Goal: Task Accomplishment & Management: Complete application form

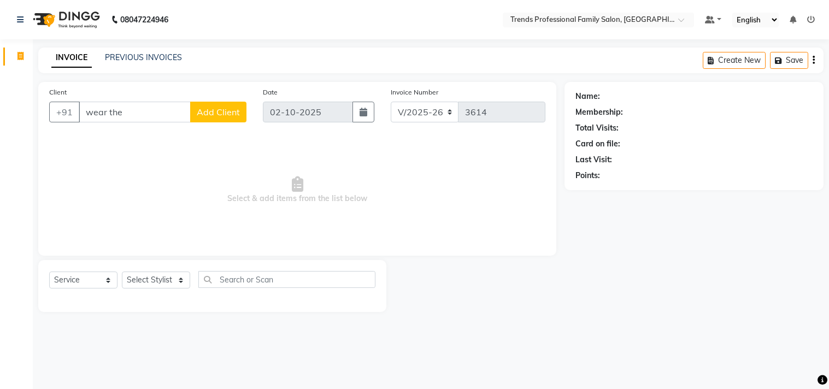
select select "7345"
select select "service"
click at [138, 113] on input "wear the" at bounding box center [135, 112] width 112 height 21
type input "w"
type input "e"
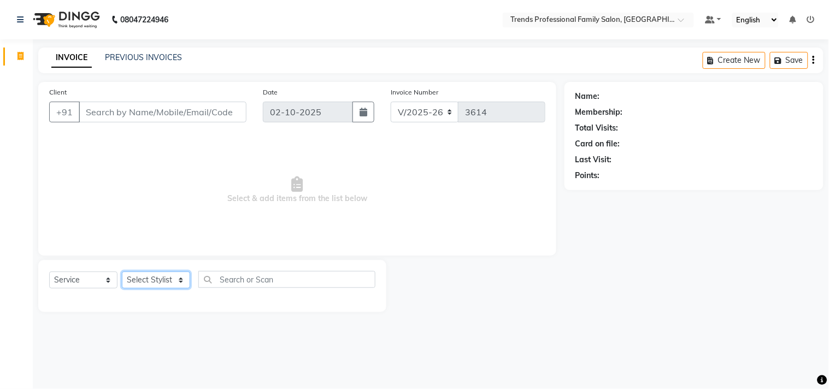
click at [141, 283] on select "Select Stylist AVANTHIKA [PERSON_NAME] [PERSON_NAME] [PERSON_NAME] RUSTHAM [PER…" at bounding box center [156, 280] width 68 height 17
select select "86395"
click at [122, 272] on select "Select Stylist AVANTHIKA [PERSON_NAME] [PERSON_NAME] [PERSON_NAME] RUSTHAM [PER…" at bounding box center [156, 280] width 68 height 17
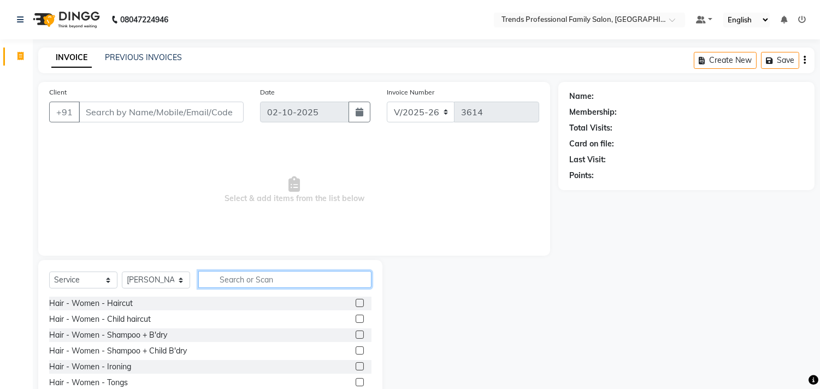
click at [275, 279] on input "text" at bounding box center [284, 279] width 173 height 17
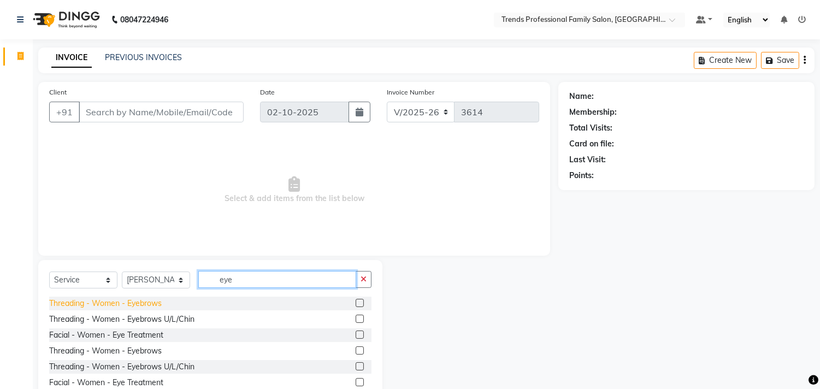
type input "eye"
click at [148, 302] on div "Threading - Women - Eyebrows" at bounding box center [105, 303] width 113 height 11
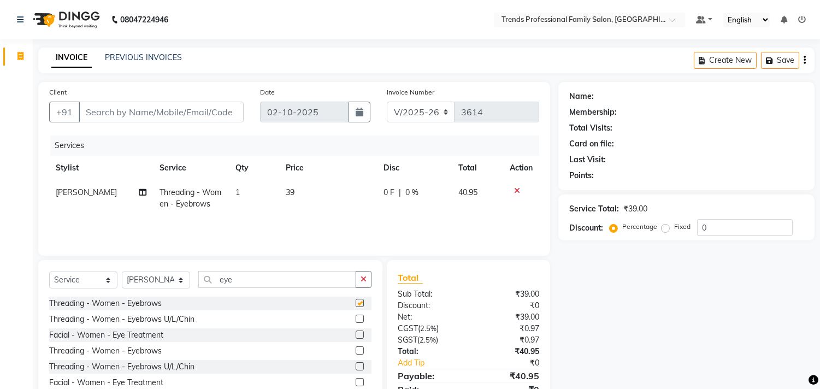
checkbox input "false"
click at [364, 280] on icon "button" at bounding box center [364, 279] width 6 height 8
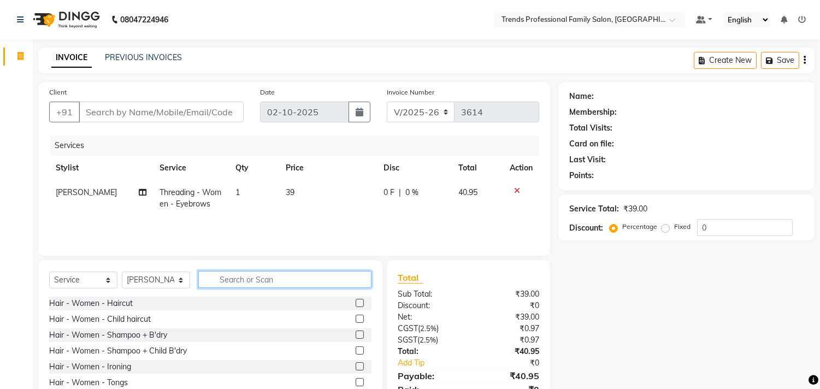
click at [286, 274] on input "text" at bounding box center [284, 279] width 173 height 17
click at [284, 277] on input "text" at bounding box center [284, 279] width 173 height 17
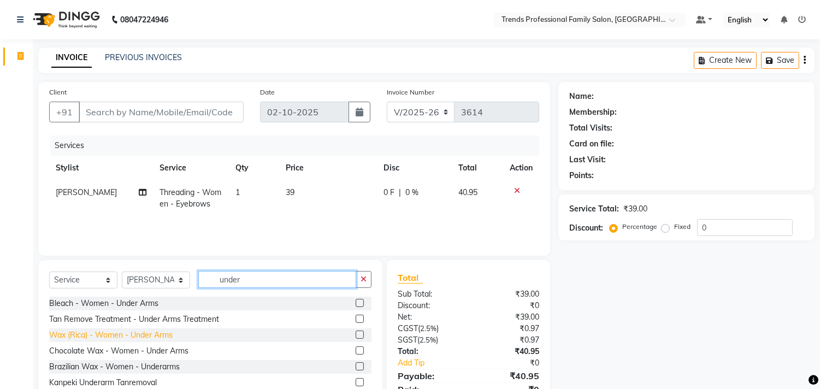
type input "under"
click at [79, 334] on div "Wax (Rica) - Women - Under Arms" at bounding box center [111, 335] width 124 height 11
checkbox input "false"
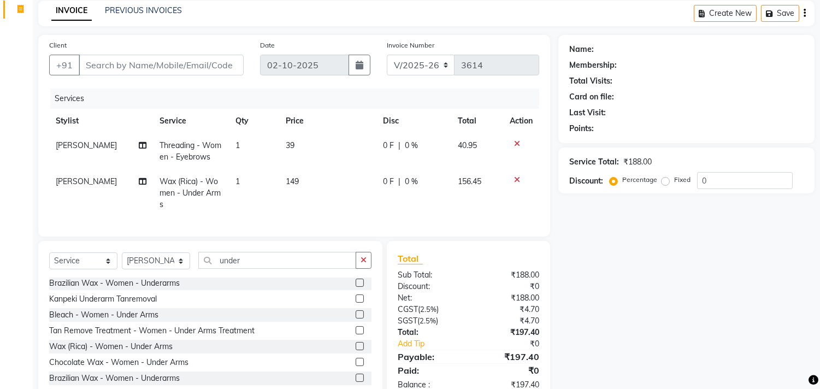
scroll to position [85, 0]
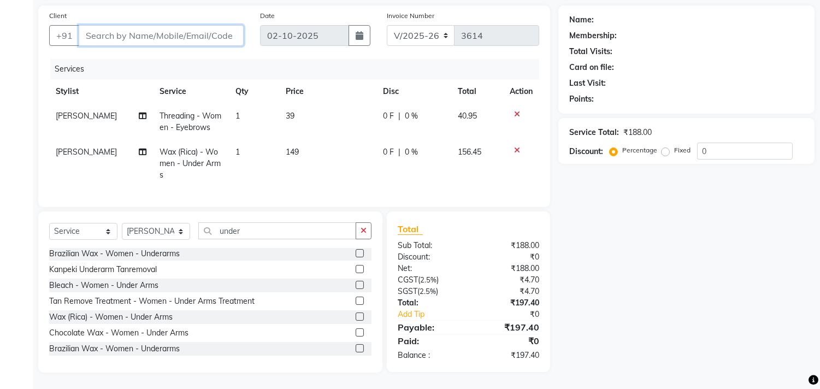
drag, startPoint x: 133, startPoint y: 31, endPoint x: 137, endPoint y: 36, distance: 6.2
click at [133, 33] on input "Client" at bounding box center [161, 35] width 165 height 21
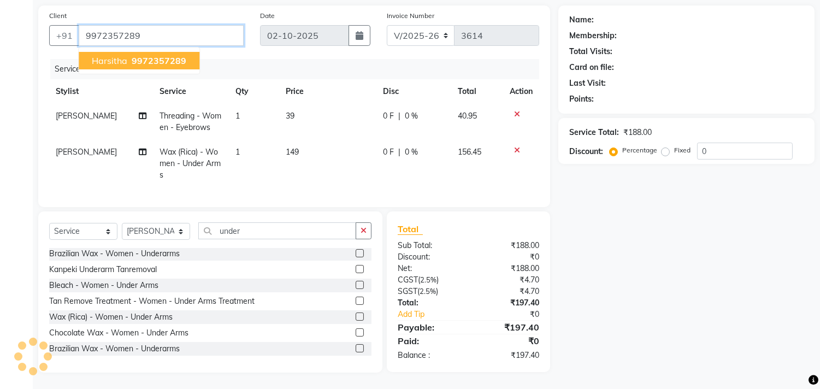
click at [115, 55] on span "harsitha" at bounding box center [110, 60] width 36 height 11
type input "9972357289"
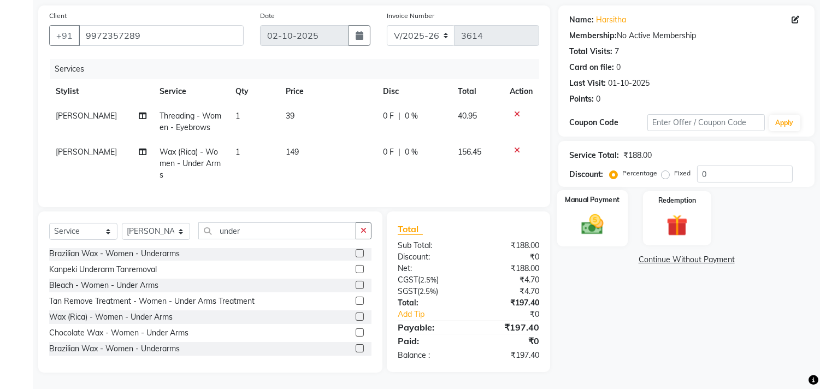
drag, startPoint x: 583, startPoint y: 211, endPoint x: 586, endPoint y: 230, distance: 18.3
click at [583, 214] on img at bounding box center [593, 225] width 36 height 26
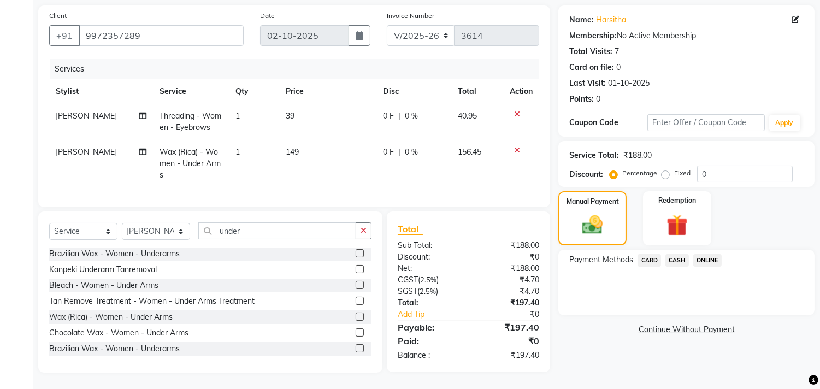
click at [703, 254] on span "ONLINE" at bounding box center [707, 260] width 28 height 13
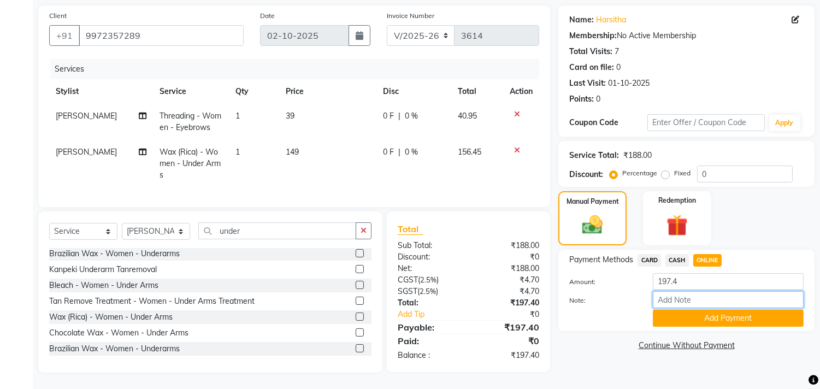
click at [731, 293] on input "Note:" at bounding box center [728, 299] width 151 height 17
type input "THANK YOU VISIT AGAIN"
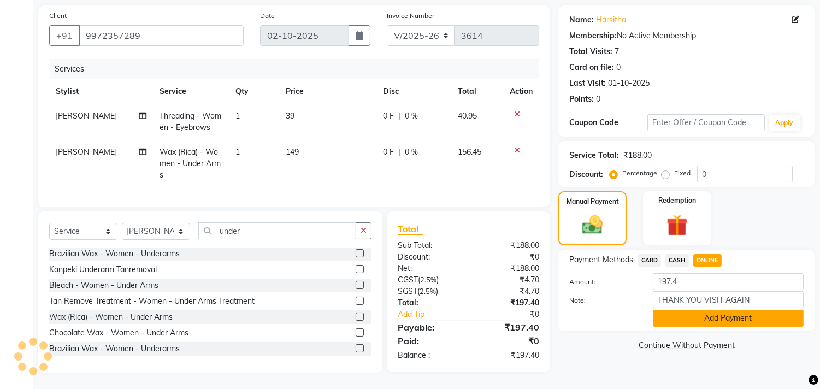
click at [715, 313] on button "Add Payment" at bounding box center [728, 318] width 151 height 17
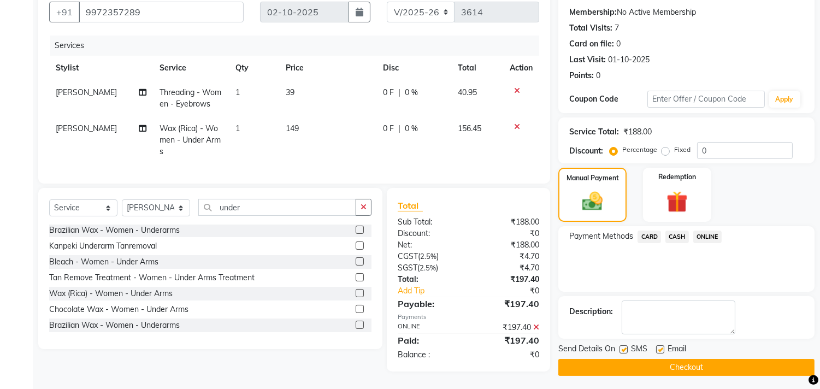
scroll to position [108, 0]
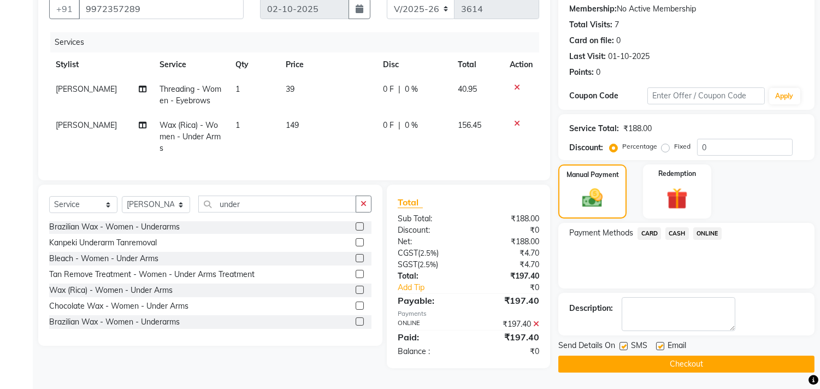
click at [662, 343] on label at bounding box center [660, 346] width 8 height 8
click at [662, 343] on input "checkbox" at bounding box center [659, 346] width 7 height 7
checkbox input "false"
click at [665, 359] on button "Checkout" at bounding box center [686, 364] width 256 height 17
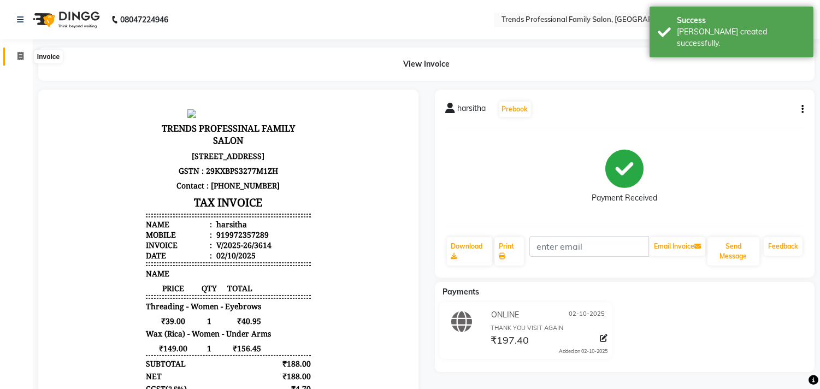
click at [19, 57] on icon at bounding box center [20, 56] width 6 height 8
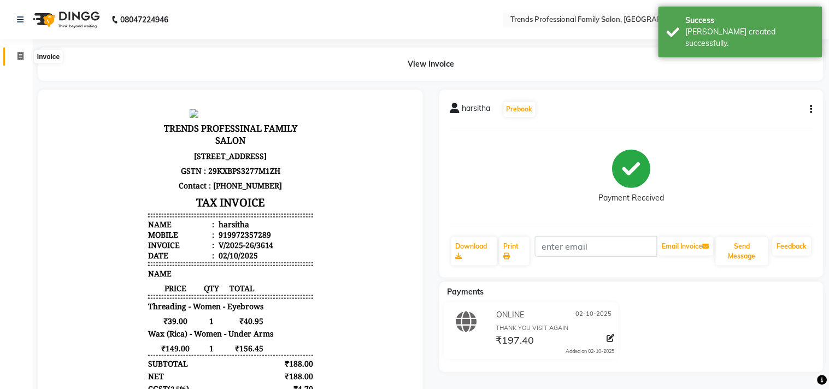
select select "7345"
select select "service"
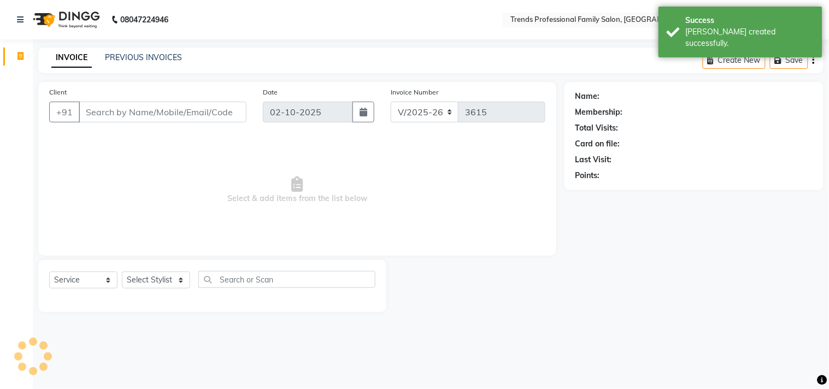
click at [110, 114] on input "Client" at bounding box center [163, 112] width 168 height 21
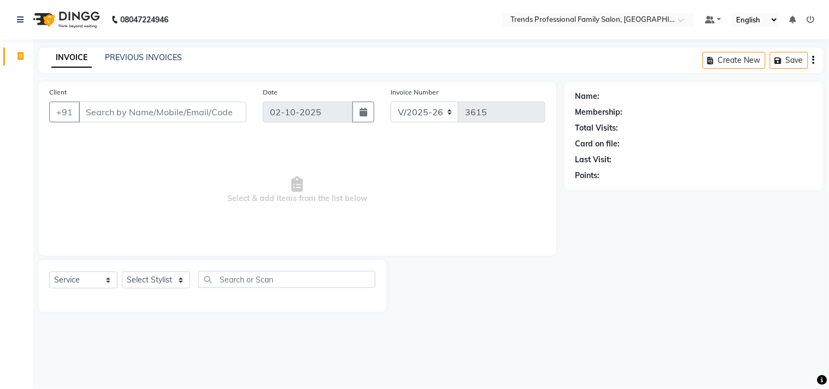
drag, startPoint x: 125, startPoint y: 79, endPoint x: 210, endPoint y: 323, distance: 258.4
click at [130, 125] on main "INVOICE PREVIOUS INVOICES Create New Save Client +91 Date [DATE] Invoice Number…" at bounding box center [431, 188] width 796 height 281
click at [160, 275] on select "Select Stylist AVANTHIKA [PERSON_NAME] [PERSON_NAME] [PERSON_NAME] RUSTHAM [PER…" at bounding box center [156, 280] width 68 height 17
select select "86395"
click at [122, 272] on select "Select Stylist AVANTHIKA [PERSON_NAME] [PERSON_NAME] [PERSON_NAME] RUSTHAM [PER…" at bounding box center [156, 280] width 68 height 17
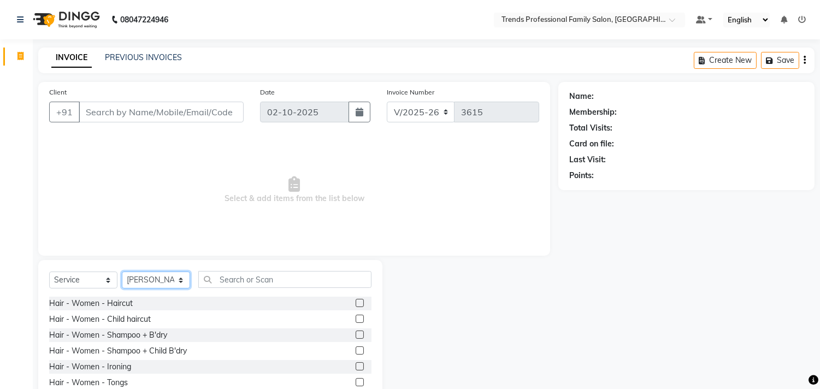
click at [156, 286] on select "Select Stylist AVANTHIKA [PERSON_NAME] [PERSON_NAME] [PERSON_NAME] RUSTHAM [PER…" at bounding box center [156, 280] width 68 height 17
click at [181, 284] on select "Select Stylist AVANTHIKA [PERSON_NAME] [PERSON_NAME] [PERSON_NAME] RUSTHAM [PER…" at bounding box center [156, 280] width 68 height 17
click at [181, 282] on select "Select Stylist AVANTHIKA [PERSON_NAME] [PERSON_NAME] [PERSON_NAME] RUSTHAM [PER…" at bounding box center [156, 280] width 68 height 17
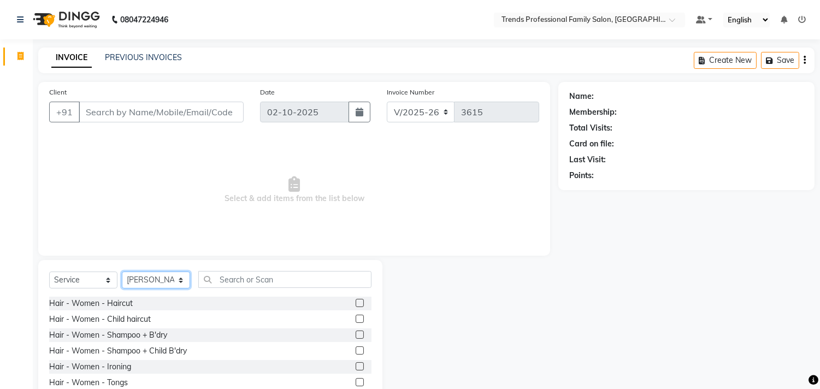
click at [181, 282] on select "Select Stylist AVANTHIKA [PERSON_NAME] [PERSON_NAME] [PERSON_NAME] RUSTHAM [PER…" at bounding box center [156, 280] width 68 height 17
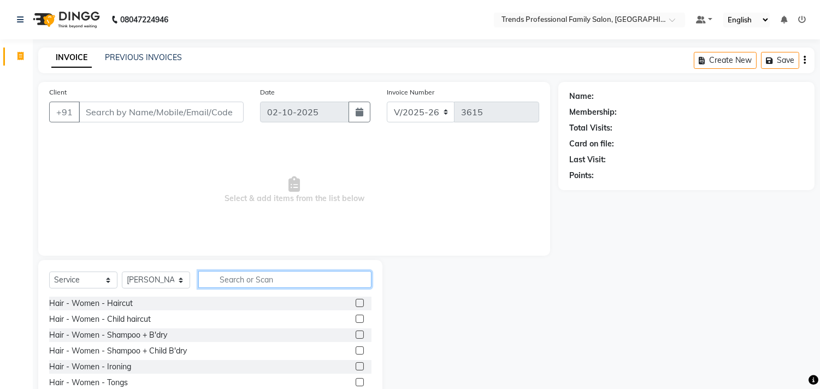
click at [266, 281] on input "text" at bounding box center [284, 279] width 173 height 17
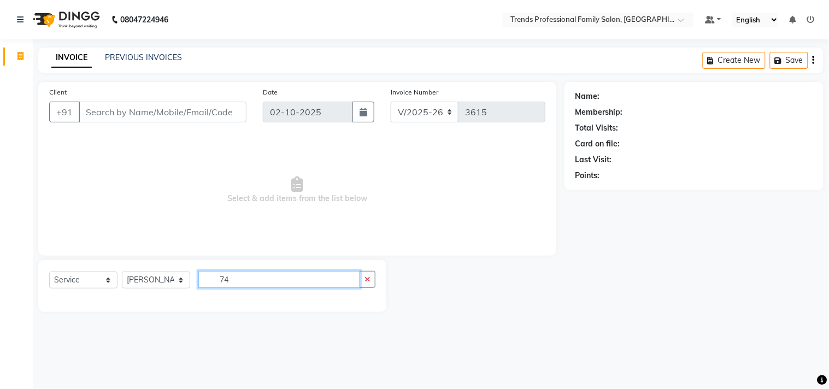
type input "7"
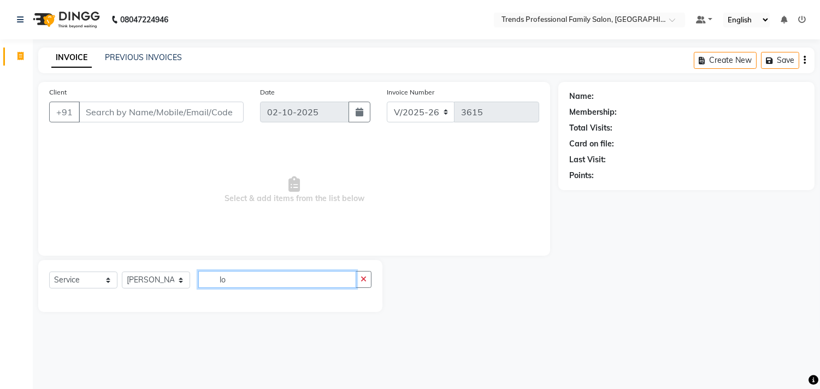
type input "l"
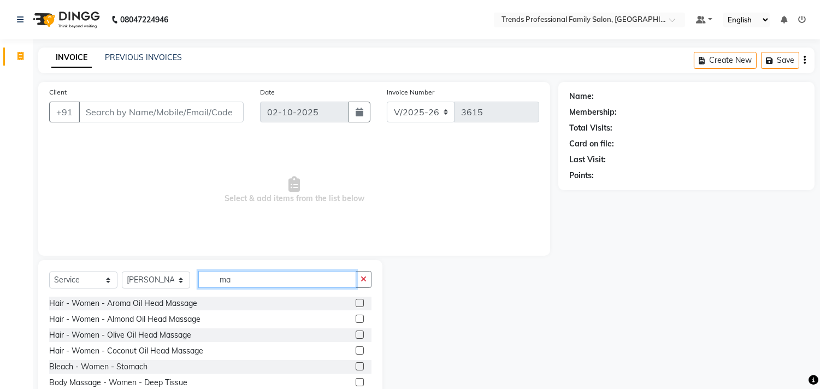
type input "m"
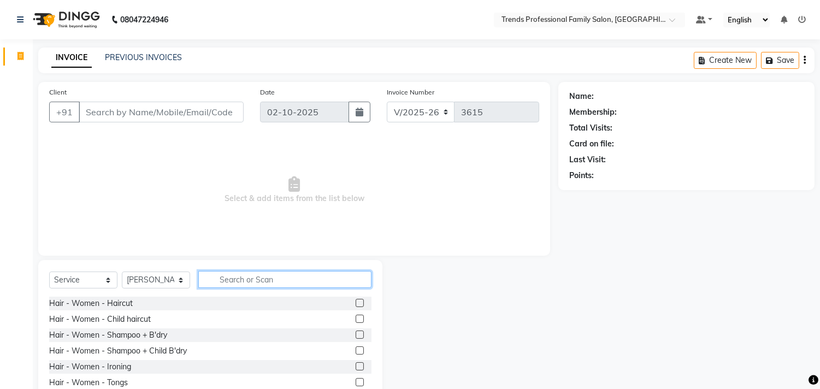
type input "/"
type input "\"
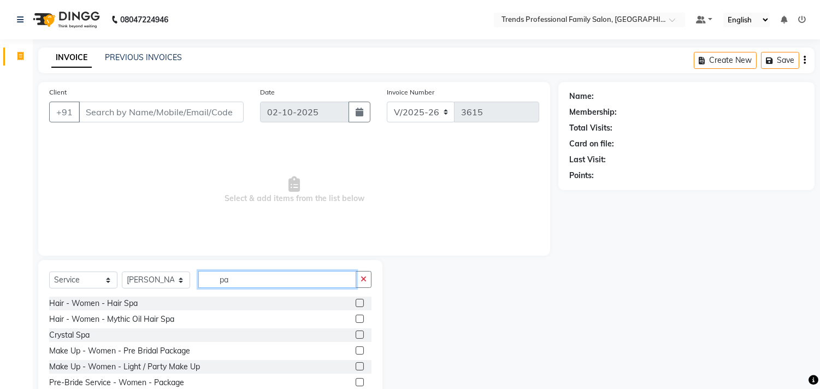
type input "p"
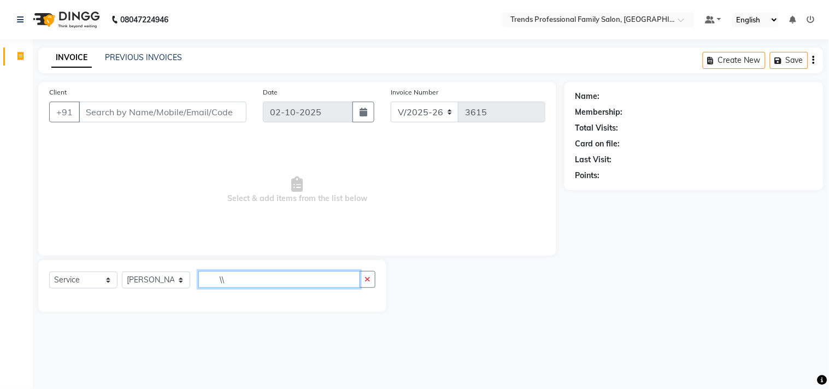
type input "\"
type input "ayesha"
drag, startPoint x: 249, startPoint y: 283, endPoint x: 200, endPoint y: 288, distance: 49.5
click at [200, 288] on div "Select Service Product Membership Package Voucher Prepaid Gift Card Select Styl…" at bounding box center [212, 284] width 326 height 26
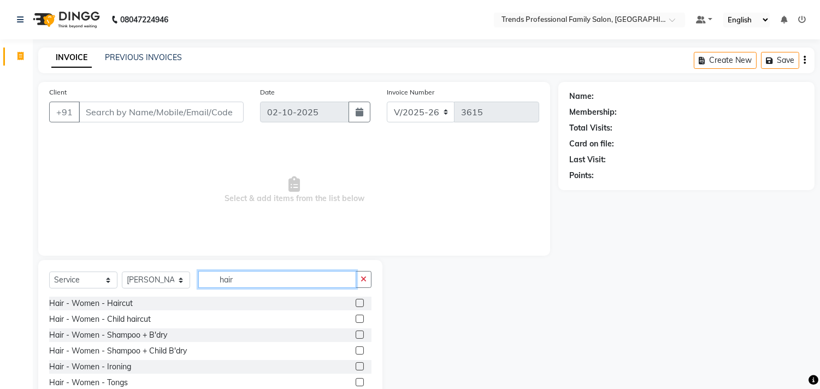
type input "hair"
drag, startPoint x: 233, startPoint y: 281, endPoint x: 201, endPoint y: 283, distance: 32.8
click at [201, 283] on input "hair" at bounding box center [277, 279] width 158 height 17
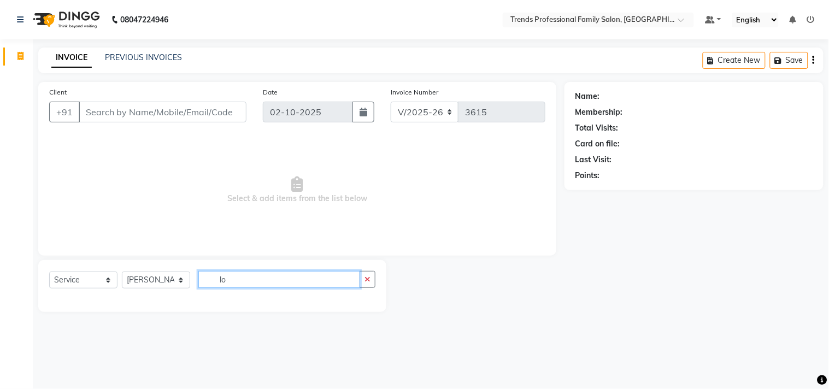
type input "l"
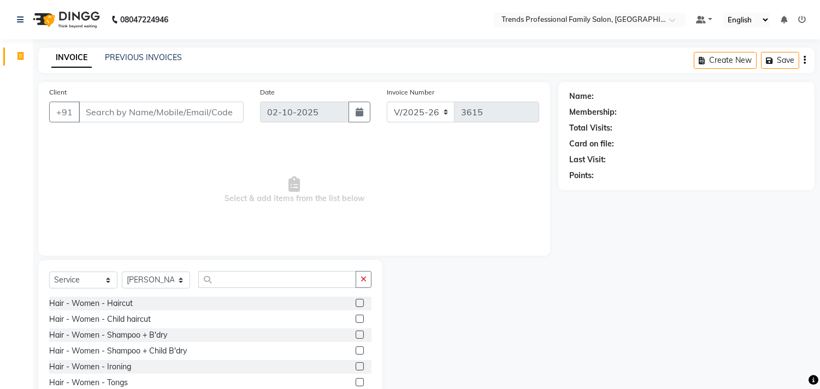
drag, startPoint x: 358, startPoint y: 282, endPoint x: 352, endPoint y: 259, distance: 23.7
click at [356, 280] on button "button" at bounding box center [364, 279] width 16 height 17
click at [149, 277] on select "Select Stylist AVANTHIKA [PERSON_NAME] [PERSON_NAME] [PERSON_NAME] RUSTHAM [PER…" at bounding box center [156, 280] width 68 height 17
click at [122, 272] on select "Select Stylist AVANTHIKA [PERSON_NAME] [PERSON_NAME] [PERSON_NAME] RUSTHAM [PER…" at bounding box center [156, 280] width 68 height 17
click at [269, 277] on input "text" at bounding box center [284, 279] width 173 height 17
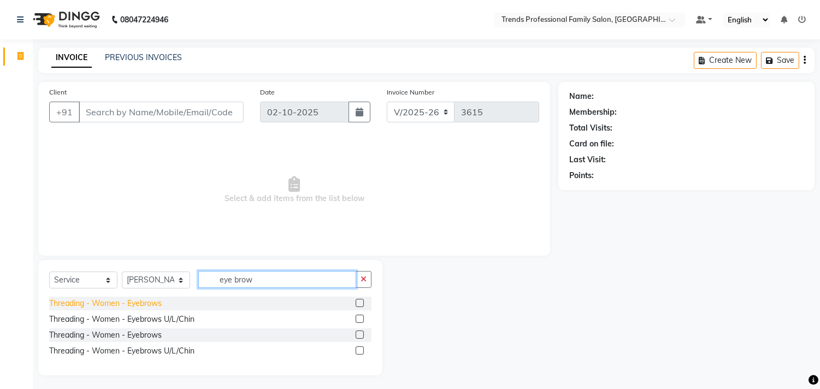
type input "eye brow"
click at [135, 299] on div "Threading - Women - Eyebrows" at bounding box center [105, 303] width 113 height 11
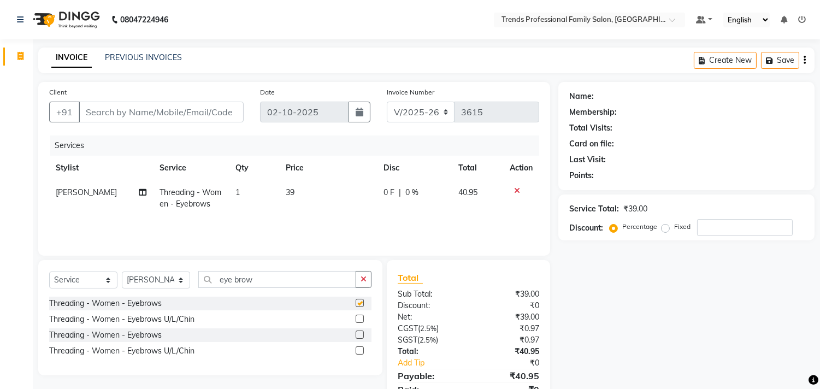
checkbox input "false"
click at [365, 277] on icon "button" at bounding box center [364, 279] width 6 height 8
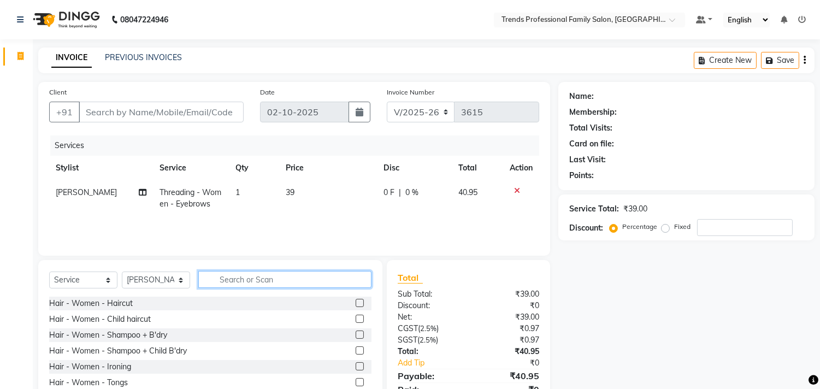
click at [241, 280] on input "text" at bounding box center [284, 279] width 173 height 17
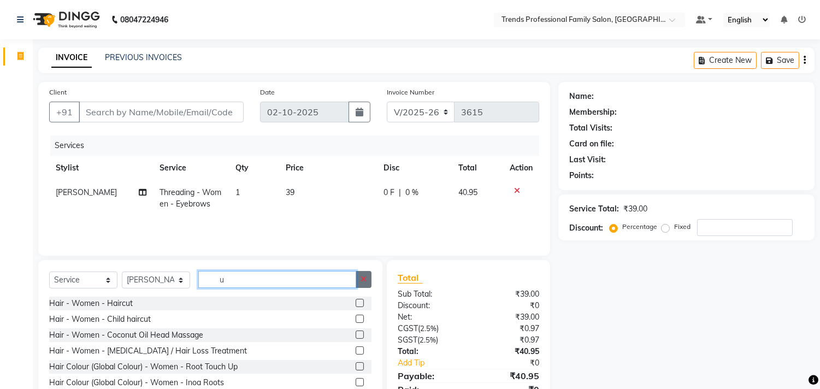
type input "u"
click at [361, 272] on button "button" at bounding box center [364, 279] width 16 height 17
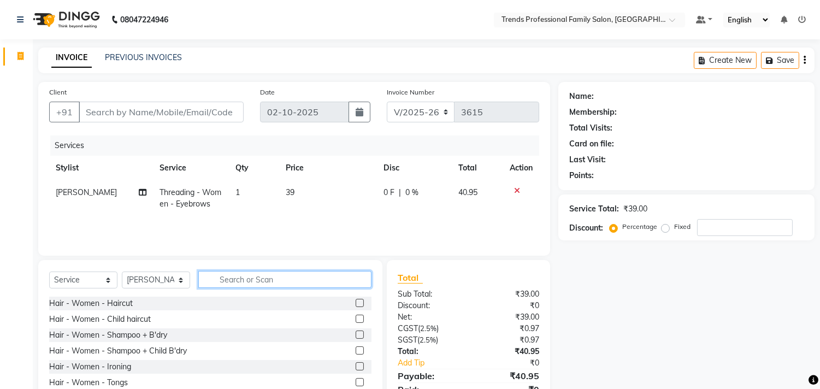
click at [287, 280] on input "text" at bounding box center [284, 279] width 173 height 17
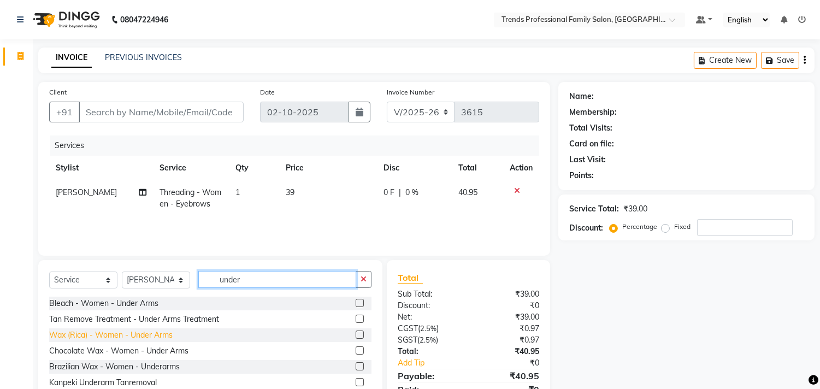
type input "under"
click at [137, 339] on div "Wax (Rica) - Women - Under Arms" at bounding box center [111, 335] width 124 height 11
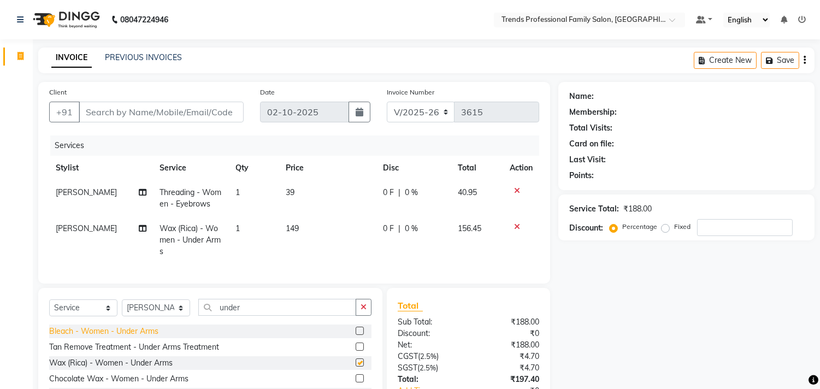
checkbox input "false"
click at [358, 316] on button "button" at bounding box center [364, 307] width 16 height 17
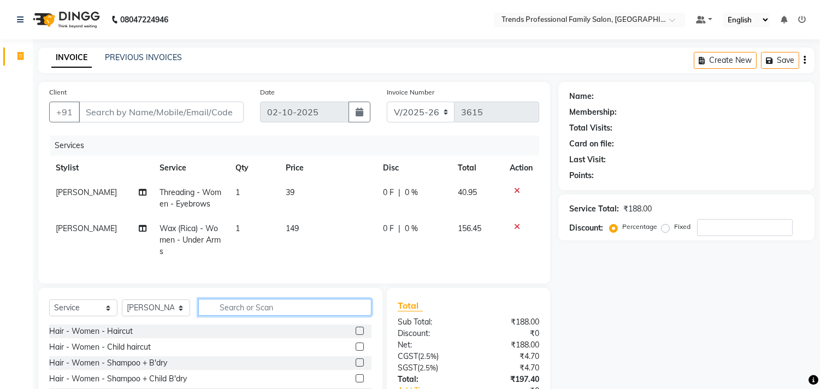
click at [284, 314] on input "text" at bounding box center [284, 307] width 173 height 17
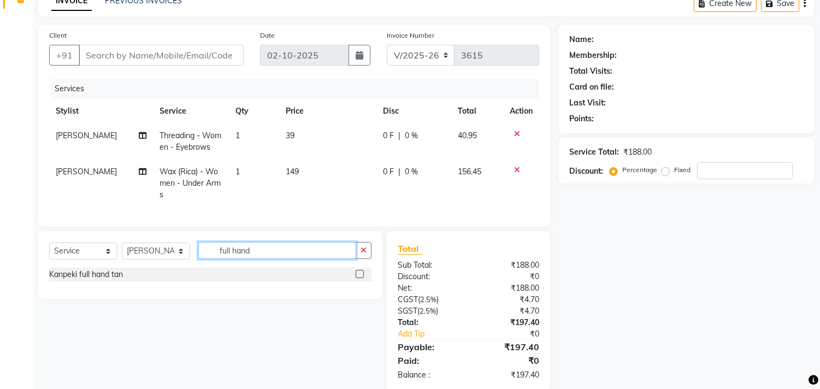
scroll to position [85, 0]
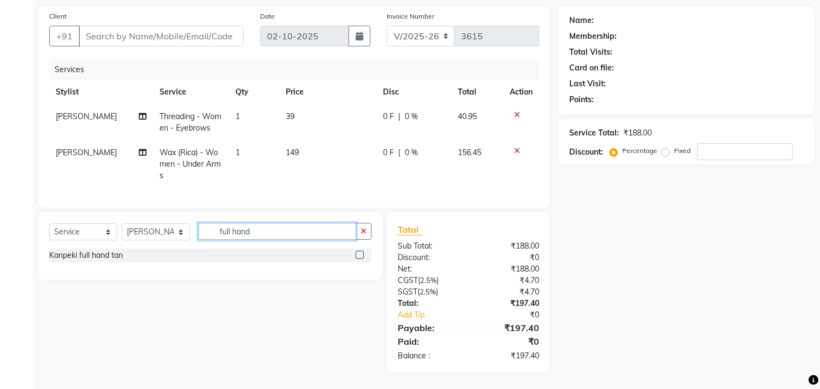
click at [321, 237] on input "full hand" at bounding box center [277, 231] width 158 height 17
type input "full hand"
click at [367, 230] on button "button" at bounding box center [364, 231] width 16 height 17
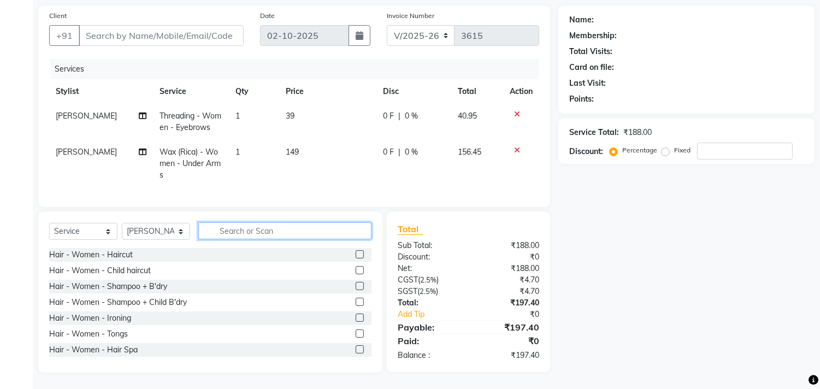
click at [308, 228] on input "text" at bounding box center [284, 230] width 173 height 17
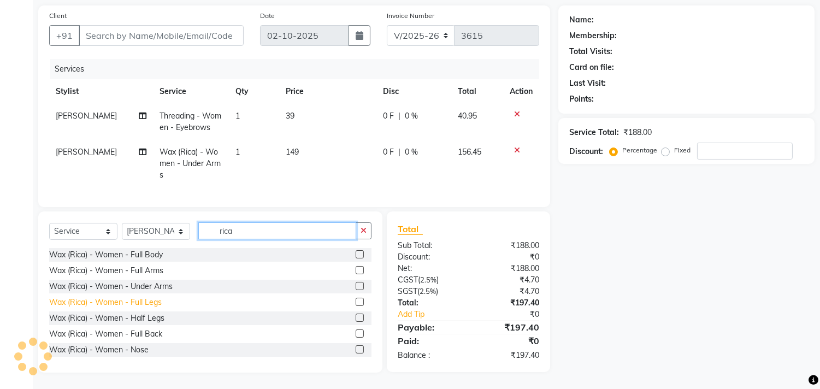
type input "rica"
click at [154, 308] on div "Wax (Rica) - Women - Full Legs" at bounding box center [105, 302] width 113 height 11
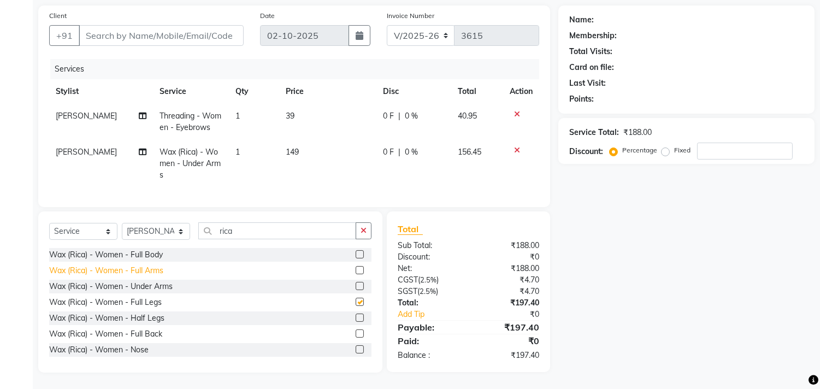
checkbox input "false"
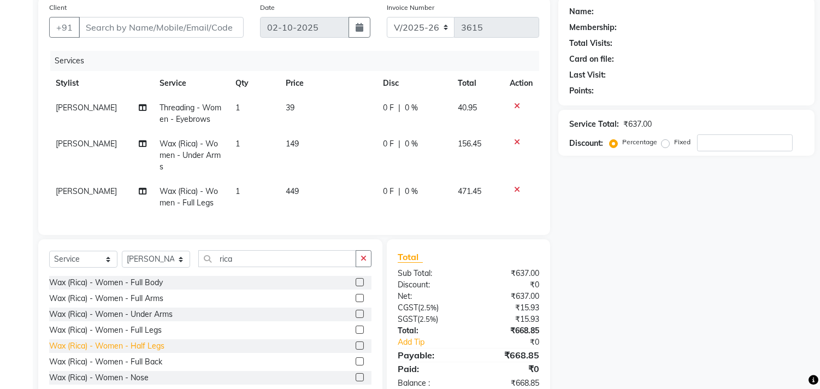
click at [148, 352] on div "Wax (Rica) - Women - Half Legs" at bounding box center [106, 345] width 115 height 11
checkbox input "false"
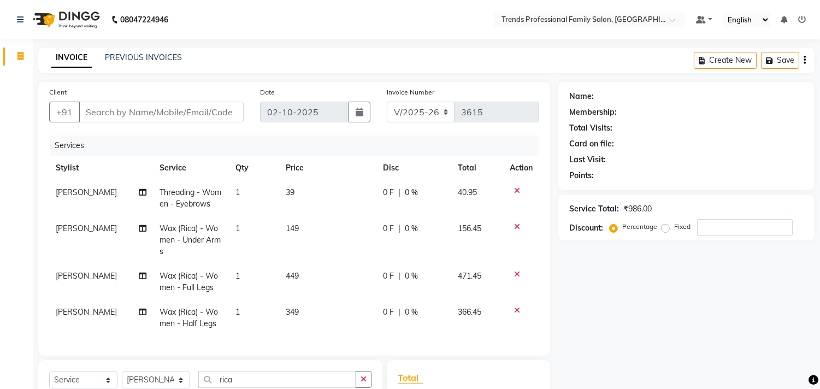
scroll to position [157, 0]
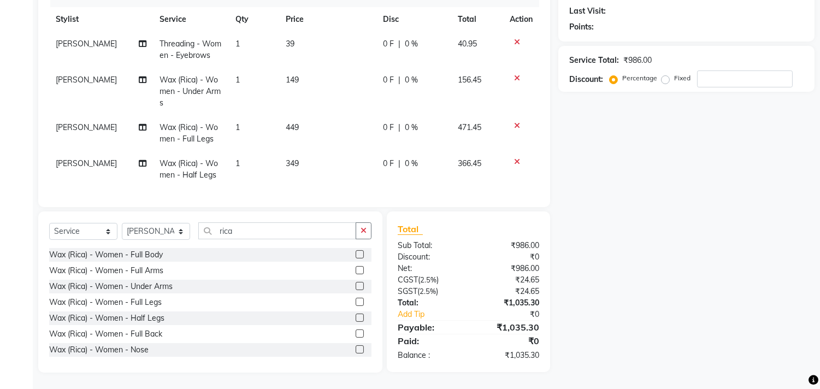
click at [511, 122] on div at bounding box center [521, 126] width 23 height 8
click at [518, 122] on icon at bounding box center [517, 126] width 6 height 8
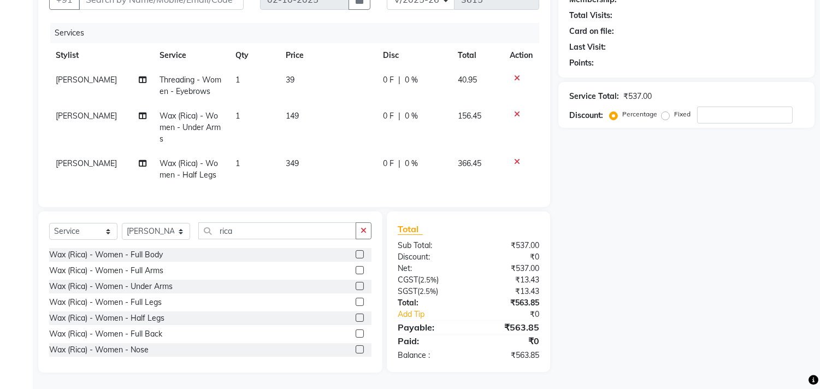
scroll to position [121, 0]
click at [299, 230] on input "rica" at bounding box center [277, 230] width 158 height 17
type input "r"
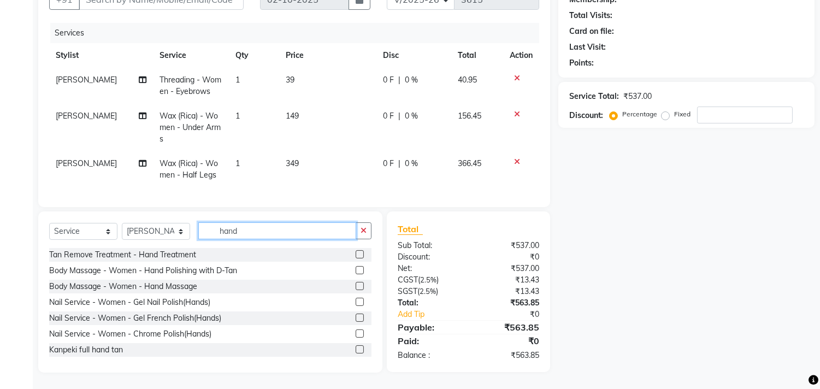
scroll to position [96, 0]
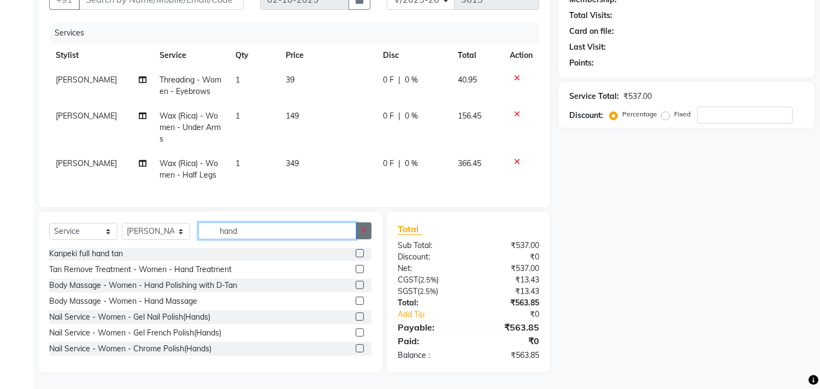
type input "hand"
click at [364, 233] on icon "button" at bounding box center [364, 231] width 6 height 8
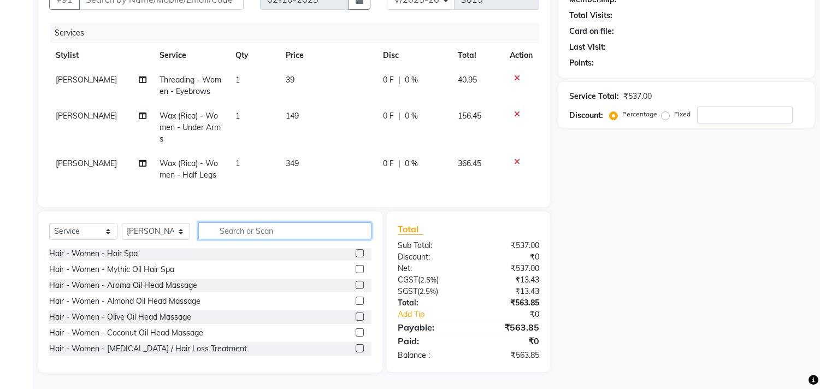
click at [319, 232] on input "text" at bounding box center [284, 230] width 173 height 17
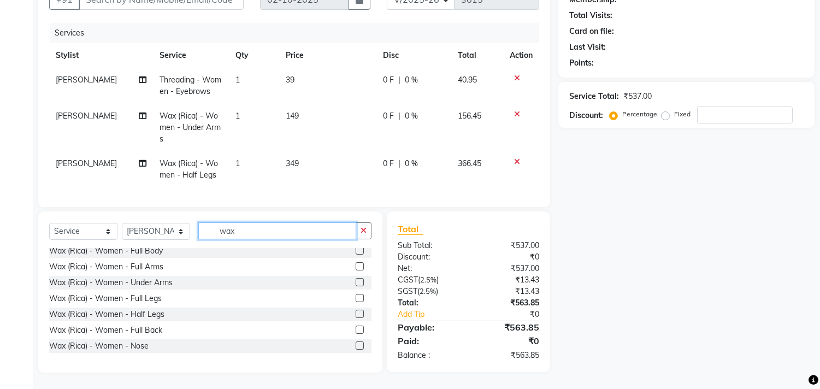
scroll to position [616, 0]
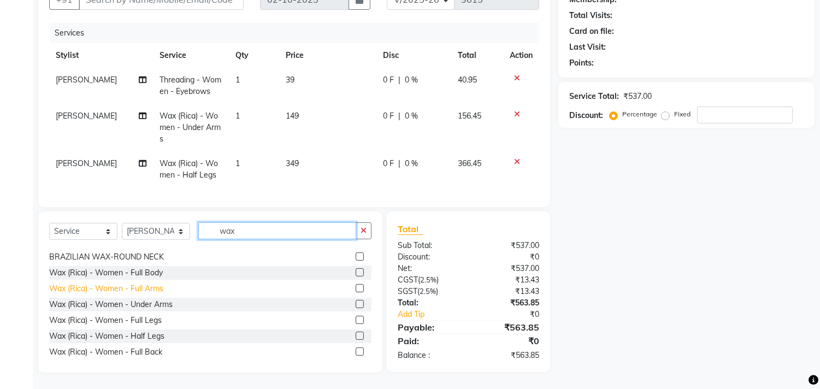
type input "wax"
click at [132, 288] on div "Wax (Rica) - Women - Full Arms" at bounding box center [106, 288] width 114 height 11
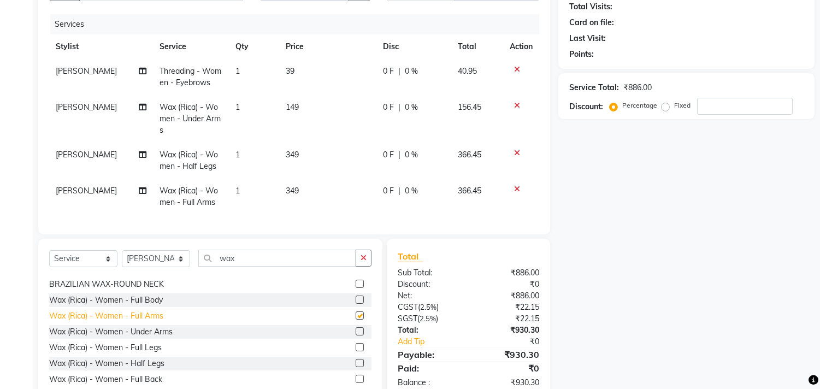
checkbox input "false"
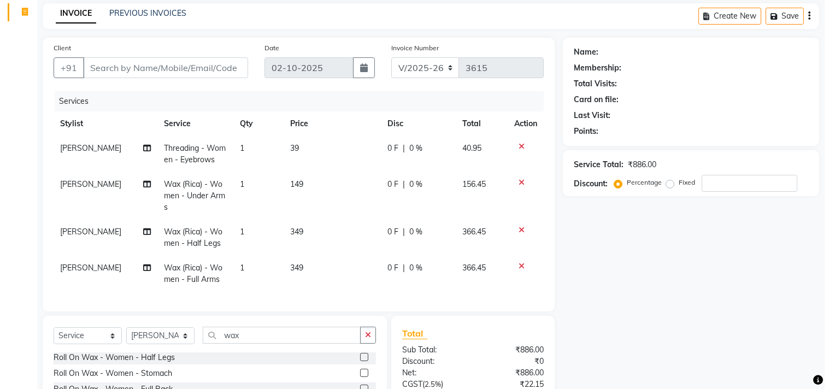
scroll to position [0, 0]
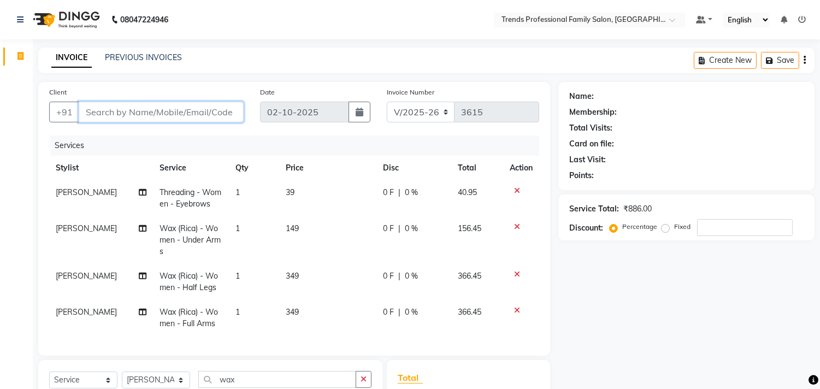
click at [174, 113] on input "Client" at bounding box center [161, 112] width 165 height 21
type input "9"
type input "0"
type input "9060994516"
click at [208, 109] on span "Add Client" at bounding box center [215, 112] width 43 height 11
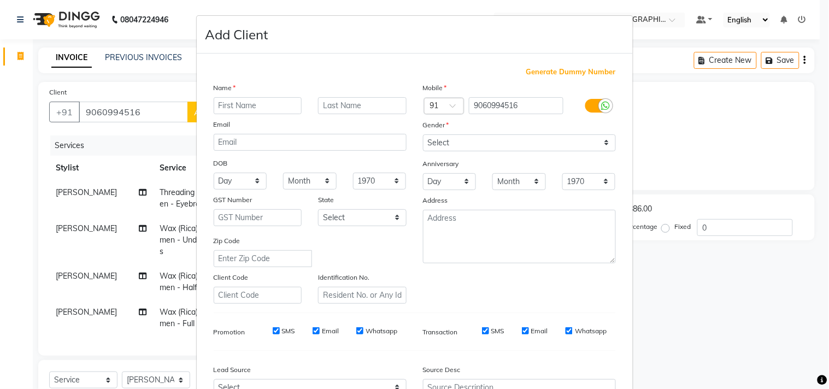
drag, startPoint x: 208, startPoint y: 109, endPoint x: 239, endPoint y: 91, distance: 36.3
click at [239, 91] on div "Name Email DOB Day 01 02 03 04 05 06 07 08 09 10 11 12 13 14 15 16 17 18 19 20 …" at bounding box center [309, 193] width 209 height 222
click at [233, 109] on input "text" at bounding box center [258, 105] width 89 height 17
type input "yeshaswini"
click at [466, 140] on select "Select [DEMOGRAPHIC_DATA] [DEMOGRAPHIC_DATA] Other Prefer Not To Say" at bounding box center [519, 142] width 193 height 17
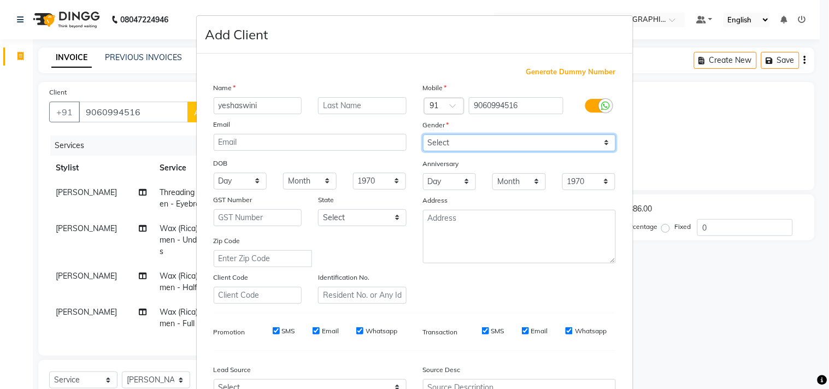
select select "[DEMOGRAPHIC_DATA]"
click at [423, 134] on select "Select [DEMOGRAPHIC_DATA] [DEMOGRAPHIC_DATA] Other Prefer Not To Say" at bounding box center [519, 142] width 193 height 17
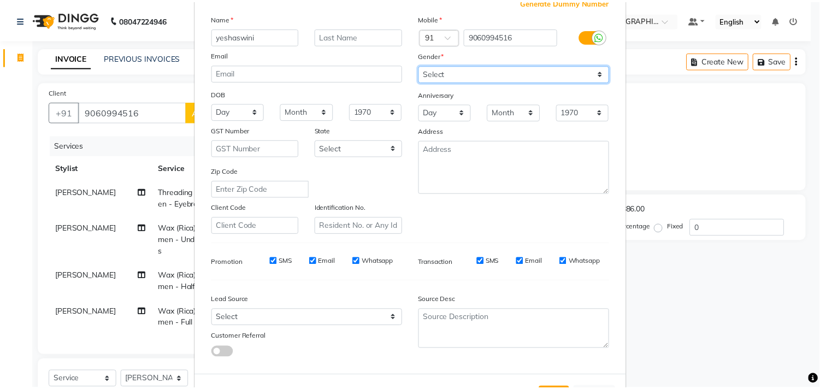
scroll to position [116, 0]
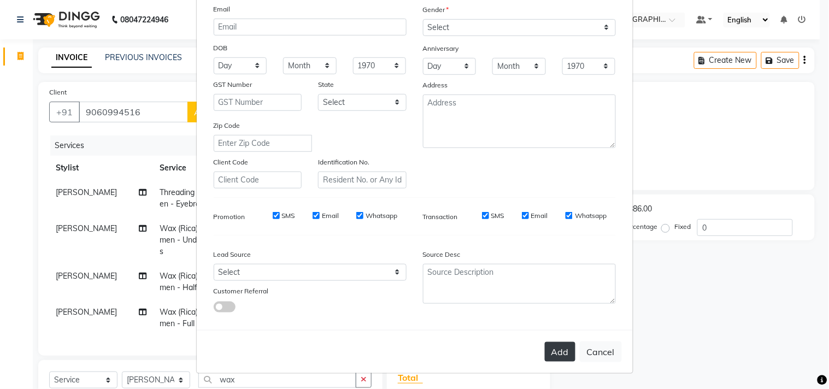
click at [550, 354] on button "Add" at bounding box center [560, 352] width 31 height 20
select select
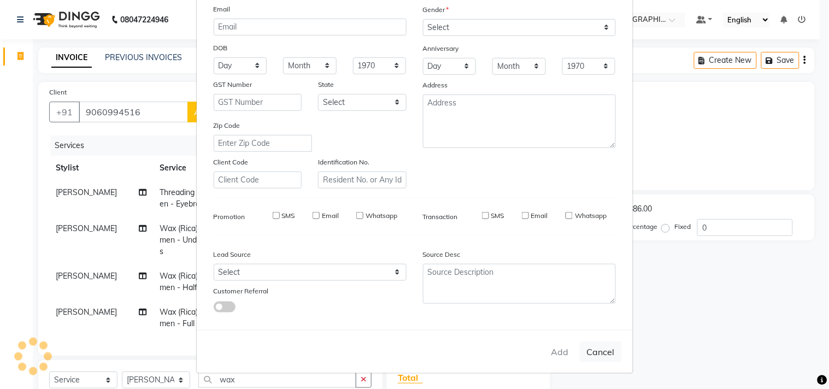
select select
checkbox input "false"
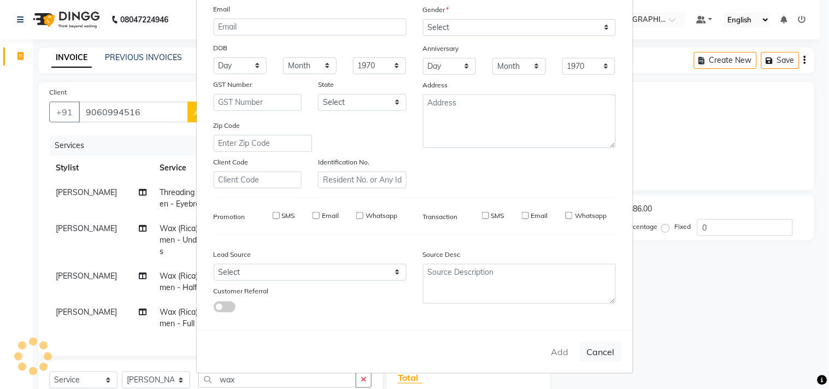
checkbox input "false"
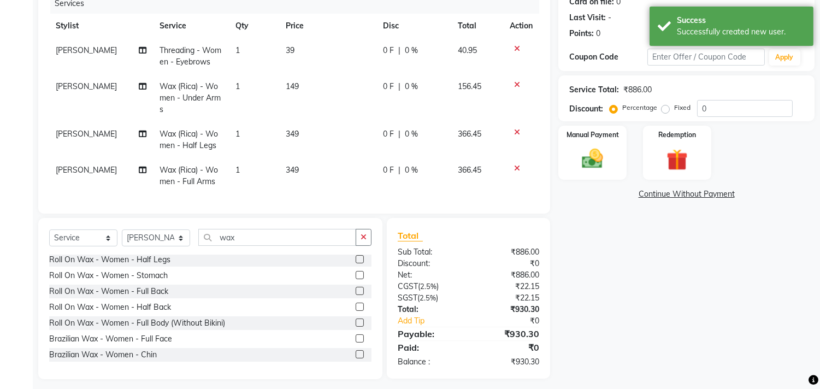
scroll to position [157, 0]
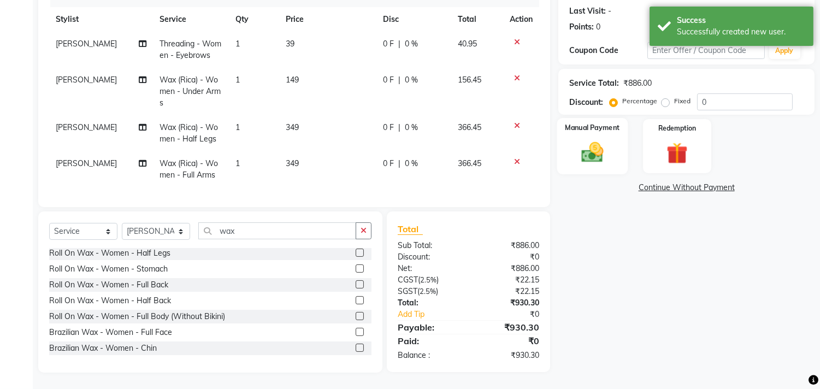
drag, startPoint x: 585, startPoint y: 127, endPoint x: 587, endPoint y: 133, distance: 5.9
click at [586, 129] on div "Manual Payment" at bounding box center [592, 146] width 71 height 56
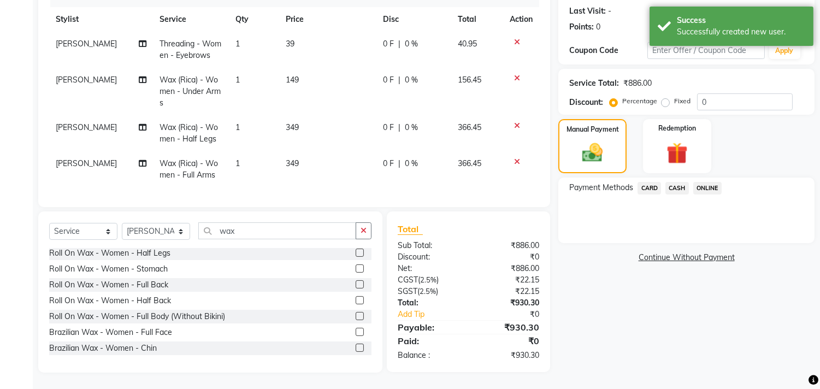
click at [675, 182] on span "CASH" at bounding box center [677, 188] width 23 height 13
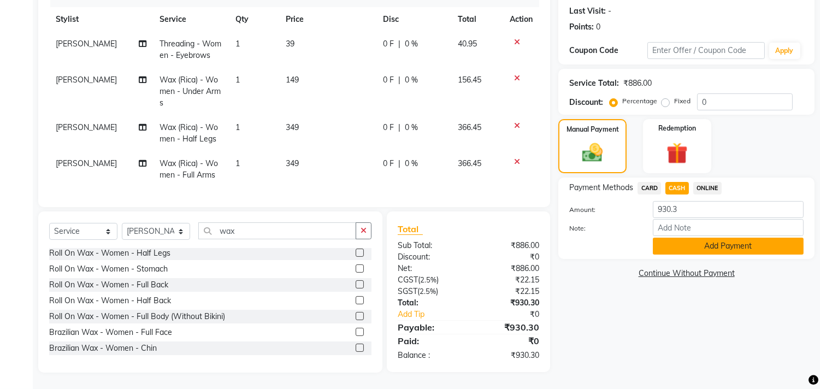
click at [714, 238] on button "Add Payment" at bounding box center [728, 246] width 151 height 17
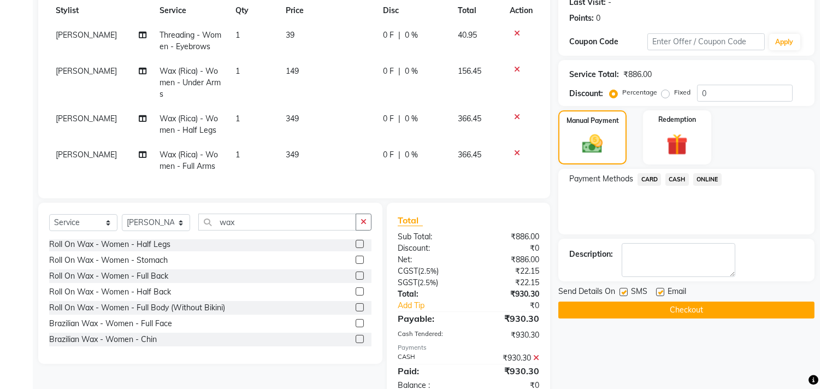
click at [661, 290] on div "Email" at bounding box center [675, 293] width 39 height 14
click at [658, 292] on label at bounding box center [660, 292] width 8 height 8
click at [658, 292] on input "checkbox" at bounding box center [659, 292] width 7 height 7
checkbox input "false"
click at [660, 310] on button "Checkout" at bounding box center [686, 310] width 256 height 17
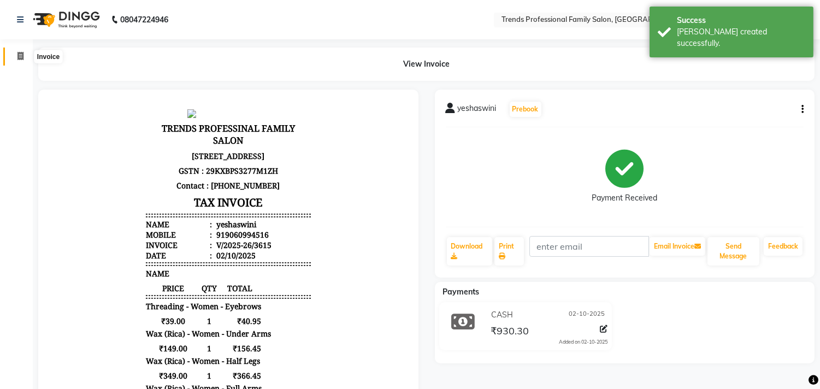
click at [17, 54] on icon at bounding box center [20, 56] width 6 height 8
select select "service"
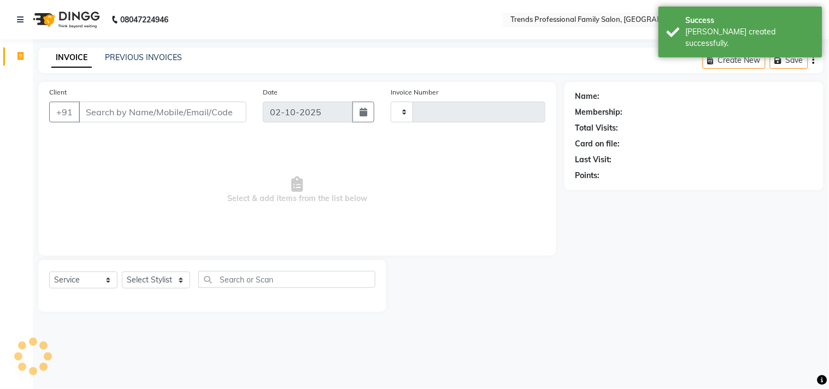
type input "3616"
select select "7345"
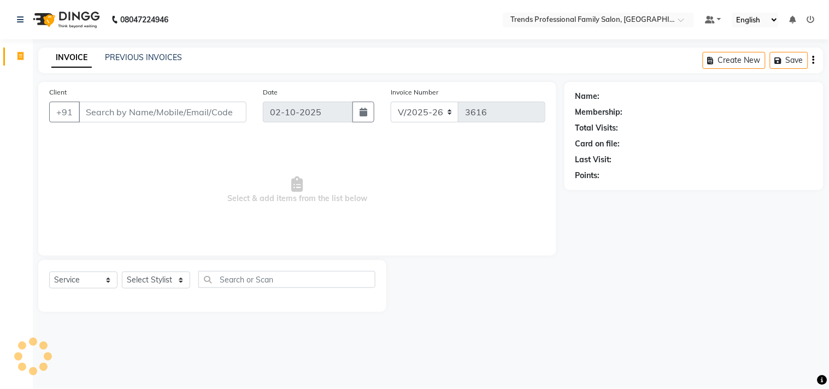
click at [93, 112] on input "Client" at bounding box center [163, 112] width 168 height 21
click at [152, 284] on select "Select Stylist" at bounding box center [156, 280] width 68 height 17
click at [161, 105] on input "Client" at bounding box center [163, 112] width 168 height 21
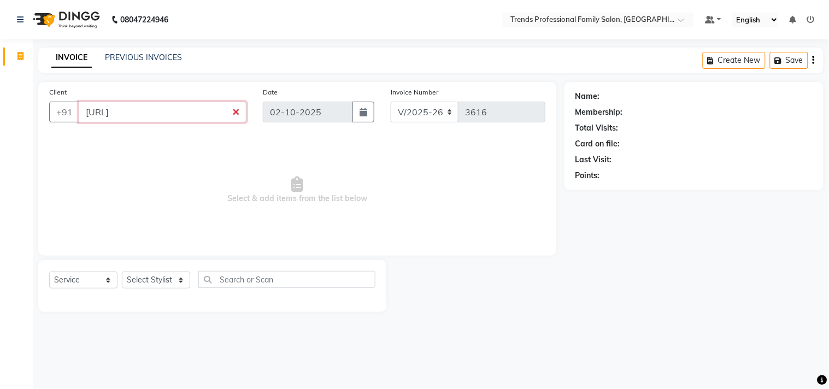
click at [157, 102] on input "[URL]" at bounding box center [163, 112] width 168 height 21
click at [246, 119] on input "[URL]" at bounding box center [163, 112] width 168 height 21
drag, startPoint x: 243, startPoint y: 109, endPoint x: 233, endPoint y: 110, distance: 9.4
click at [234, 110] on input "[URL]" at bounding box center [163, 112] width 168 height 21
click at [233, 117] on input "[URL]" at bounding box center [163, 112] width 168 height 21
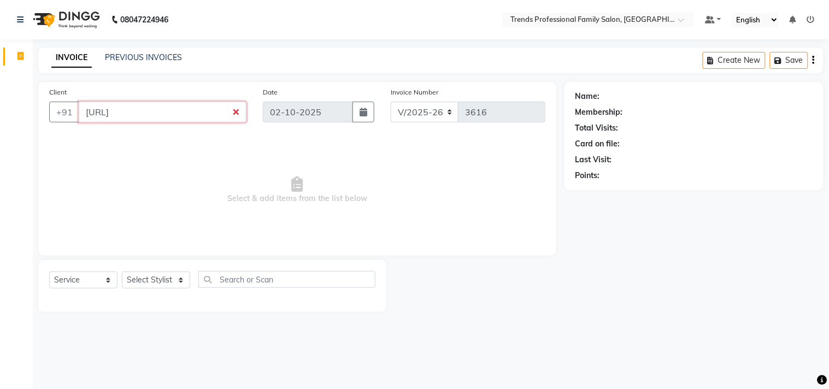
click at [238, 114] on input "[URL]" at bounding box center [163, 112] width 168 height 21
click at [204, 105] on input "[URL]" at bounding box center [163, 112] width 168 height 21
type input "h"
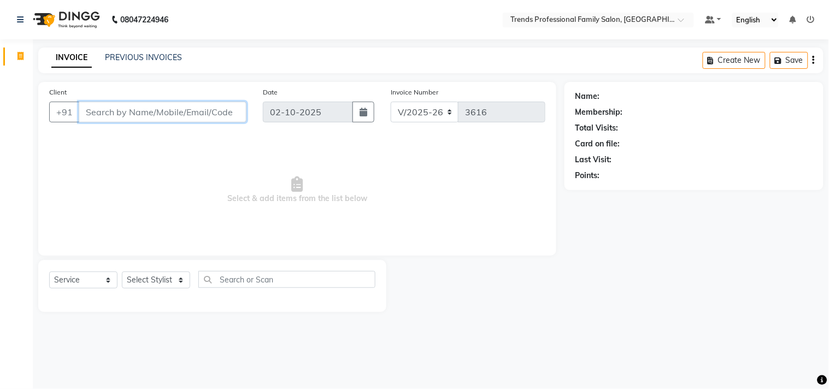
click at [192, 110] on input "Client" at bounding box center [163, 112] width 168 height 21
drag, startPoint x: 99, startPoint y: 111, endPoint x: 253, endPoint y: 115, distance: 154.2
click at [253, 115] on div "Client +91" at bounding box center [148, 108] width 214 height 45
click at [509, 117] on div "V/2025 V/[PHONE_NUMBER]" at bounding box center [468, 112] width 155 height 21
drag, startPoint x: 395, startPoint y: 110, endPoint x: 381, endPoint y: 113, distance: 14.0
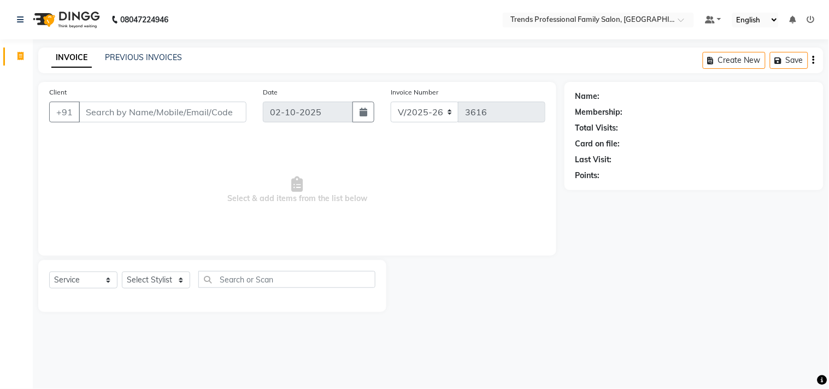
click at [375, 111] on div "Client +91 Date [DATE] Invoice Number V/2025 V/[PHONE_NUMBER]" at bounding box center [297, 108] width 513 height 45
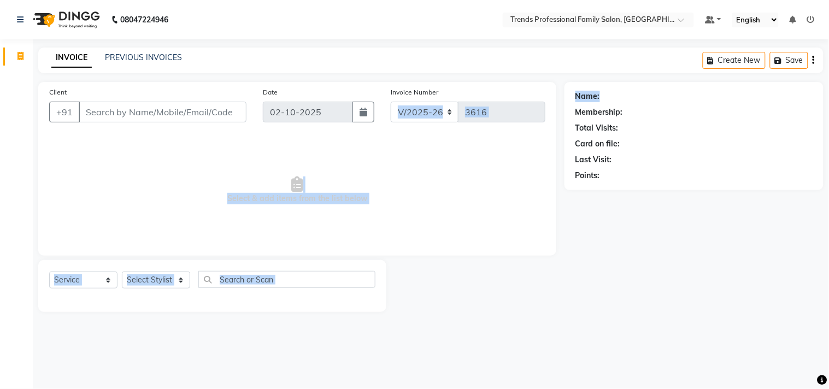
drag, startPoint x: 626, startPoint y: 92, endPoint x: 516, endPoint y: 93, distance: 109.8
click at [516, 93] on div "Client +91 Date [DATE] Invoice Number V/2025 V/[PHONE_NUMBER] Select & add item…" at bounding box center [431, 197] width 802 height 230
click at [531, 110] on div "Client +91 Date [DATE] Invoice Number V/2025 V/[PHONE_NUMBER] Select & add item…" at bounding box center [431, 197] width 802 height 230
drag, startPoint x: 650, startPoint y: 128, endPoint x: 515, endPoint y: 129, distance: 135.0
click at [516, 128] on div "Client +91 Date [DATE] Invoice Number V/2025 V/[PHONE_NUMBER] Select & add item…" at bounding box center [431, 197] width 802 height 230
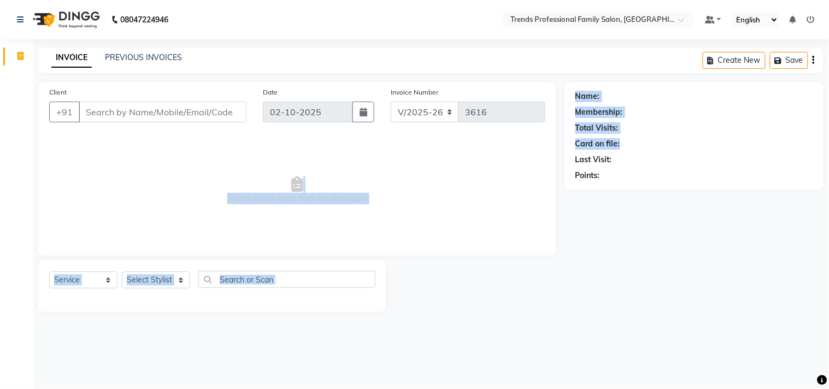
drag, startPoint x: 642, startPoint y: 143, endPoint x: 532, endPoint y: 156, distance: 110.0
click at [526, 151] on div "Client +91 Date [DATE] Invoice Number V/2025 V/[PHONE_NUMBER] Select & add item…" at bounding box center [431, 197] width 802 height 230
drag, startPoint x: 670, startPoint y: 169, endPoint x: 610, endPoint y: 182, distance: 60.9
click at [559, 171] on div "Client +91 Date [DATE] Invoice Number V/2025 V/[PHONE_NUMBER] Select & add item…" at bounding box center [431, 197] width 802 height 230
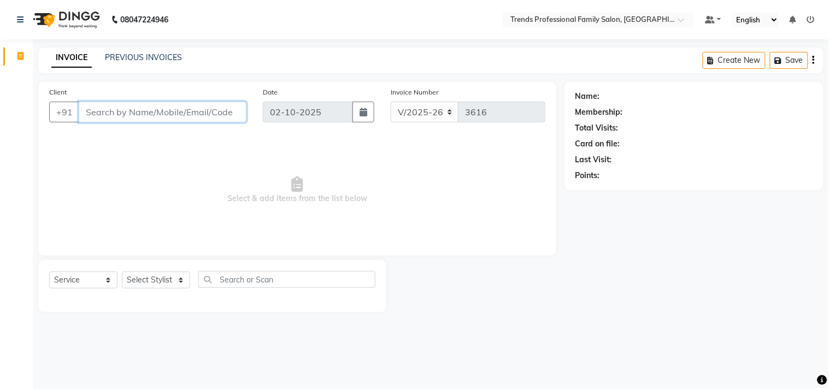
click at [139, 109] on input "Client" at bounding box center [163, 112] width 168 height 21
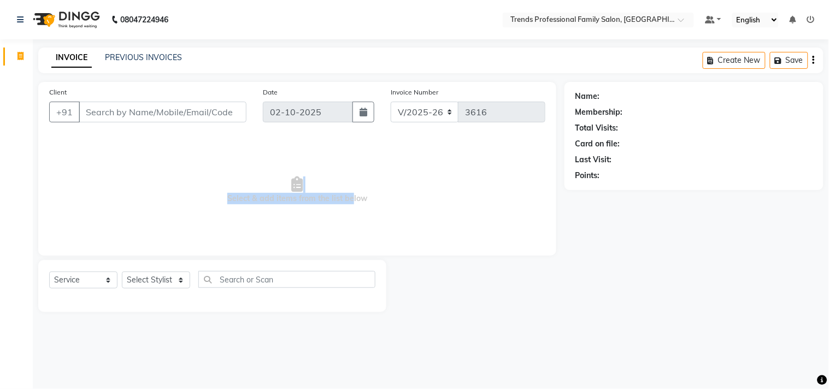
drag, startPoint x: 348, startPoint y: 203, endPoint x: 146, endPoint y: 176, distance: 204.0
click at [145, 172] on span "Select & add items from the list below" at bounding box center [297, 190] width 496 height 109
drag, startPoint x: 478, startPoint y: 200, endPoint x: 148, endPoint y: 173, distance: 331.7
click at [159, 173] on span "Select & add items from the list below" at bounding box center [297, 190] width 496 height 109
click at [444, 171] on span "Select & add items from the list below" at bounding box center [297, 190] width 496 height 109
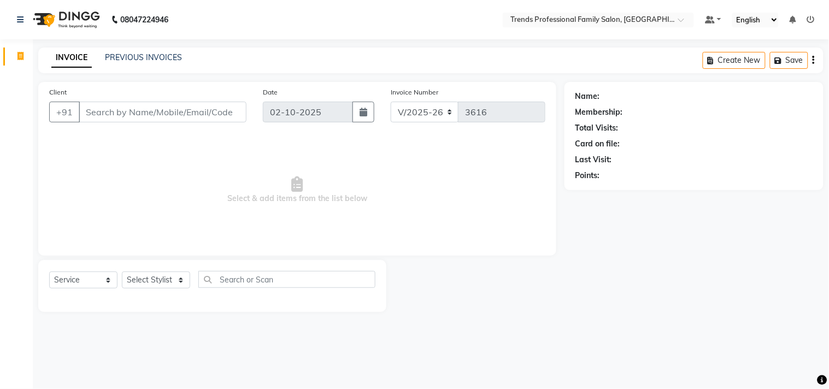
click at [370, 49] on div "INVOICE PREVIOUS INVOICES Create New Save" at bounding box center [430, 61] width 785 height 26
click at [158, 110] on input "Client" at bounding box center [163, 112] width 168 height 21
drag, startPoint x: 79, startPoint y: 109, endPoint x: 257, endPoint y: 127, distance: 179.1
click at [257, 127] on div "Client +91 Date [DATE] Invoice Number V/2025 V/[PHONE_NUMBER]" at bounding box center [297, 108] width 513 height 45
drag, startPoint x: 159, startPoint y: 113, endPoint x: 122, endPoint y: 116, distance: 37.3
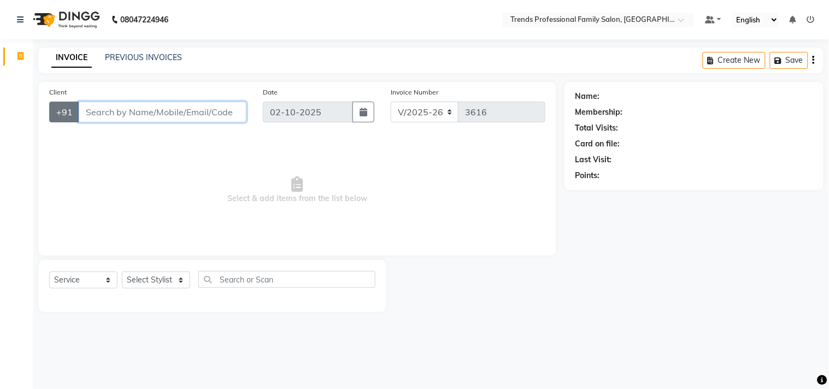
click at [58, 115] on div "+91" at bounding box center [147, 112] width 197 height 21
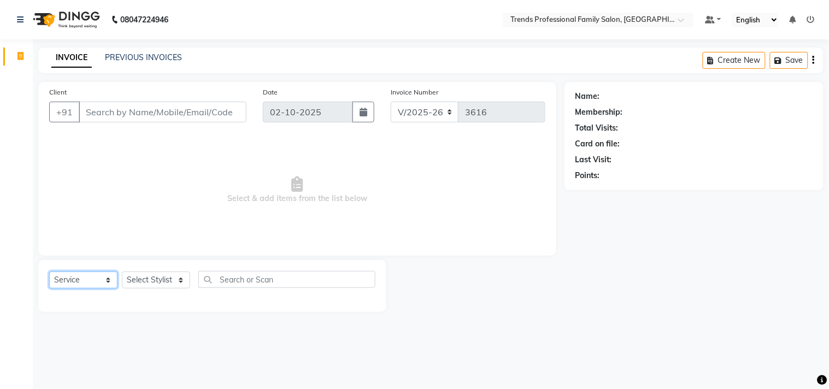
click at [79, 272] on select "Select Service Product Membership Package Voucher Prepaid Gift Card" at bounding box center [83, 280] width 68 height 17
click at [162, 286] on select "Select Stylist AVANTHIKA [PERSON_NAME] [PERSON_NAME] [PERSON_NAME] RUSTHAM [PER…" at bounding box center [156, 280] width 68 height 17
select select "92540"
click at [122, 272] on select "Select Stylist AVANTHIKA [PERSON_NAME] [PERSON_NAME] [PERSON_NAME] RUSTHAM [PER…" at bounding box center [156, 280] width 68 height 17
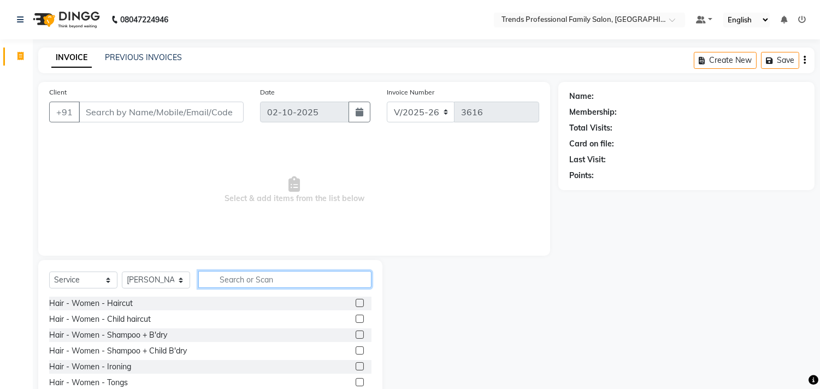
click at [287, 275] on input "text" at bounding box center [284, 279] width 173 height 17
type input "clean"
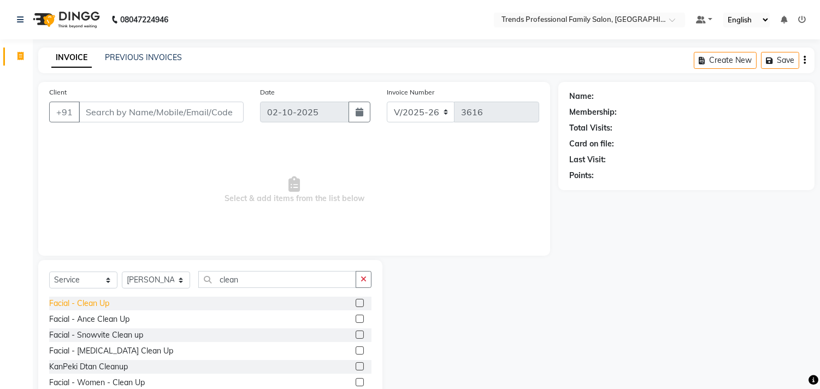
click at [95, 302] on div "Facial - Clean Up" at bounding box center [79, 303] width 60 height 11
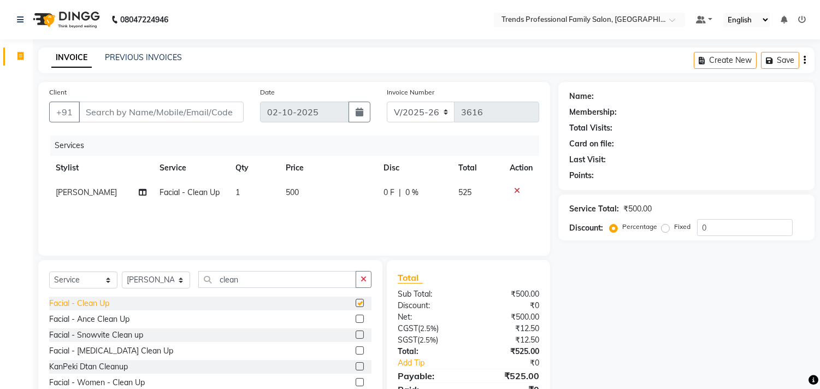
checkbox input "false"
click at [162, 279] on select "Select Stylist AVANTHIKA [PERSON_NAME] [PERSON_NAME] [PERSON_NAME] RUSTHAM [PER…" at bounding box center [156, 280] width 68 height 17
select select "63521"
click at [122, 272] on select "Select Stylist AVANTHIKA [PERSON_NAME] [PERSON_NAME] [PERSON_NAME] RUSTHAM [PER…" at bounding box center [156, 280] width 68 height 17
click at [369, 283] on button "button" at bounding box center [364, 279] width 16 height 17
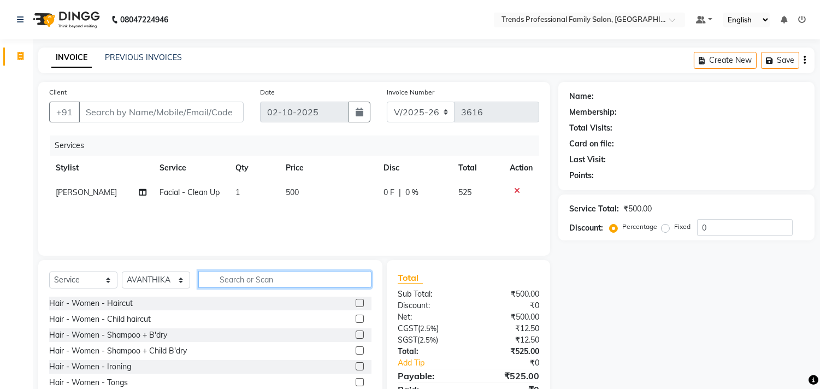
click at [273, 271] on input "text" at bounding box center [284, 279] width 173 height 17
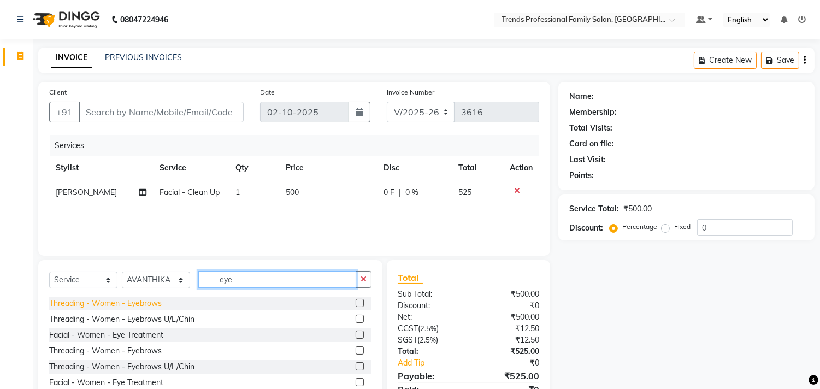
type input "eye"
click at [110, 303] on div "Threading - Women - Eyebrows" at bounding box center [105, 303] width 113 height 11
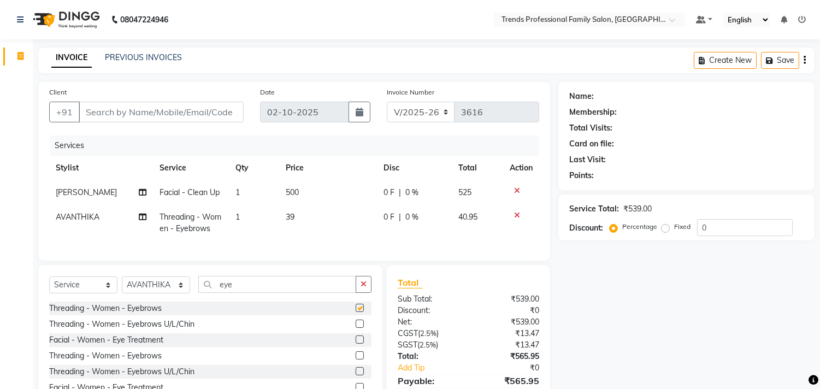
checkbox input "false"
click at [297, 217] on td "39" at bounding box center [328, 223] width 98 height 36
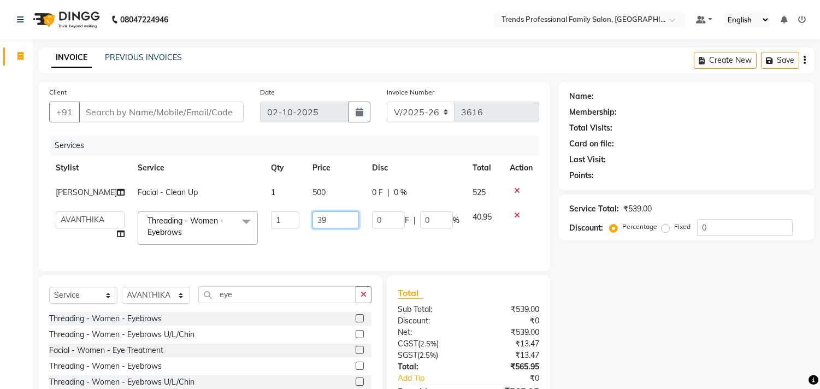
click at [325, 222] on input "39" at bounding box center [336, 219] width 46 height 17
type input "3"
type input "40"
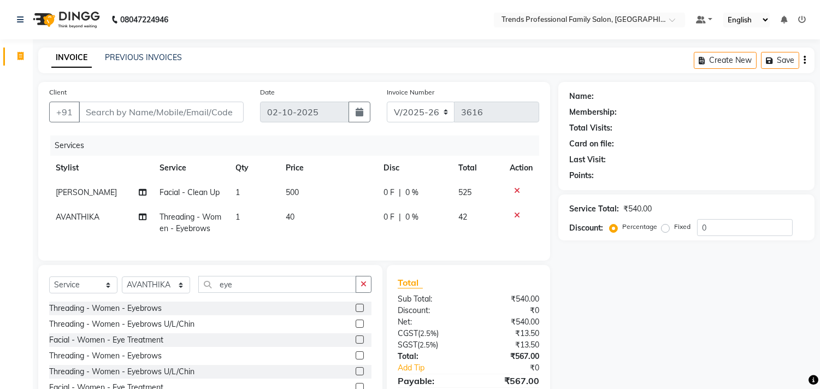
click at [604, 308] on div "Name: Membership: Total Visits: Card on file: Last Visit: Points: Service Total…" at bounding box center [690, 254] width 264 height 344
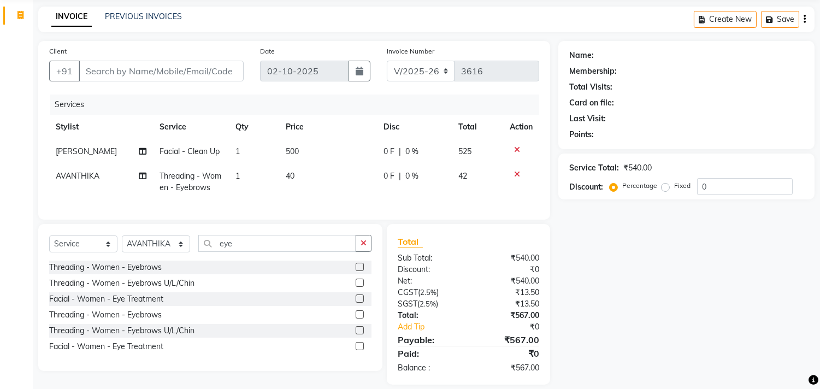
scroll to position [62, 0]
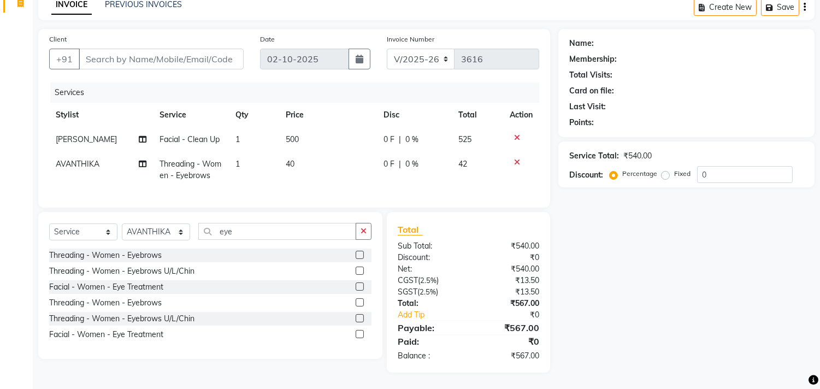
click at [244, 152] on td "1" at bounding box center [254, 170] width 50 height 36
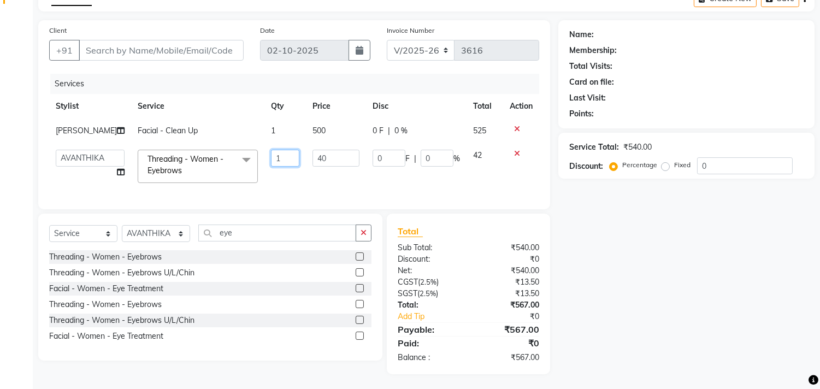
click at [271, 161] on input "1" at bounding box center [285, 158] width 28 height 17
type input "2"
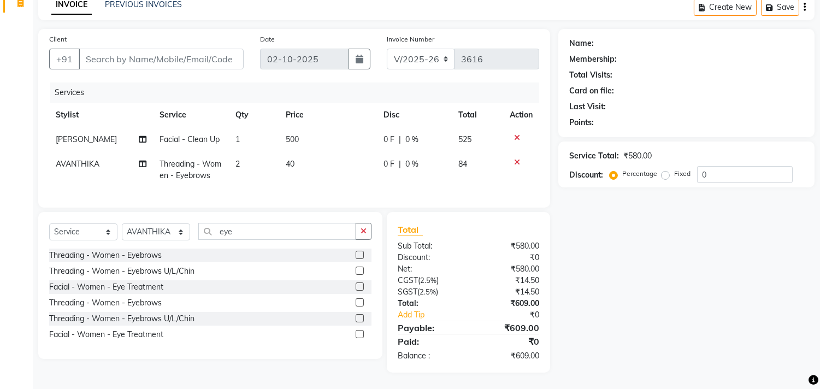
click at [287, 182] on div "Services Stylist Service Qty Price Disc Total Action [PERSON_NAME] Facial - Cle…" at bounding box center [294, 140] width 490 height 114
click at [367, 232] on button "button" at bounding box center [364, 231] width 16 height 17
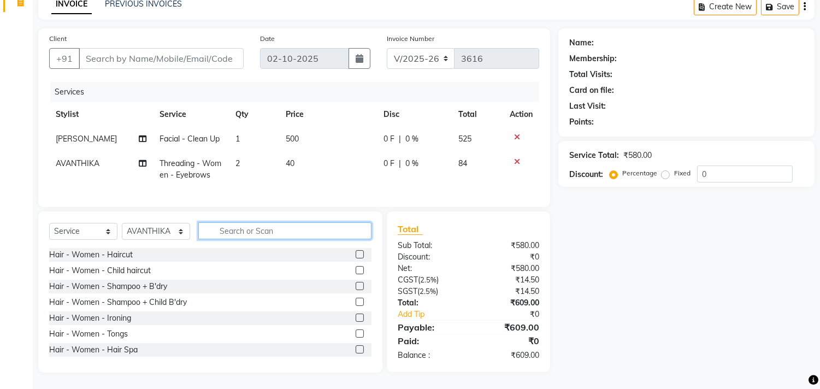
click at [315, 234] on input "text" at bounding box center [284, 230] width 173 height 17
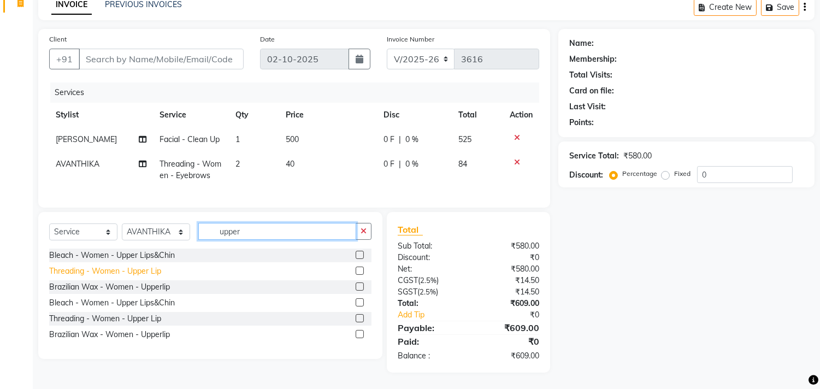
type input "upper"
click at [107, 268] on div "Threading - Women - Upper Lip" at bounding box center [105, 271] width 112 height 11
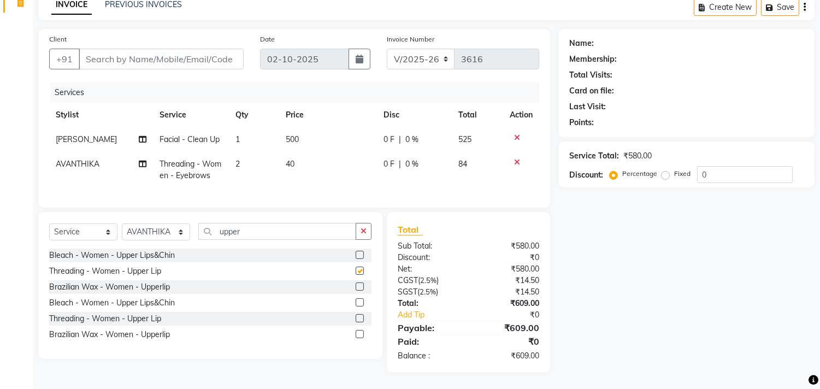
checkbox input "false"
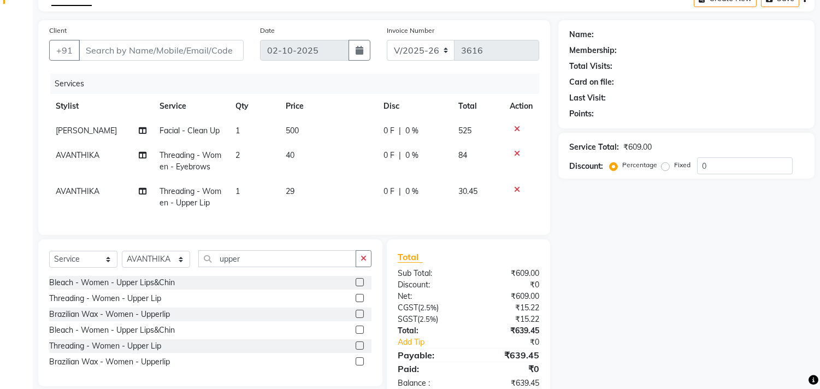
click at [296, 187] on td "29" at bounding box center [328, 197] width 98 height 36
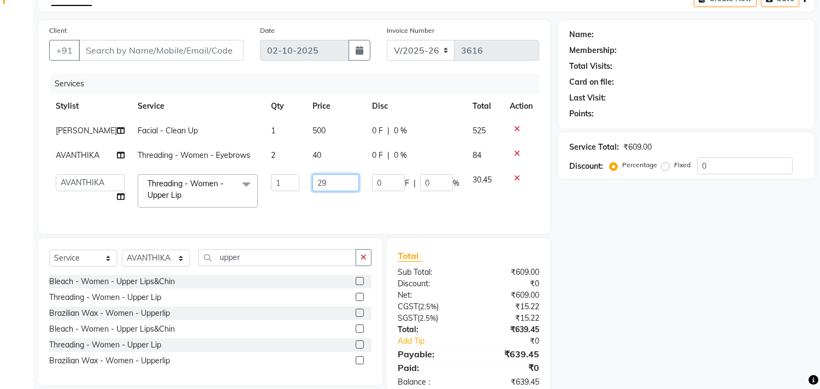
click at [331, 183] on input "29" at bounding box center [336, 182] width 46 height 17
type input "2"
type input "30"
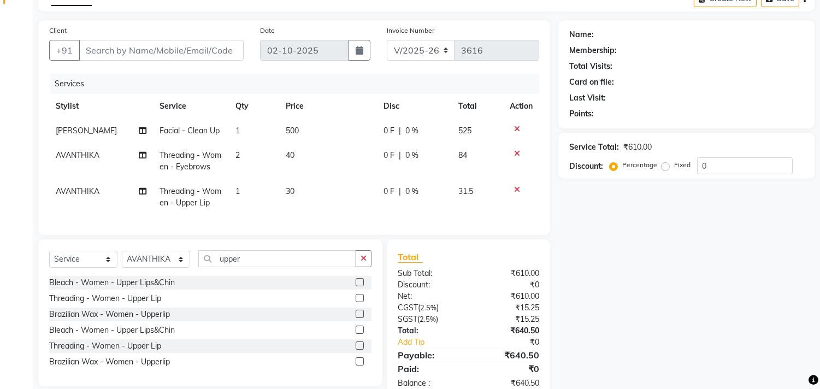
click at [243, 192] on td "1" at bounding box center [254, 197] width 50 height 36
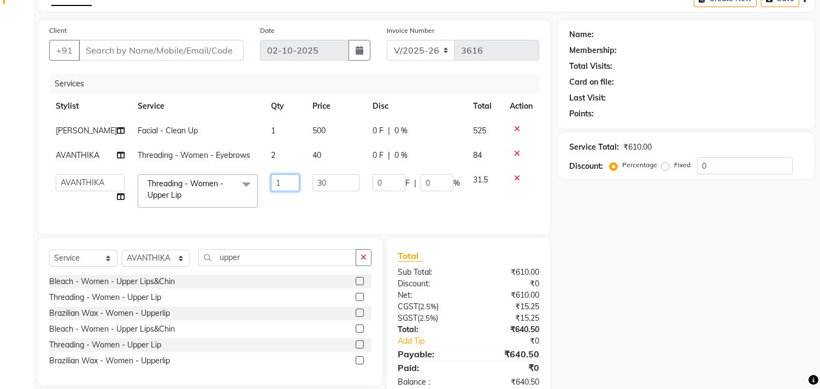
click at [281, 178] on input "1" at bounding box center [285, 182] width 28 height 17
type input "2"
click at [561, 214] on div "Name: Membership: Total Visits: Card on file: Last Visit: Points: Service Total…" at bounding box center [690, 209] width 264 height 379
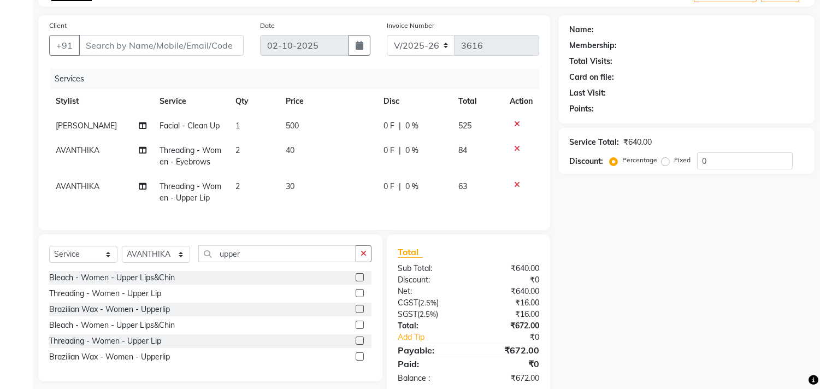
scroll to position [98, 0]
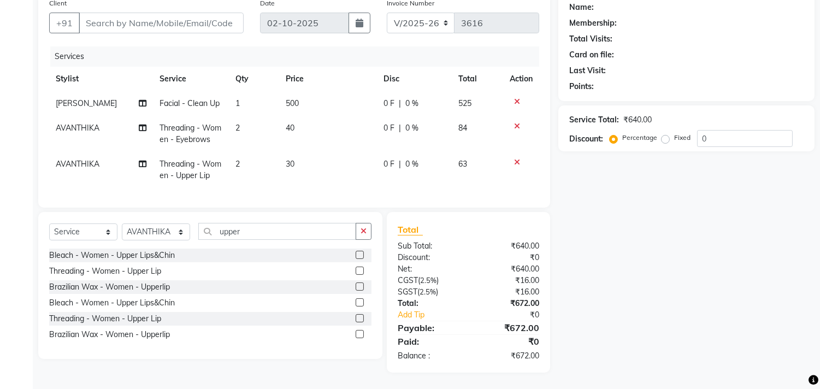
click at [242, 116] on td "2" at bounding box center [254, 134] width 50 height 36
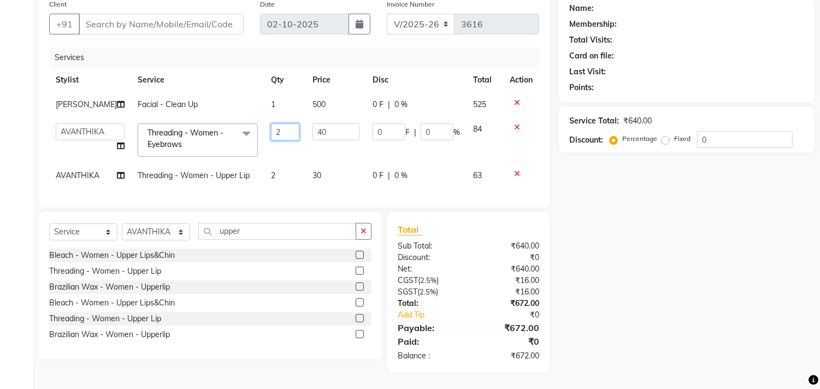
click at [280, 124] on input "2" at bounding box center [285, 132] width 28 height 17
type input "1"
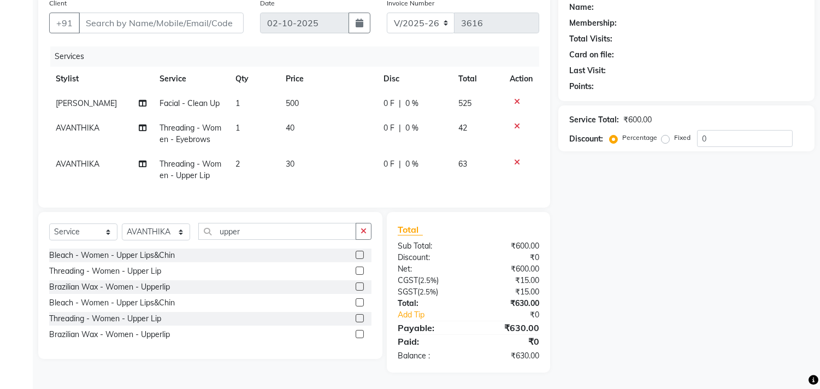
click at [604, 214] on div "Name: Membership: Total Visits: Card on file: Last Visit: Points: Service Total…" at bounding box center [690, 183] width 264 height 380
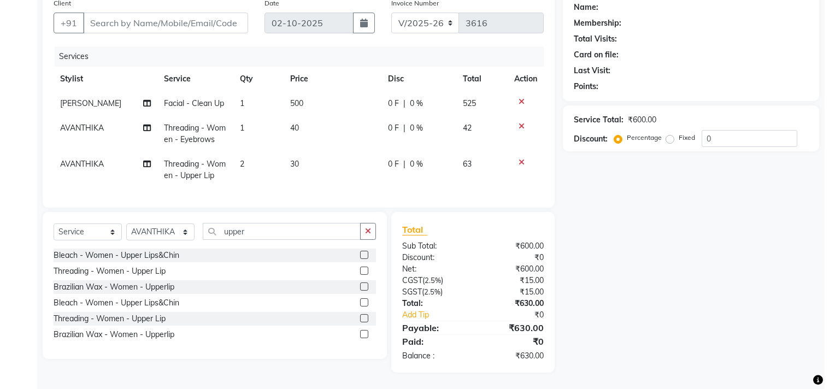
scroll to position [98, 0]
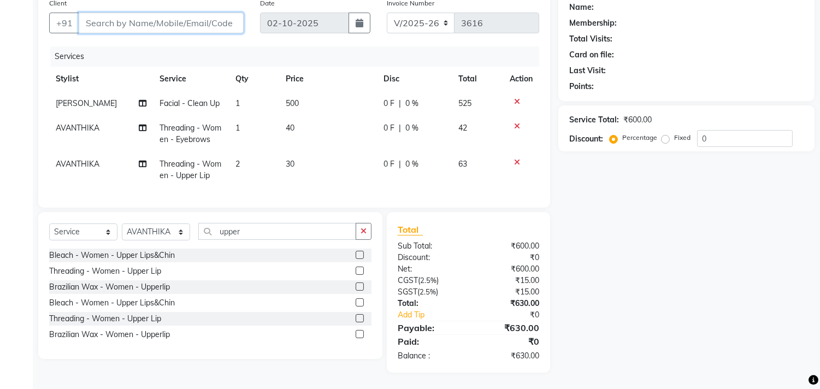
click at [126, 17] on input "Client" at bounding box center [161, 23] width 165 height 21
click at [102, 13] on input "Client" at bounding box center [161, 23] width 165 height 21
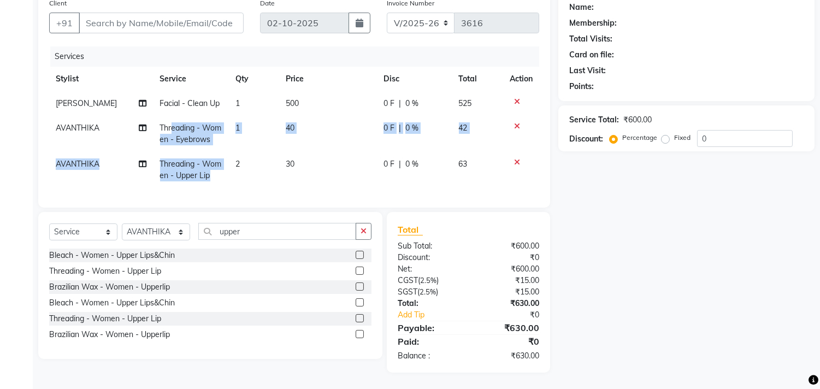
click at [228, 146] on tbody "[PERSON_NAME] Facial - Clean Up 1 500 0 F | 0 % 525 AVANTHIKA Threading - Women…" at bounding box center [294, 139] width 490 height 97
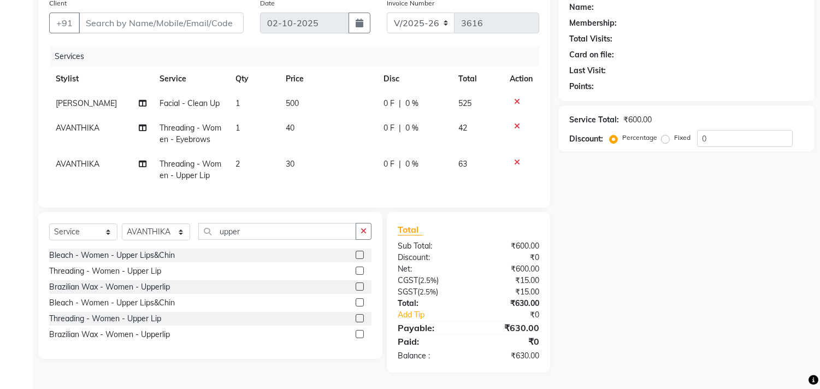
click at [698, 290] on div "Name: Membership: Total Visits: Card on file: Last Visit: Points: Service Total…" at bounding box center [690, 183] width 264 height 380
click at [94, 17] on input "Client" at bounding box center [161, 23] width 165 height 21
type input "8861991214"
click at [207, 13] on button "Add Client" at bounding box center [215, 23] width 56 height 21
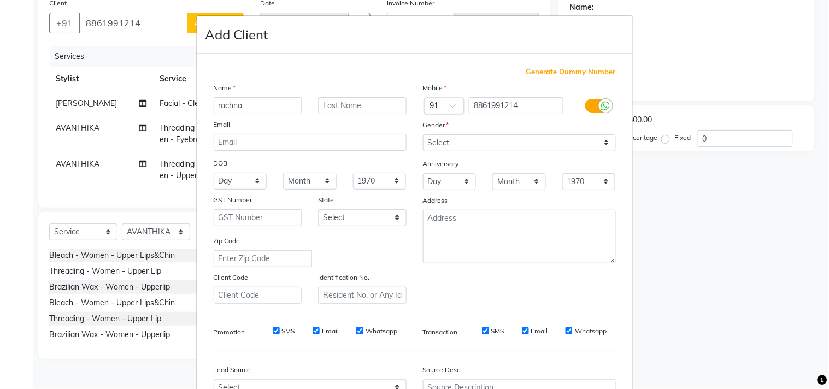
type input "rachna"
click at [462, 144] on select "Select [DEMOGRAPHIC_DATA] [DEMOGRAPHIC_DATA] Other Prefer Not To Say" at bounding box center [519, 142] width 193 height 17
select select "[DEMOGRAPHIC_DATA]"
click at [423, 134] on select "Select [DEMOGRAPHIC_DATA] [DEMOGRAPHIC_DATA] Other Prefer Not To Say" at bounding box center [519, 142] width 193 height 17
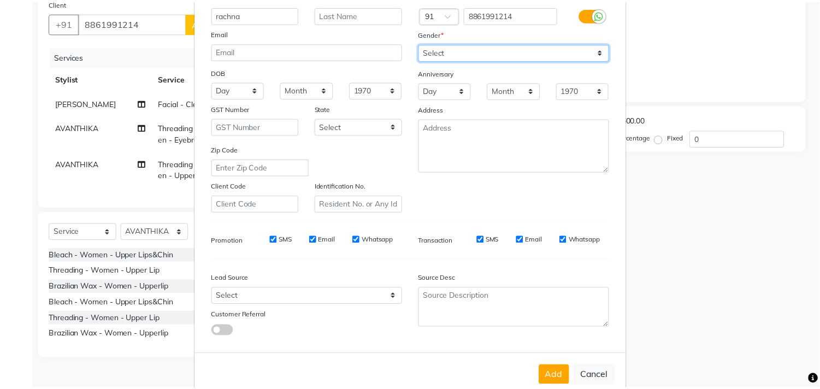
scroll to position [116, 0]
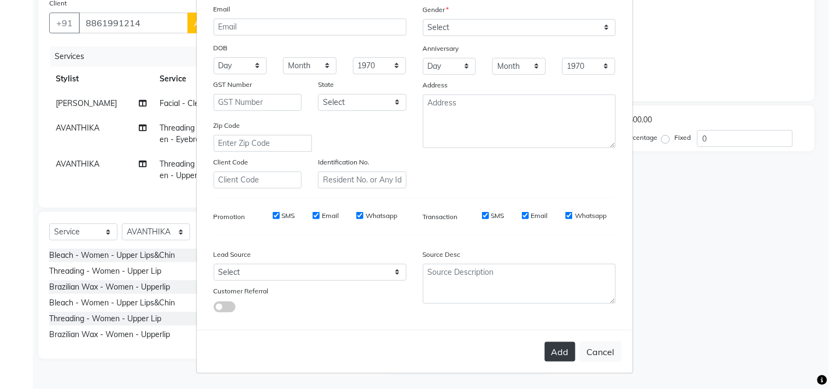
click at [546, 352] on button "Add" at bounding box center [560, 352] width 31 height 20
select select
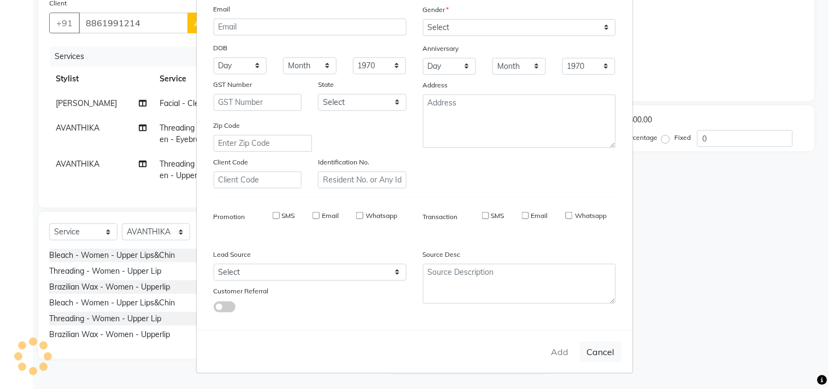
select select
checkbox input "false"
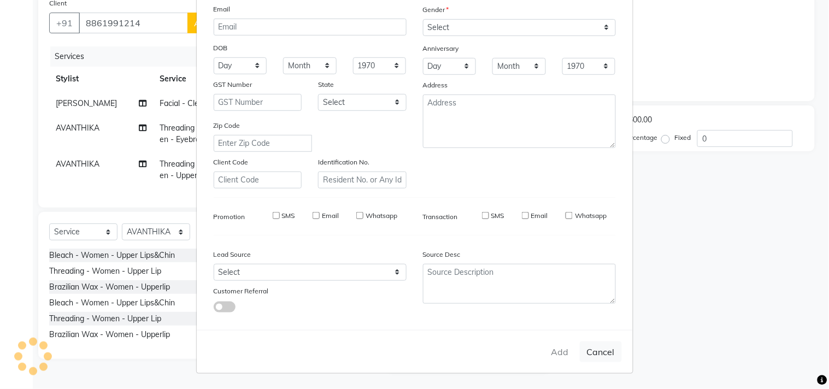
checkbox input "false"
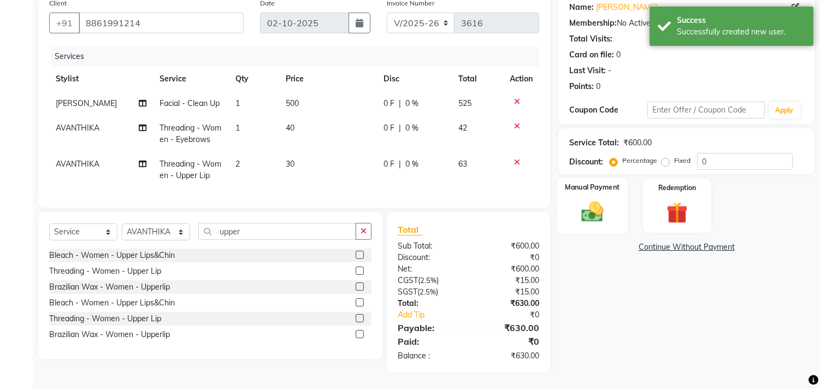
click at [593, 213] on img at bounding box center [593, 212] width 36 height 26
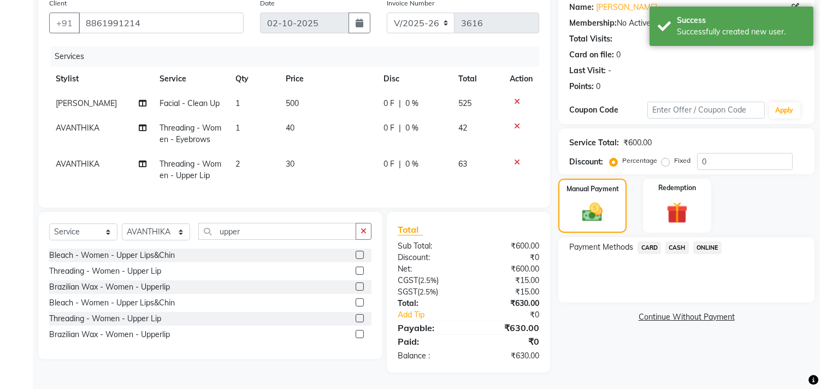
click at [699, 242] on span "ONLINE" at bounding box center [707, 248] width 28 height 13
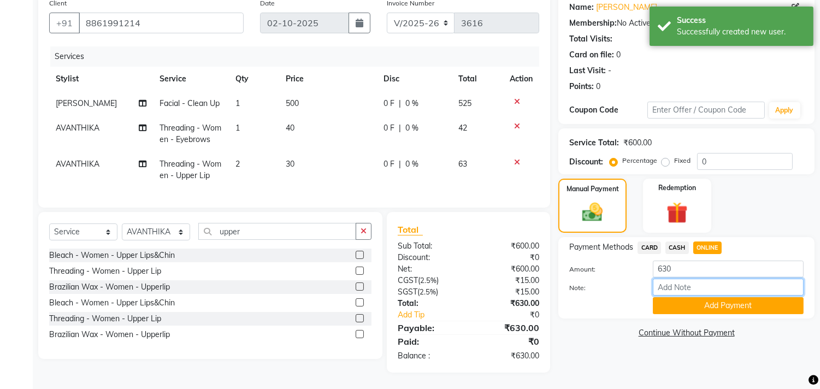
drag, startPoint x: 690, startPoint y: 277, endPoint x: 698, endPoint y: 287, distance: 12.5
click at [693, 282] on input "Note:" at bounding box center [728, 287] width 151 height 17
type input "THANK YOU VISIT AGAIN"
click at [685, 297] on button "Add Payment" at bounding box center [728, 305] width 151 height 17
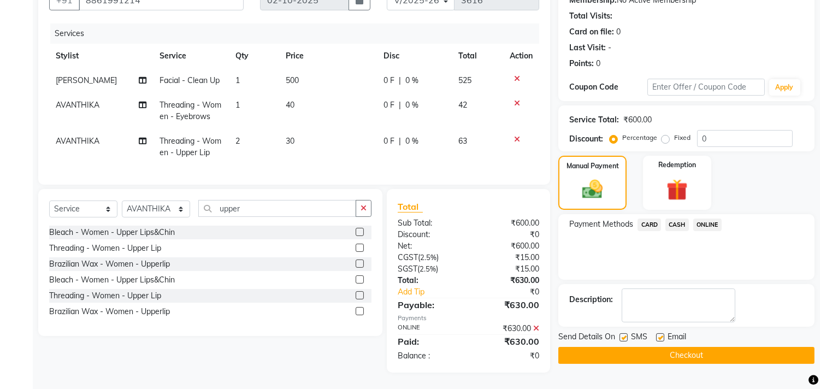
scroll to position [121, 0]
click at [662, 333] on label at bounding box center [660, 337] width 8 height 8
click at [662, 334] on input "checkbox" at bounding box center [659, 337] width 7 height 7
checkbox input "false"
click at [664, 347] on button "Checkout" at bounding box center [686, 355] width 256 height 17
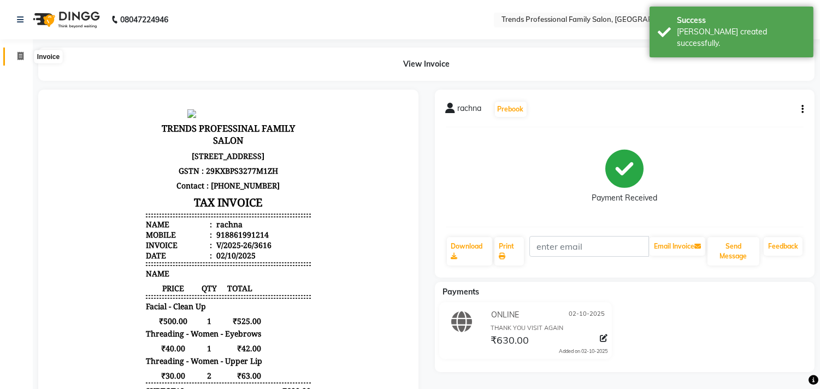
click at [19, 55] on icon at bounding box center [20, 56] width 6 height 8
select select "service"
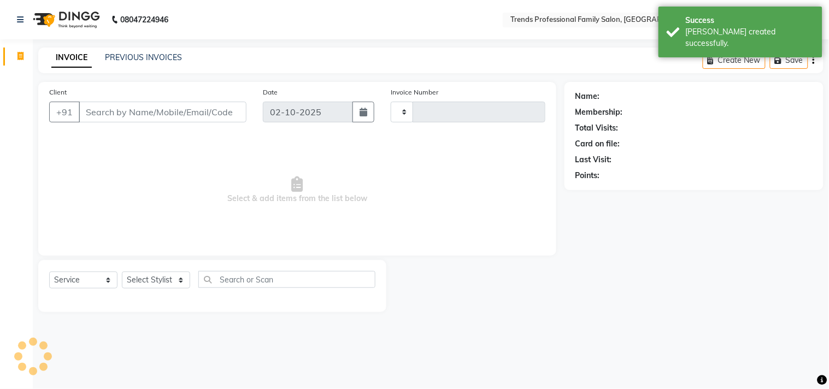
type input "3617"
select select "7345"
drag, startPoint x: 107, startPoint y: 113, endPoint x: 107, endPoint y: 105, distance: 8.2
click at [107, 108] on input "Client" at bounding box center [163, 112] width 168 height 21
click at [164, 283] on select "Select Stylist AVANTHIKA [PERSON_NAME] [PERSON_NAME] [PERSON_NAME] RUSTHAM [PER…" at bounding box center [156, 280] width 68 height 17
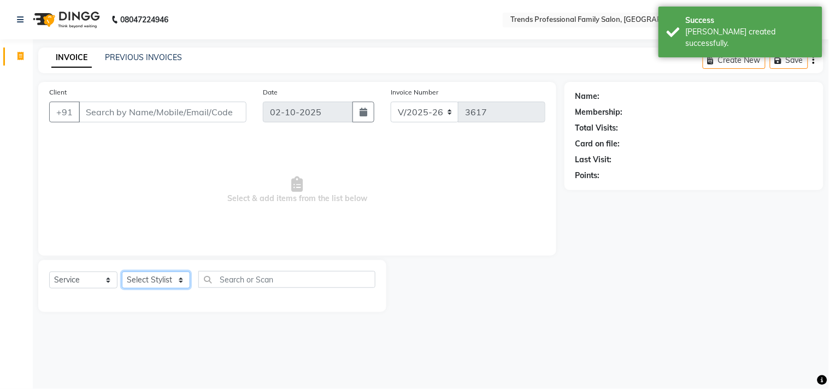
select select "63521"
click at [122, 272] on select "Select Stylist AVANTHIKA [PERSON_NAME] [PERSON_NAME] [PERSON_NAME] RUSTHAM [PER…" at bounding box center [156, 280] width 68 height 17
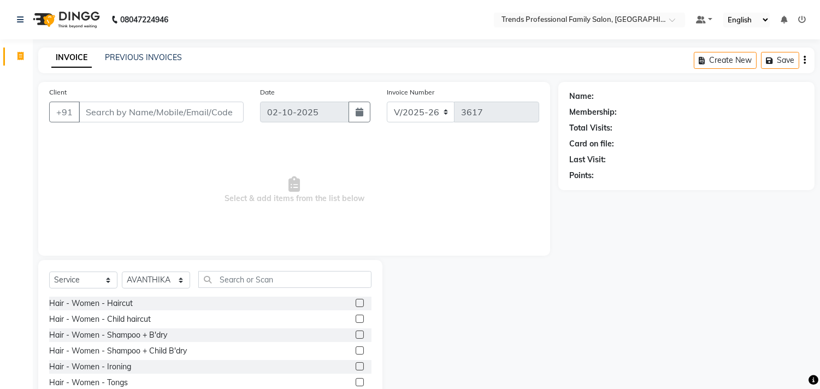
drag, startPoint x: 242, startPoint y: 263, endPoint x: 242, endPoint y: 283, distance: 19.1
click at [242, 268] on div "Select Service Product Membership Package Voucher Prepaid Gift Card Select Styl…" at bounding box center [210, 340] width 344 height 161
click at [242, 283] on input "text" at bounding box center [284, 279] width 173 height 17
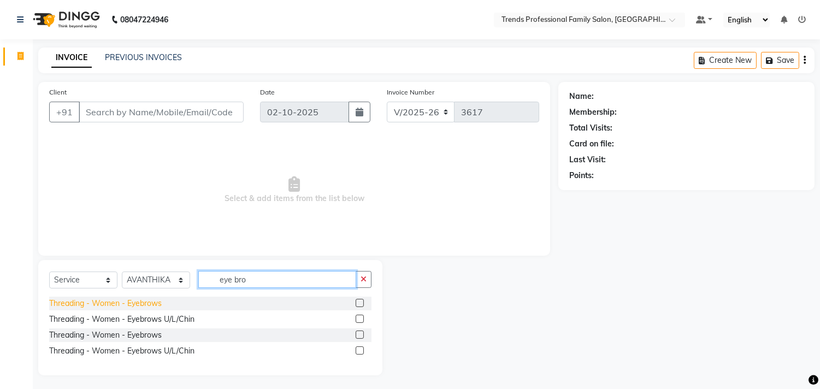
type input "eye bro"
click at [96, 298] on div "Threading - Women - Eyebrows" at bounding box center [105, 303] width 113 height 11
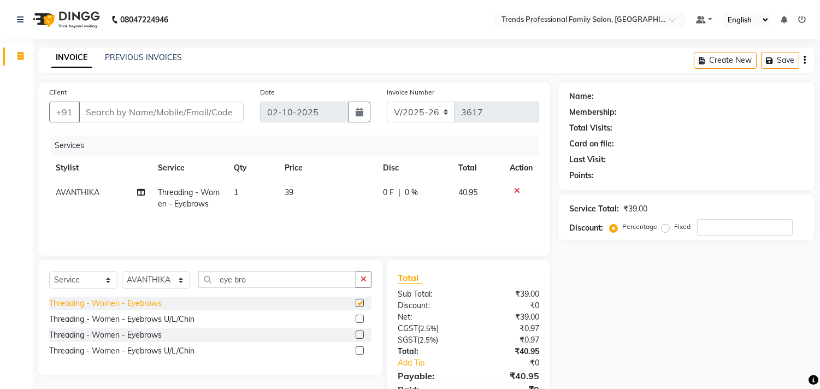
checkbox input "false"
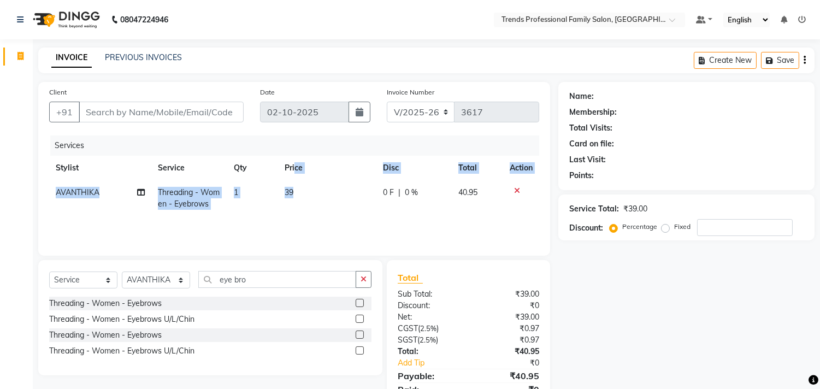
drag, startPoint x: 296, startPoint y: 164, endPoint x: 319, endPoint y: 226, distance: 65.4
click at [317, 222] on div "Services Stylist Service Qty Price Disc Total Action AVANTHIKA Threading - Wome…" at bounding box center [294, 190] width 490 height 109
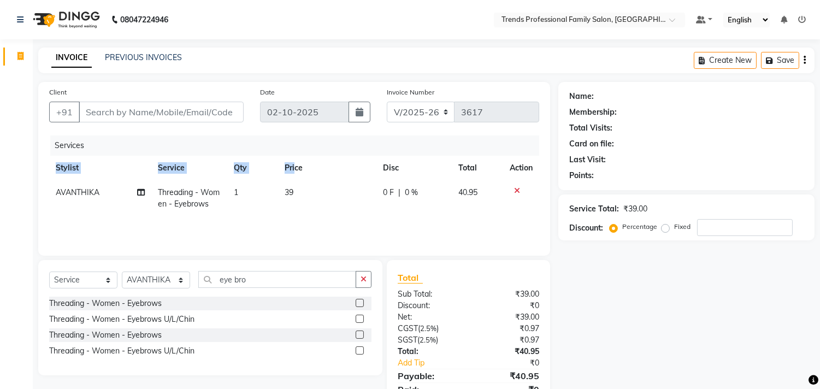
click at [301, 187] on td "39" at bounding box center [327, 198] width 98 height 36
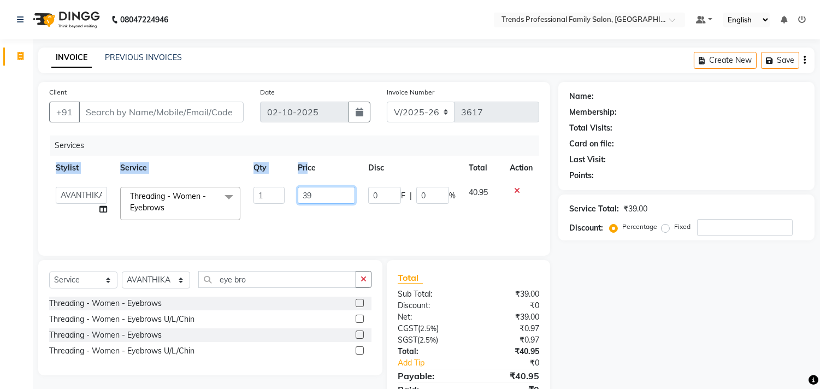
click at [301, 187] on input "39" at bounding box center [326, 195] width 57 height 17
click at [321, 197] on input "39" at bounding box center [326, 195] width 57 height 17
type input "3"
type input "40"
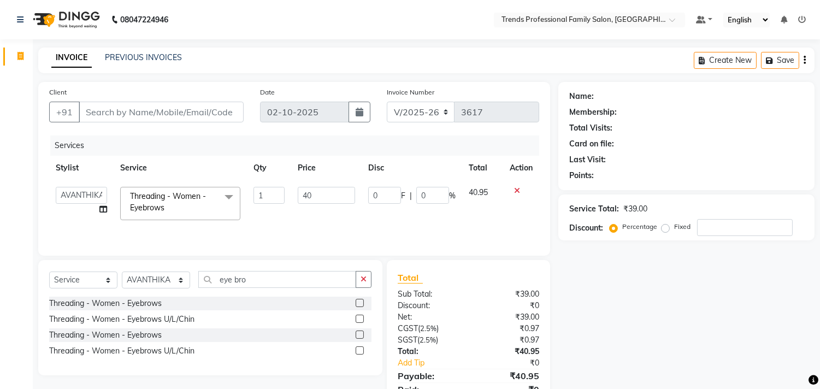
click at [701, 313] on div "Name: Membership: Total Visits: Card on file: Last Visit: Points: Service Total…" at bounding box center [690, 251] width 264 height 339
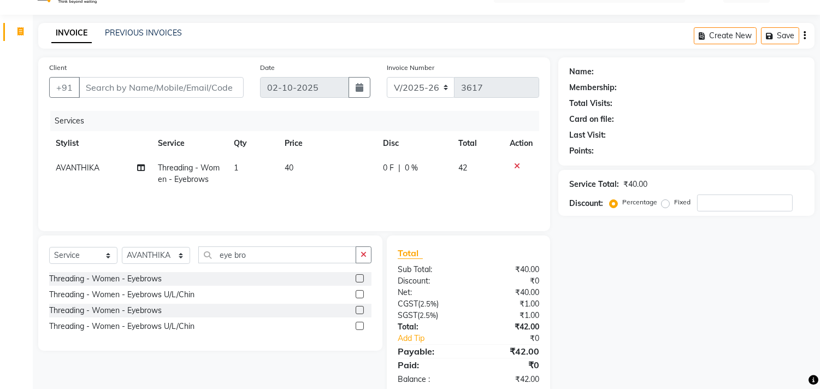
scroll to position [48, 0]
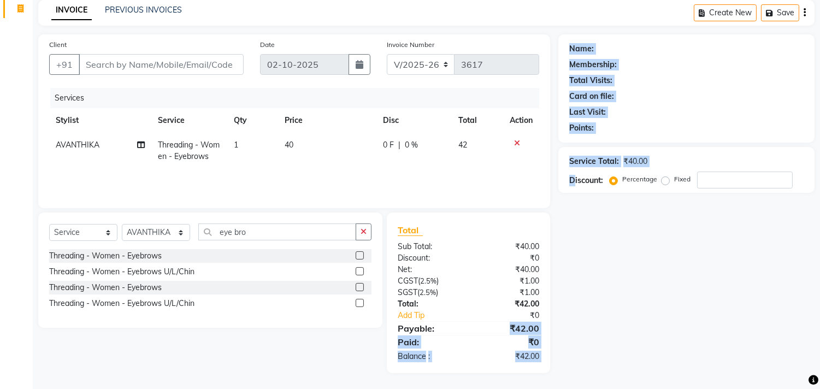
drag, startPoint x: 514, startPoint y: 326, endPoint x: 574, endPoint y: 315, distance: 61.0
click at [574, 315] on div "Client +91 Date [DATE] Invoice Number V/2025 V/[PHONE_NUMBER] Services Stylist …" at bounding box center [426, 203] width 793 height 339
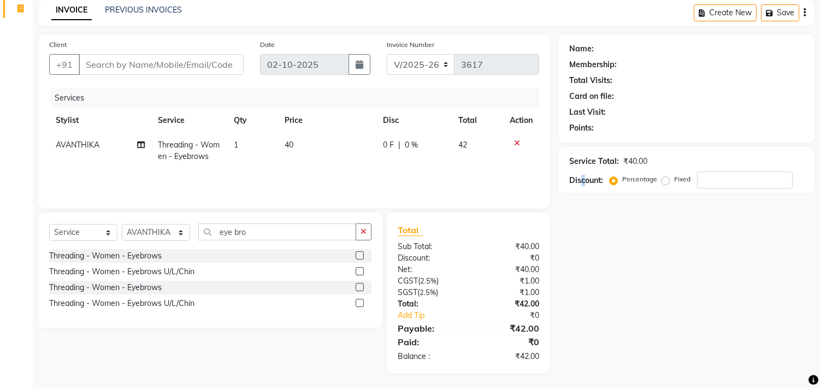
click at [583, 316] on div "Name: Membership: Total Visits: Card on file: Last Visit: Points: Service Total…" at bounding box center [690, 203] width 264 height 339
drag, startPoint x: 539, startPoint y: 326, endPoint x: 488, endPoint y: 325, distance: 51.4
click at [490, 325] on div "₹42.00" at bounding box center [508, 328] width 79 height 13
click at [608, 310] on div "Name: Membership: Total Visits: Card on file: Last Visit: Points: Service Total…" at bounding box center [690, 203] width 264 height 339
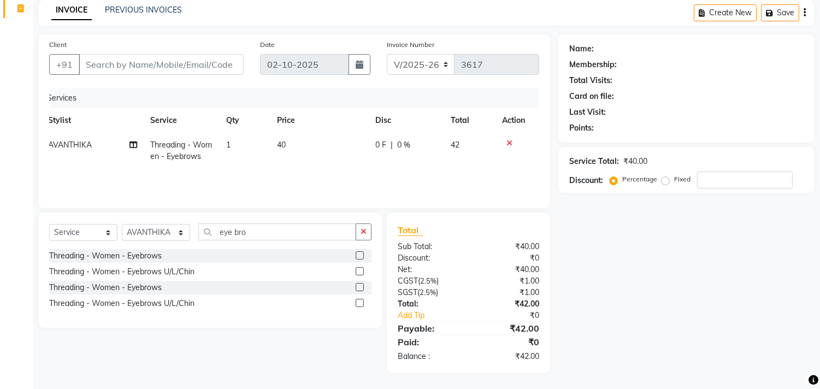
drag, startPoint x: 563, startPoint y: 214, endPoint x: 619, endPoint y: 211, distance: 55.8
click at [565, 214] on div "Name: Membership: Total Visits: Card on file: Last Visit: Points: Service Total…" at bounding box center [690, 203] width 264 height 339
click at [702, 179] on input "number" at bounding box center [745, 180] width 96 height 17
drag, startPoint x: 714, startPoint y: 179, endPoint x: 828, endPoint y: 161, distance: 115.6
click at [820, 161] on html "08047224946 Select Location × Trends Professional Family Salon, Nelamangala Def…" at bounding box center [410, 146] width 820 height 389
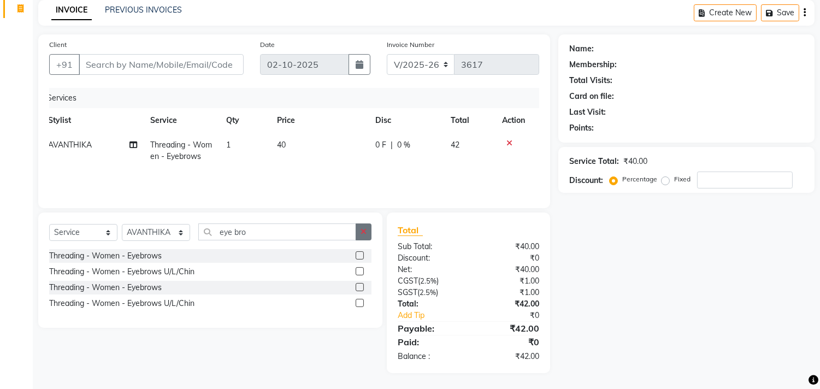
click at [366, 233] on icon "button" at bounding box center [364, 232] width 6 height 8
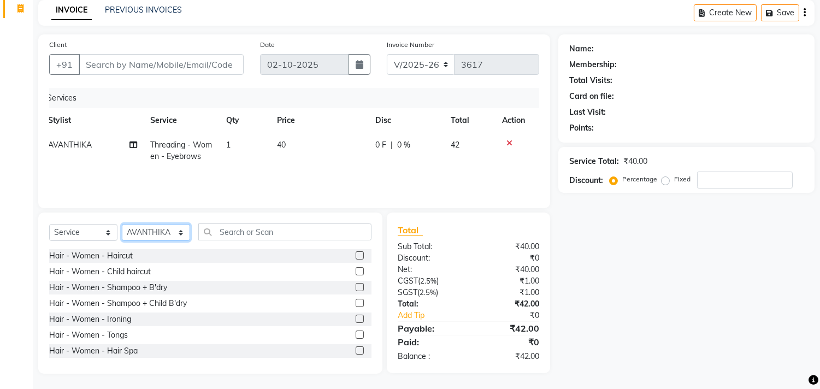
click at [151, 234] on select "Select Stylist AVANTHIKA [PERSON_NAME] [PERSON_NAME] [PERSON_NAME] RUSTHAM [PER…" at bounding box center [156, 232] width 68 height 17
click at [252, 232] on input "text" at bounding box center [284, 232] width 173 height 17
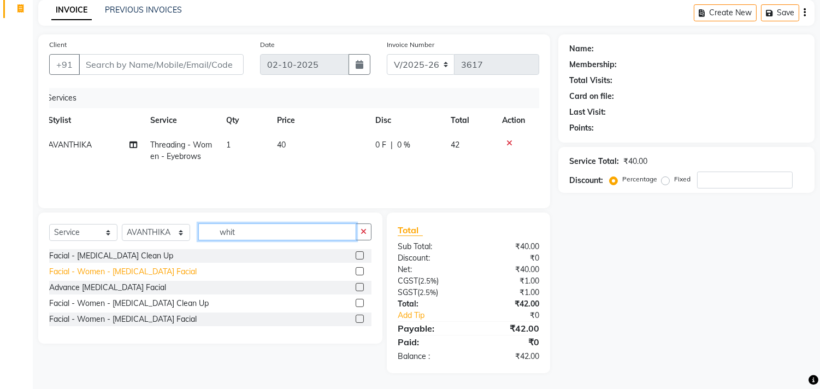
type input "whit"
click at [162, 272] on div "Facial - Women - [MEDICAL_DATA] Facial" at bounding box center [123, 271] width 148 height 11
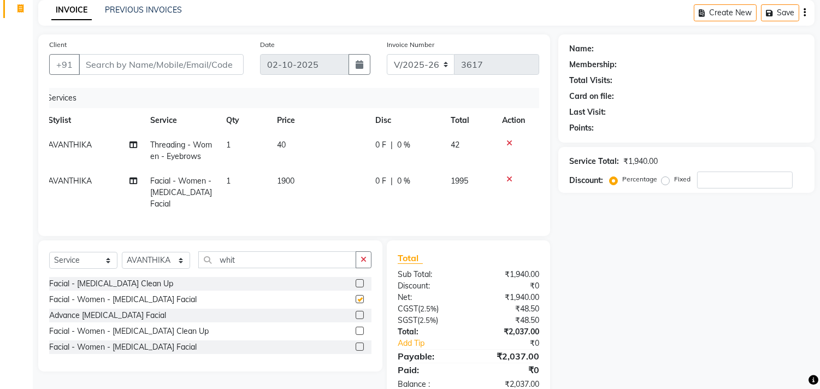
checkbox input "false"
click at [164, 61] on input "Client" at bounding box center [161, 64] width 165 height 21
type input "9"
type input "0"
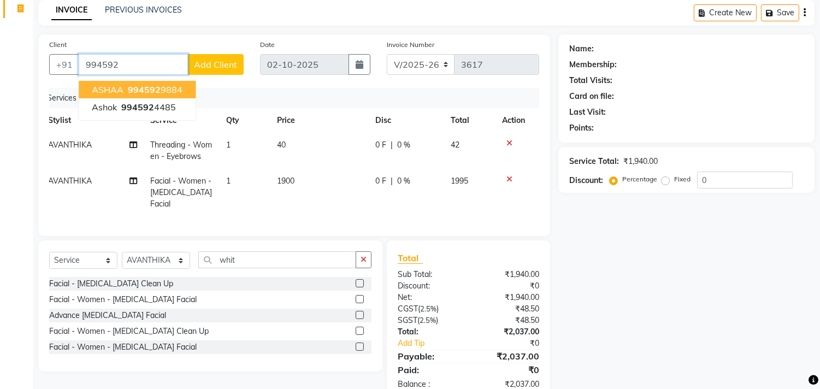
click at [139, 84] on span "994592" at bounding box center [144, 89] width 33 height 11
type input "9945929884"
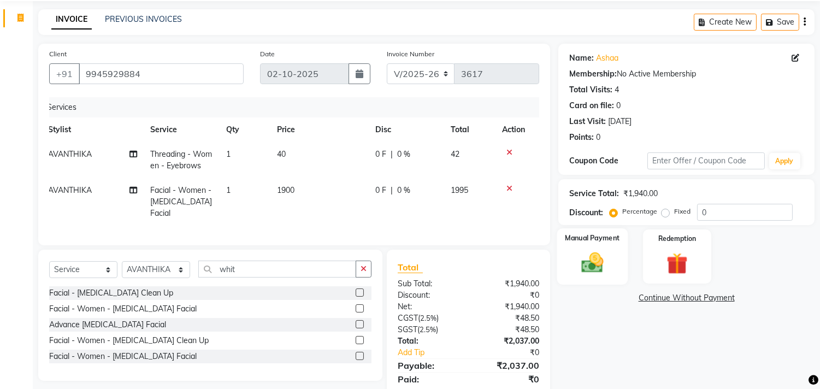
scroll to position [73, 0]
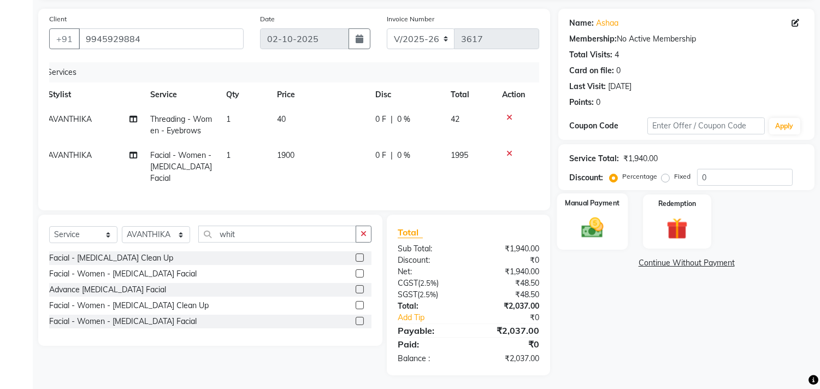
click at [594, 231] on img at bounding box center [593, 228] width 36 height 26
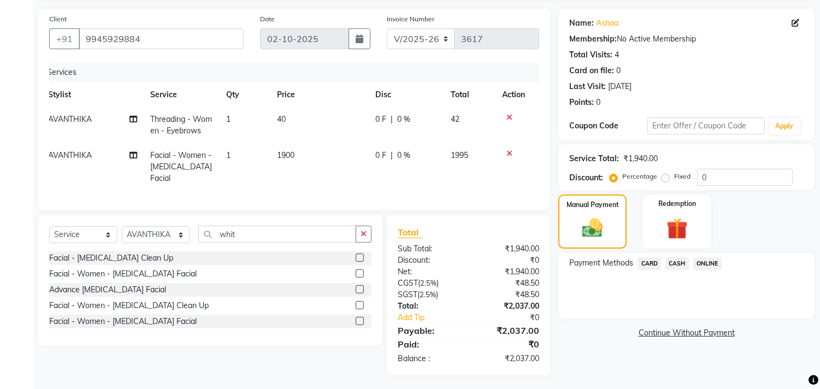
click at [705, 262] on span "ONLINE" at bounding box center [707, 263] width 28 height 13
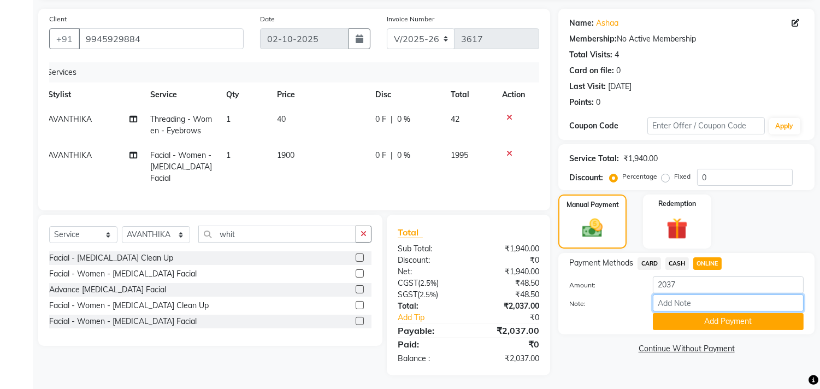
drag, startPoint x: 679, startPoint y: 295, endPoint x: 693, endPoint y: 297, distance: 13.8
click at [679, 295] on input "Note:" at bounding box center [728, 303] width 151 height 17
type input "THANK YOU VISIT AGAIN"
click at [712, 320] on button "Add Payment" at bounding box center [728, 321] width 151 height 17
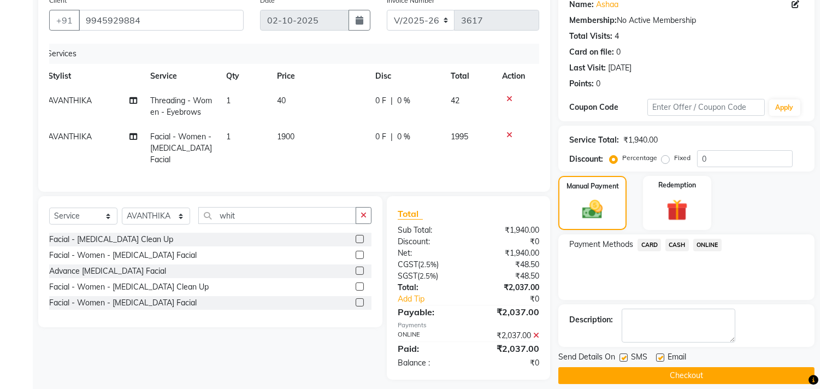
scroll to position [102, 0]
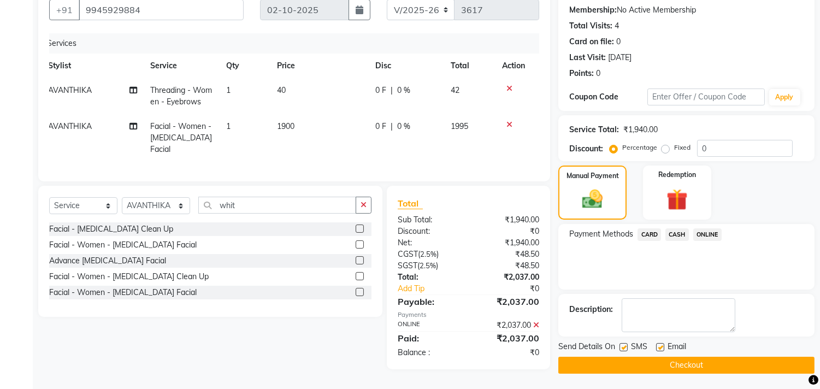
click at [663, 345] on label at bounding box center [660, 347] width 8 height 8
click at [663, 345] on input "checkbox" at bounding box center [659, 347] width 7 height 7
checkbox input "false"
click at [676, 358] on button "Checkout" at bounding box center [686, 365] width 256 height 17
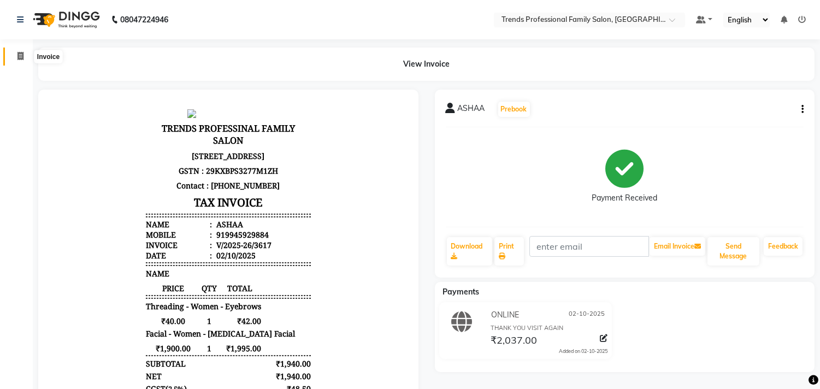
click at [21, 56] on icon at bounding box center [20, 56] width 6 height 8
select select "service"
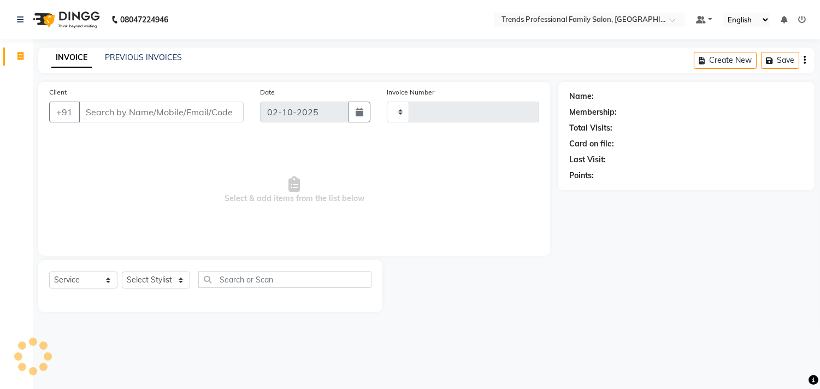
type input "3618"
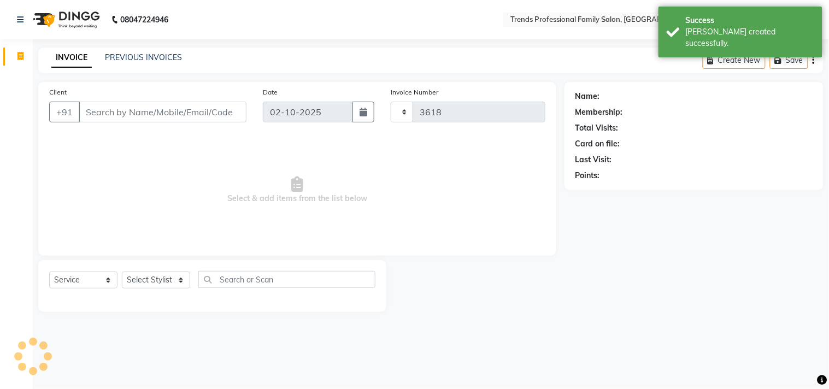
select select "7345"
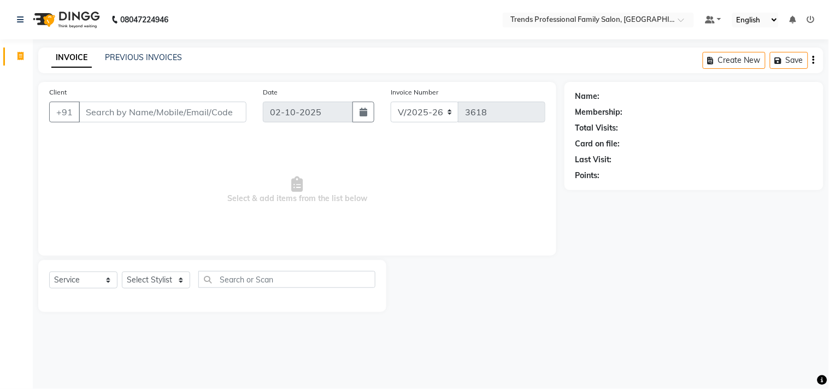
click at [151, 291] on div "Select Service Product Membership Package Voucher Prepaid Gift Card Select Styl…" at bounding box center [212, 284] width 326 height 26
click at [151, 290] on div "Select Service Product Membership Package Voucher Prepaid Gift Card Select Styl…" at bounding box center [212, 284] width 326 height 26
drag, startPoint x: 129, startPoint y: 267, endPoint x: 156, endPoint y: 281, distance: 30.6
click at [156, 281] on div "Select Service Product Membership Package Voucher Prepaid Gift Card Select Styl…" at bounding box center [212, 286] width 348 height 52
click at [152, 268] on div "Select Service Product Membership Package Voucher Prepaid Gift Card Select Styl…" at bounding box center [212, 286] width 348 height 52
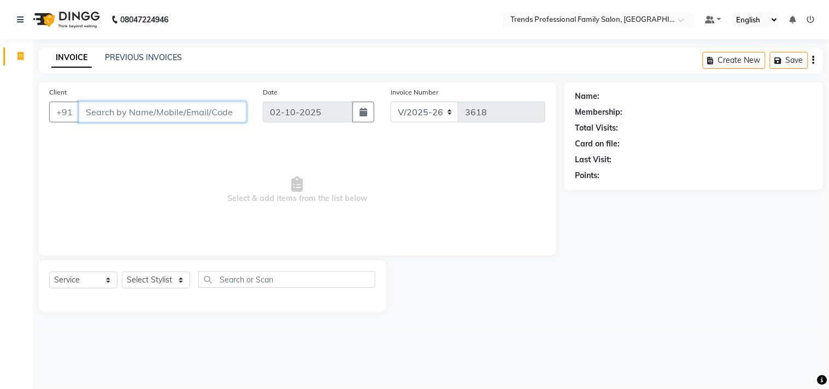
click at [186, 121] on input "Client" at bounding box center [163, 112] width 168 height 21
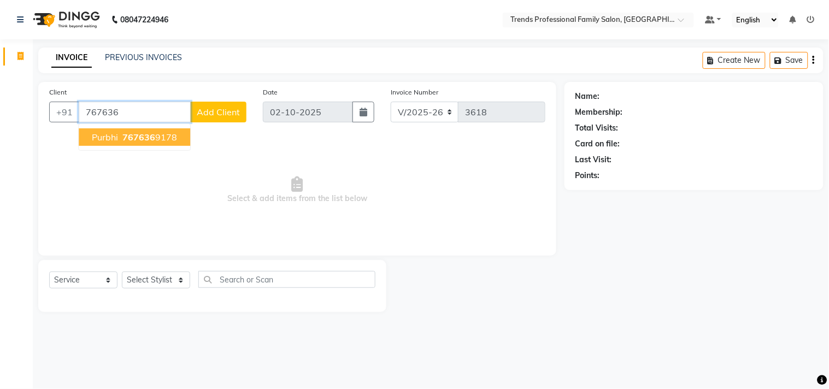
click at [148, 143] on button "purbhi 767636 9178" at bounding box center [134, 136] width 111 height 17
type input "7676369178"
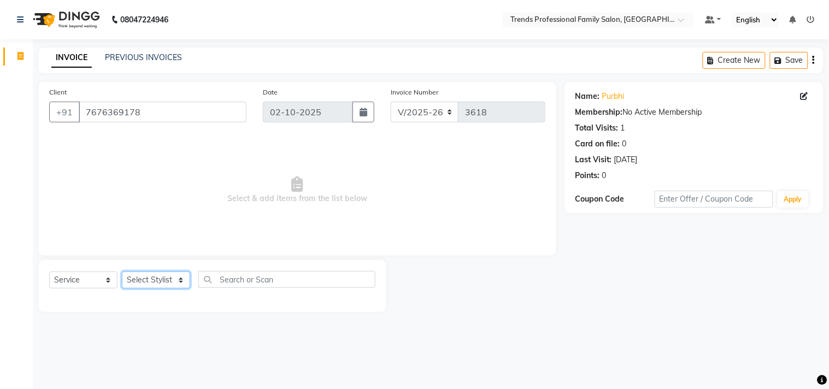
drag, startPoint x: 162, startPoint y: 281, endPoint x: 163, endPoint y: 274, distance: 7.2
click at [163, 280] on select "Select Stylist AVANTHIKA [PERSON_NAME] [PERSON_NAME] [PERSON_NAME] RUSTHAM [PER…" at bounding box center [156, 280] width 68 height 17
select select "63521"
click at [122, 272] on select "Select Stylist AVANTHIKA [PERSON_NAME] [PERSON_NAME] [PERSON_NAME] RUSTHAM [PER…" at bounding box center [156, 280] width 68 height 17
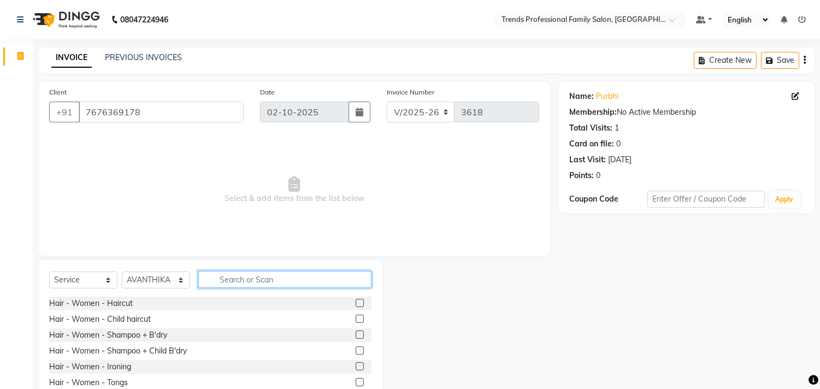
click at [230, 275] on input "text" at bounding box center [284, 279] width 173 height 17
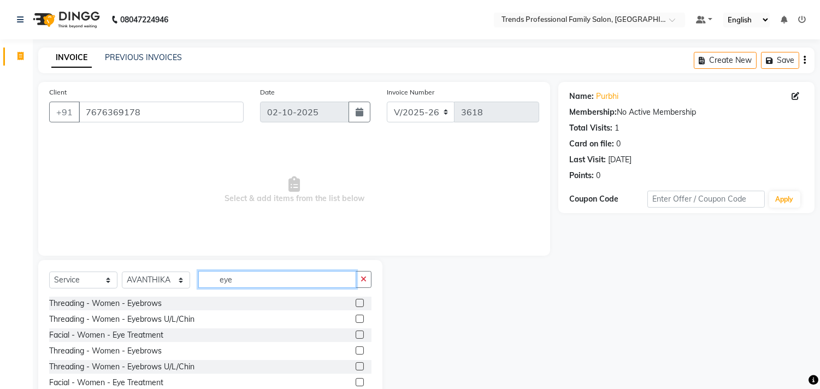
type input "eye"
click at [356, 301] on label at bounding box center [360, 303] width 8 height 8
click at [356, 301] on input "checkbox" at bounding box center [359, 303] width 7 height 7
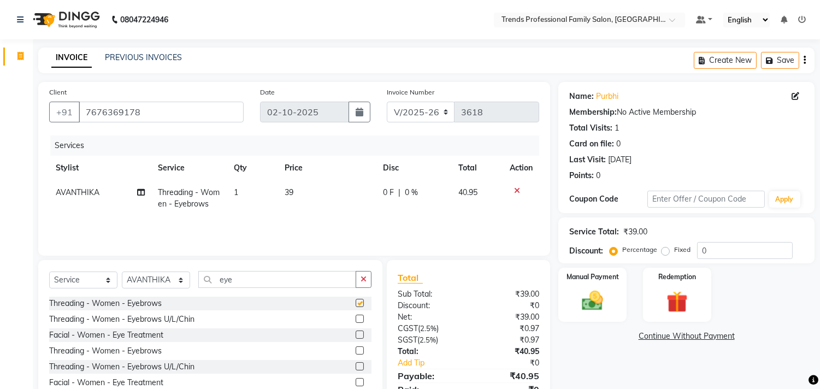
checkbox input "false"
click at [598, 307] on img at bounding box center [593, 302] width 36 height 26
click at [703, 337] on span "ONLINE" at bounding box center [707, 337] width 28 height 13
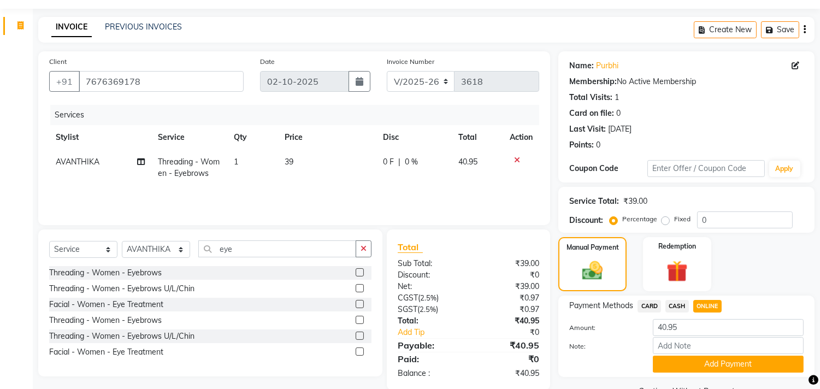
scroll to position [57, 0]
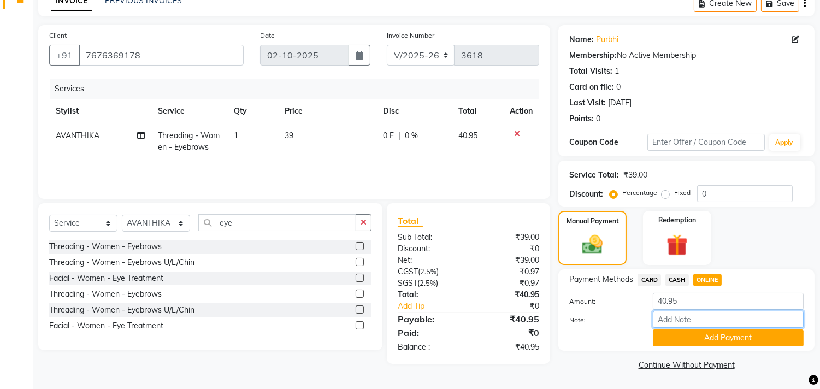
drag, startPoint x: 654, startPoint y: 321, endPoint x: 679, endPoint y: 318, distance: 25.4
click at [656, 321] on input "Note:" at bounding box center [728, 319] width 151 height 17
type input "THANK YOU VISIT AGAIN"
click at [717, 339] on button "Add Payment" at bounding box center [728, 338] width 151 height 17
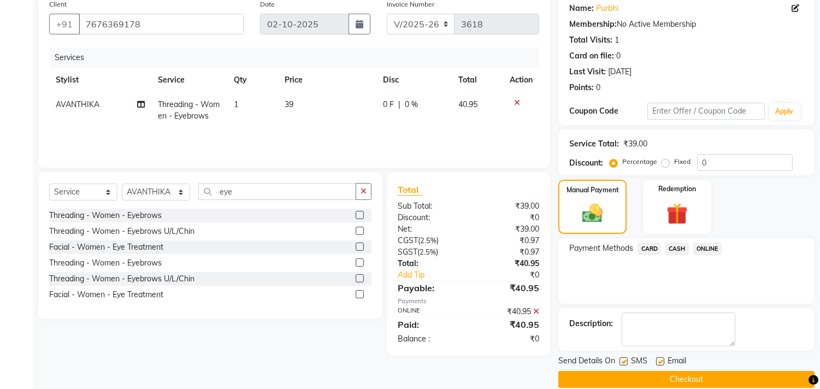
scroll to position [102, 0]
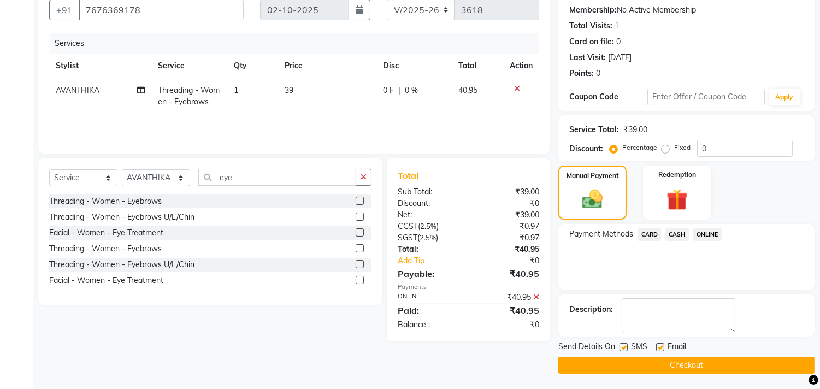
click at [663, 348] on label at bounding box center [660, 347] width 8 height 8
click at [663, 348] on input "checkbox" at bounding box center [659, 347] width 7 height 7
checkbox input "false"
click at [659, 358] on button "Checkout" at bounding box center [686, 365] width 256 height 17
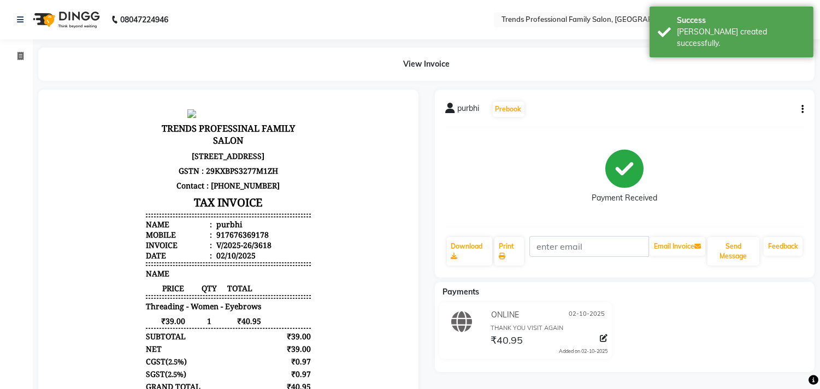
select select "service"
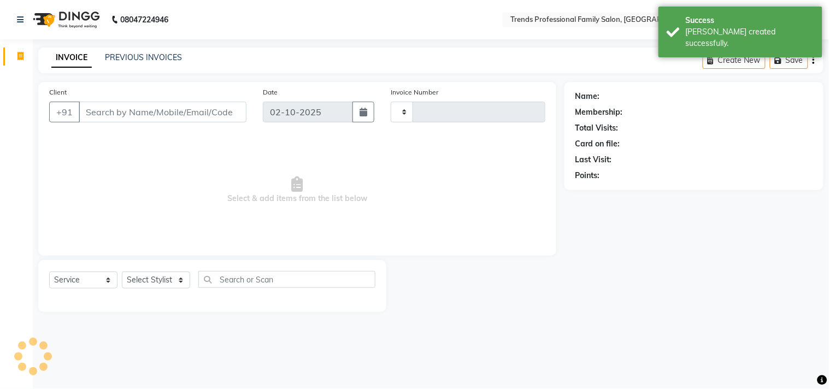
type input "3619"
select select "7345"
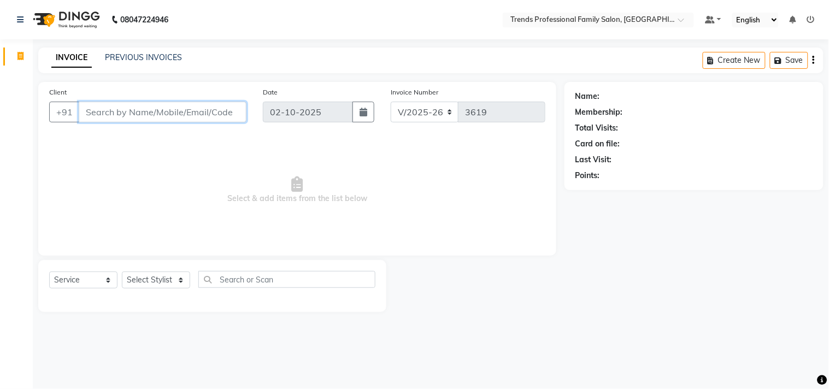
click at [102, 110] on input "Client" at bounding box center [163, 112] width 168 height 21
click at [133, 109] on input "Client" at bounding box center [163, 112] width 168 height 21
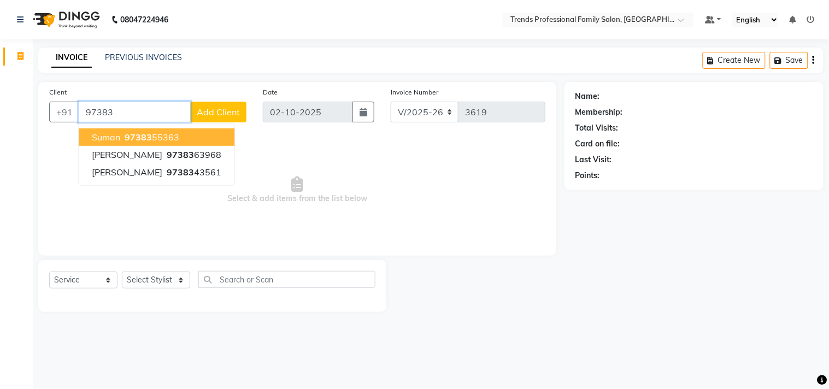
click at [124, 134] on ngb-highlight "97383 55363" at bounding box center [150, 137] width 57 height 11
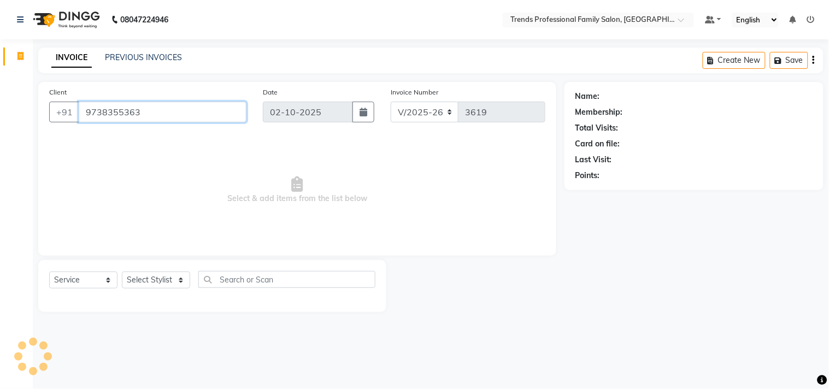
type input "9738355363"
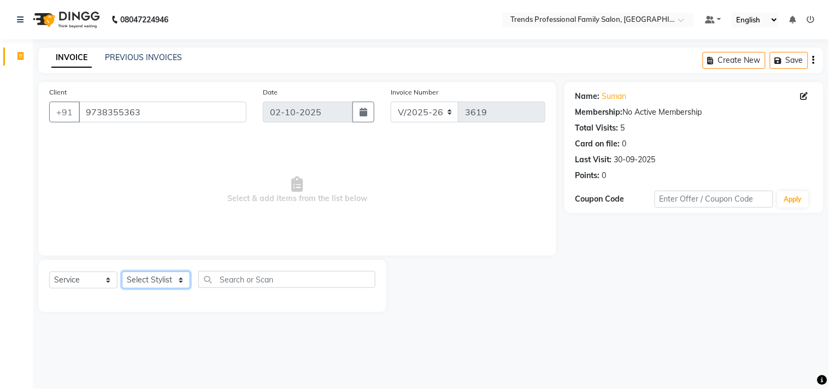
drag, startPoint x: 154, startPoint y: 285, endPoint x: 154, endPoint y: 277, distance: 8.2
click at [154, 285] on select "Select Stylist AVANTHIKA [PERSON_NAME] [PERSON_NAME] [PERSON_NAME] RUSTHAM [PER…" at bounding box center [156, 280] width 68 height 17
select select "68140"
click at [122, 272] on select "Select Stylist AVANTHIKA [PERSON_NAME] [PERSON_NAME] [PERSON_NAME] RUSTHAM [PER…" at bounding box center [156, 280] width 68 height 17
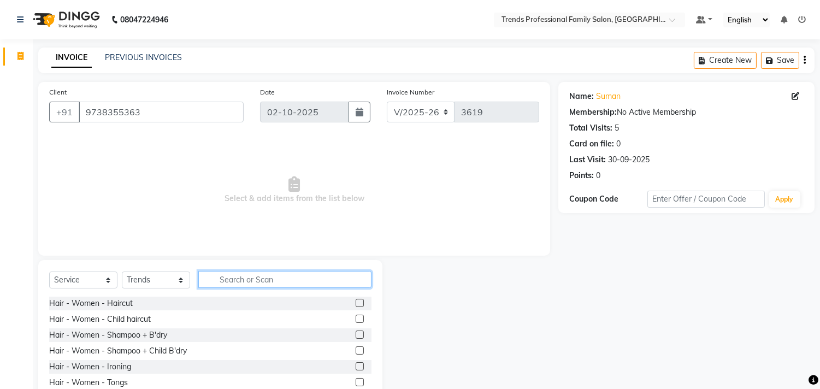
click at [230, 281] on input "text" at bounding box center [284, 279] width 173 height 17
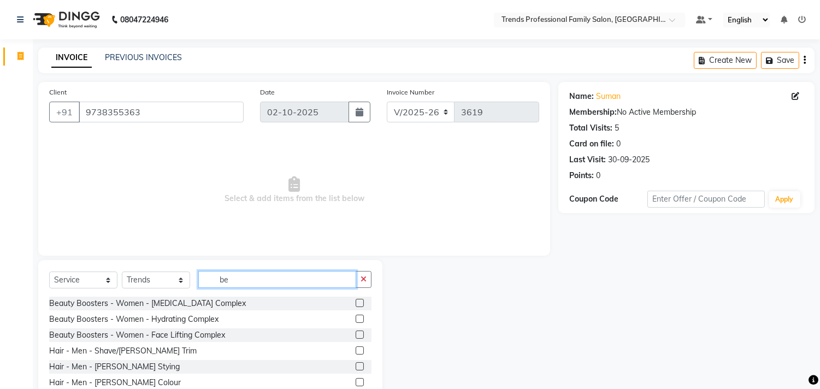
click at [238, 275] on input "be" at bounding box center [277, 279] width 158 height 17
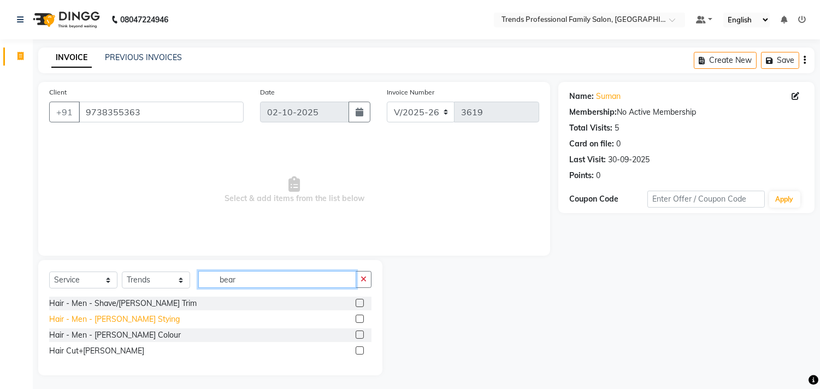
type input "bear"
click at [115, 315] on div "Hair - Men - [PERSON_NAME] Stying" at bounding box center [114, 319] width 131 height 11
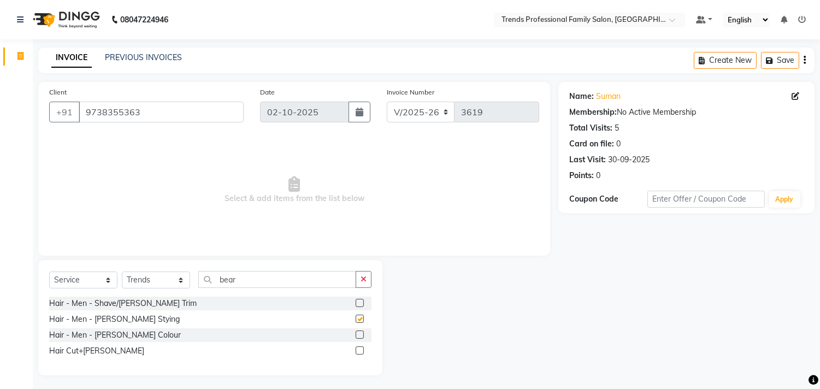
checkbox input "false"
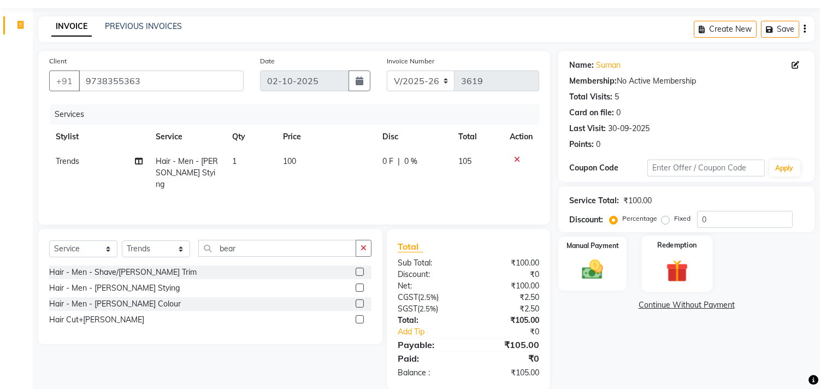
scroll to position [48, 0]
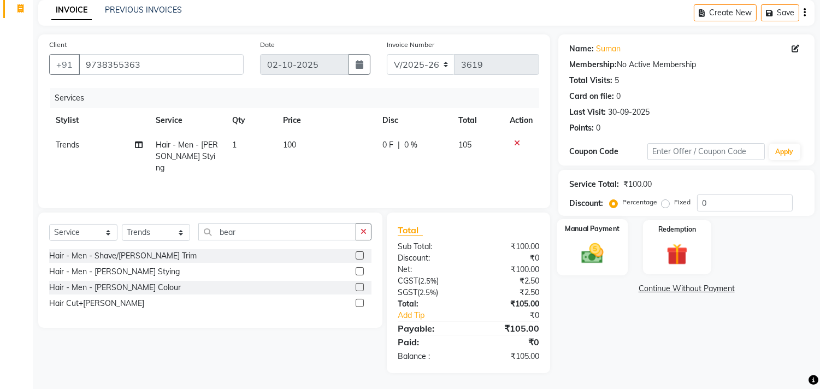
click at [590, 258] on img at bounding box center [593, 254] width 36 height 26
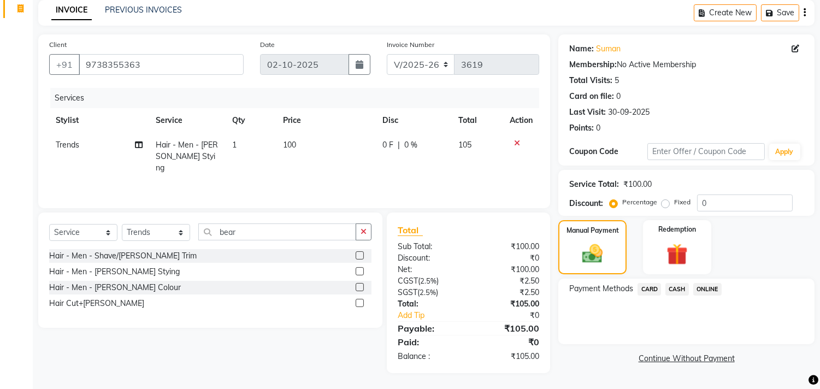
click at [701, 285] on span "ONLINE" at bounding box center [707, 289] width 28 height 13
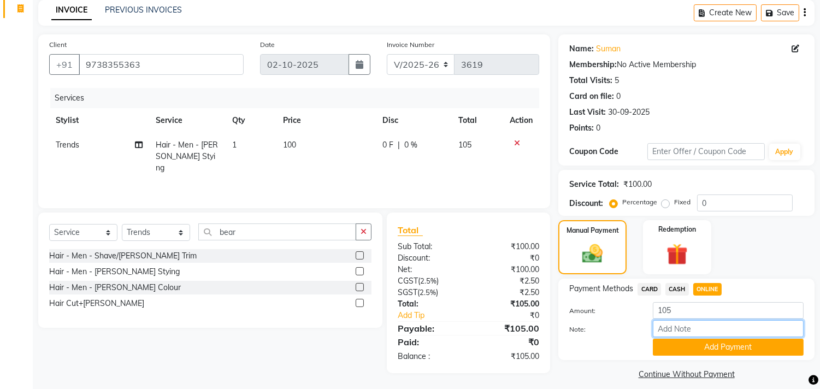
click at [689, 327] on input "Note:" at bounding box center [728, 328] width 151 height 17
type input "THANK YOU VISIT AGAIN"
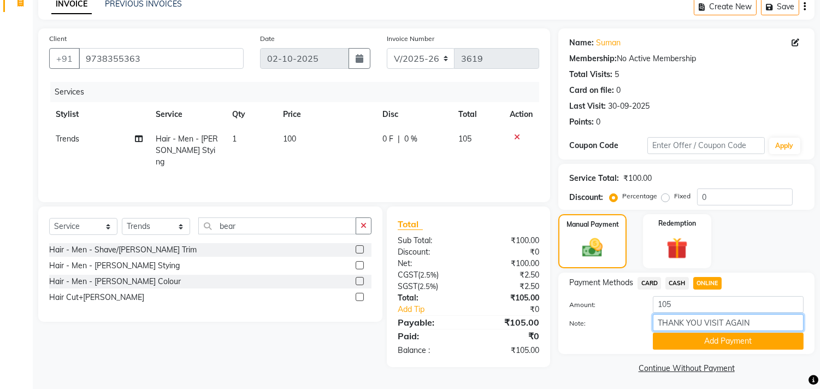
scroll to position [57, 0]
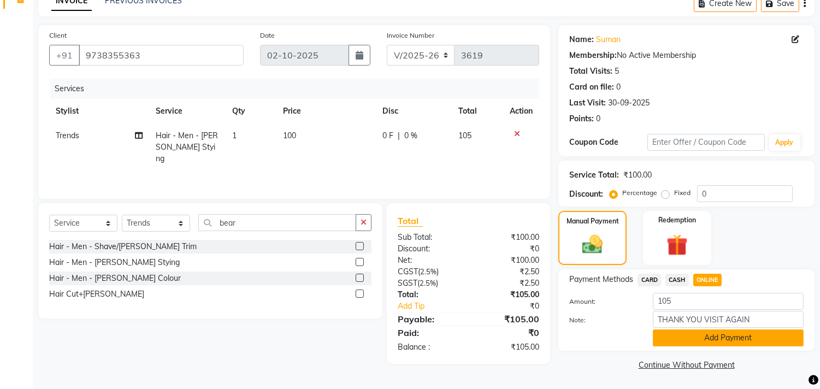
click at [711, 336] on button "Add Payment" at bounding box center [728, 338] width 151 height 17
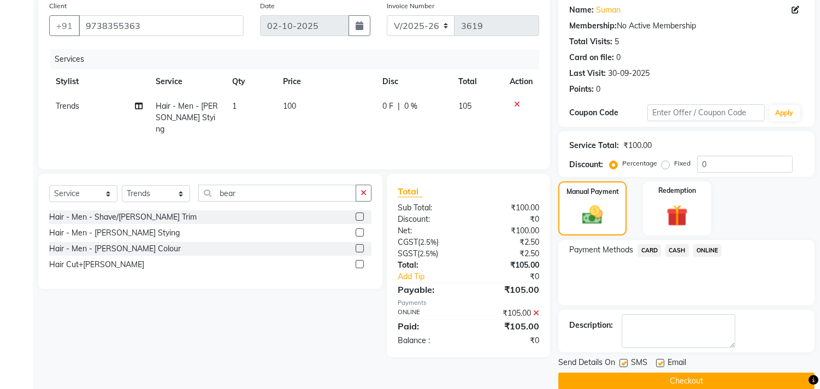
scroll to position [102, 0]
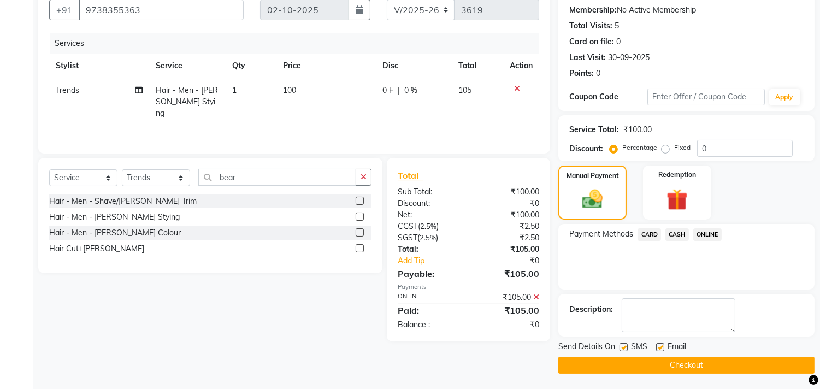
click at [656, 345] on label at bounding box center [660, 347] width 8 height 8
click at [656, 345] on input "checkbox" at bounding box center [659, 347] width 7 height 7
checkbox input "false"
click at [674, 361] on button "Checkout" at bounding box center [686, 365] width 256 height 17
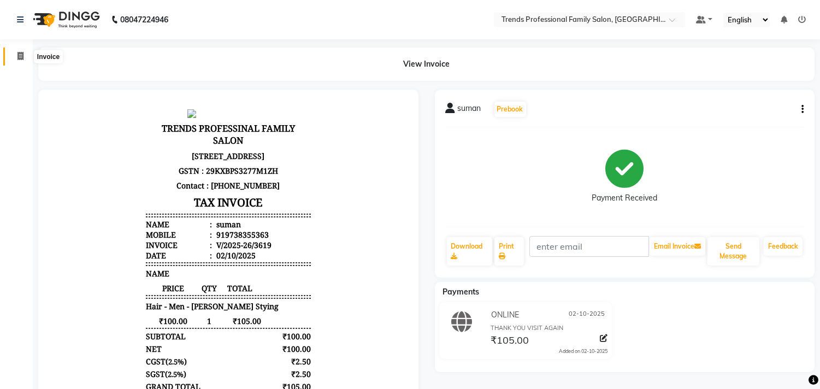
click at [26, 56] on span at bounding box center [20, 56] width 19 height 13
select select "service"
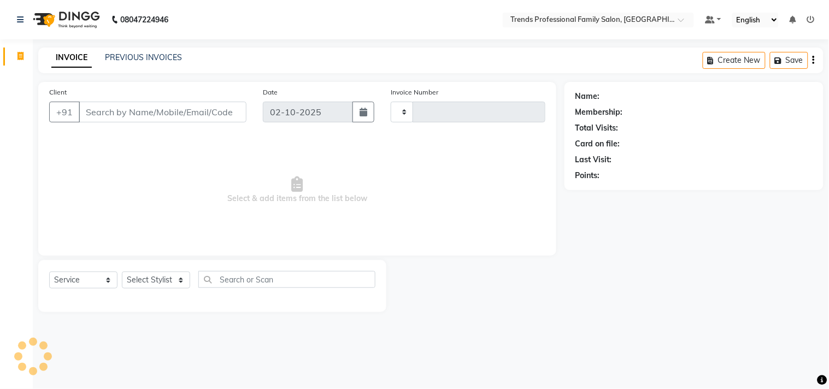
type input "3620"
select select "7345"
click at [123, 122] on input "Client" at bounding box center [163, 112] width 168 height 21
click at [123, 119] on input "Client" at bounding box center [163, 112] width 168 height 21
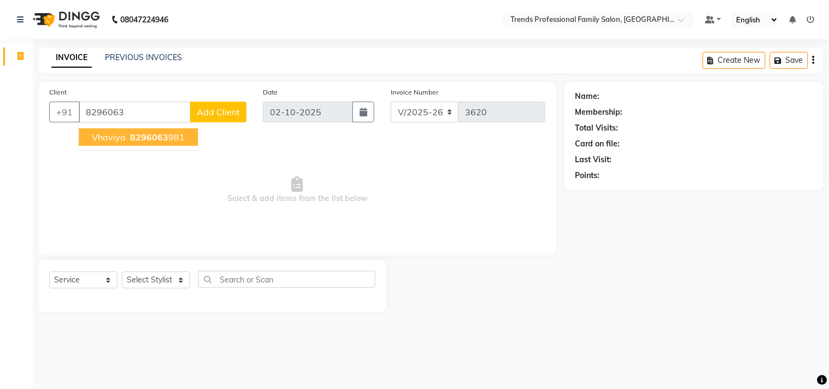
click at [119, 140] on span "vhaviya" at bounding box center [109, 137] width 34 height 11
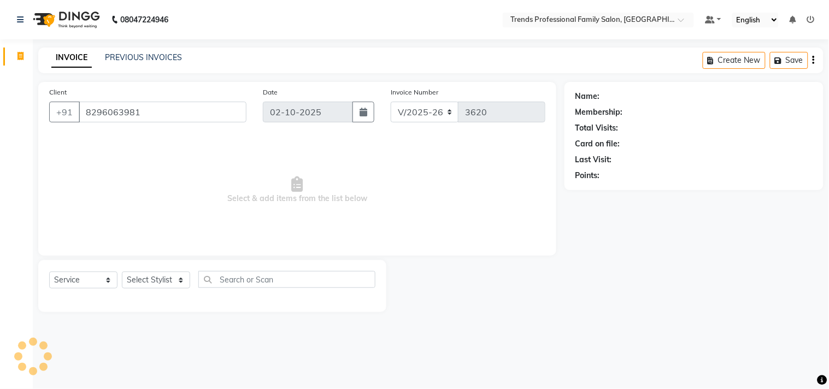
type input "8296063981"
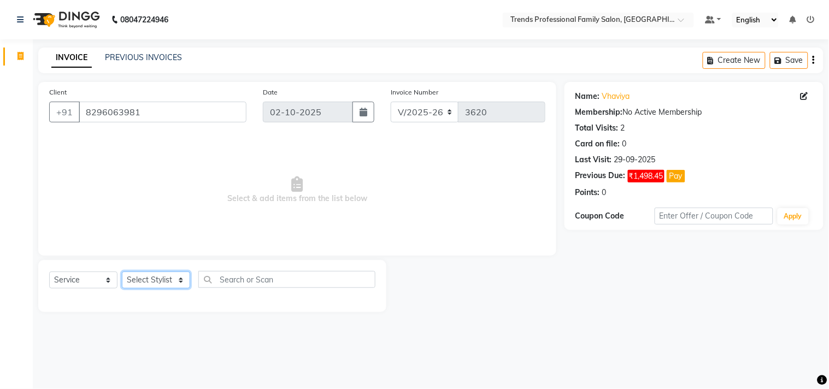
click at [154, 278] on select "Select Stylist AVANTHIKA [PERSON_NAME] [PERSON_NAME] [PERSON_NAME] RUSTHAM [PER…" at bounding box center [156, 280] width 68 height 17
select select "68140"
click at [122, 272] on select "Select Stylist AVANTHIKA [PERSON_NAME] [PERSON_NAME] [PERSON_NAME] RUSTHAM [PER…" at bounding box center [156, 280] width 68 height 17
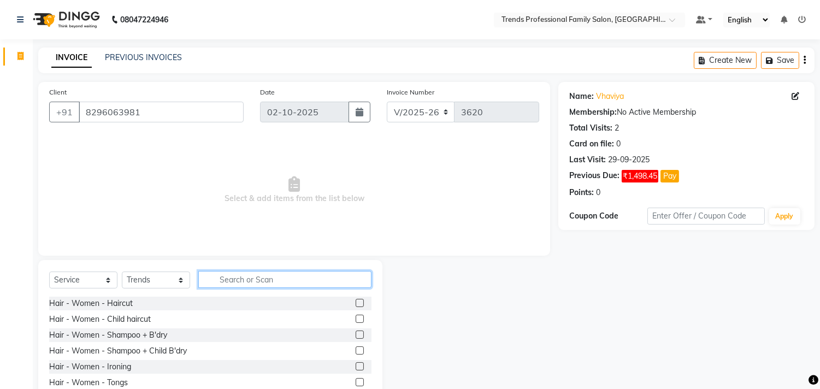
click at [249, 279] on input "text" at bounding box center [284, 279] width 173 height 17
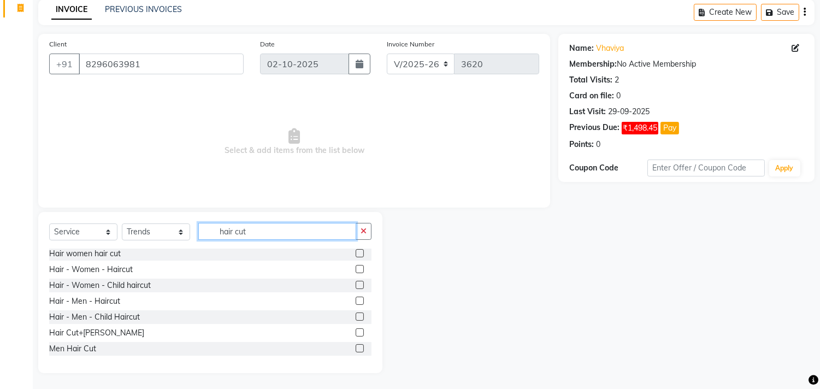
scroll to position [33, 0]
type input "hair cut"
click at [96, 330] on div "Hair Cut+[PERSON_NAME]" at bounding box center [96, 332] width 95 height 11
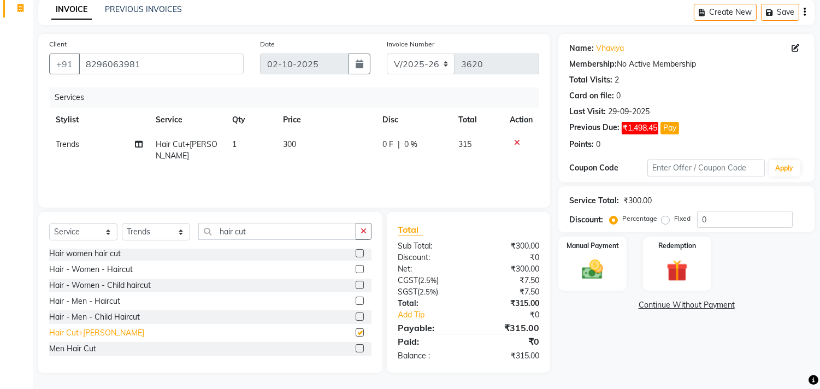
checkbox input "false"
click at [242, 141] on td "1" at bounding box center [251, 150] width 51 height 36
select select "68140"
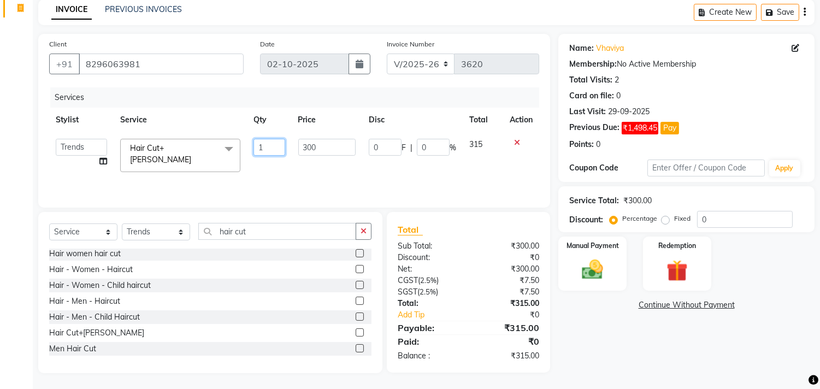
click at [272, 145] on input "1" at bounding box center [269, 147] width 31 height 17
type input "2"
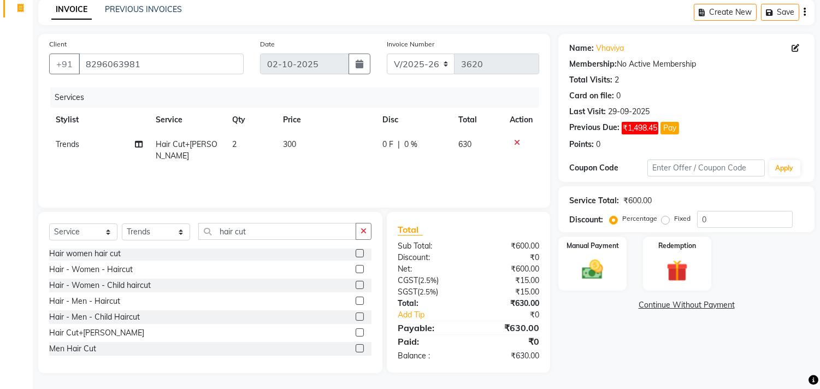
click at [102, 160] on div "Services Stylist Service Qty Price Disc Total Action Trends Split Commission Ha…" at bounding box center [294, 141] width 490 height 109
click at [139, 141] on icon at bounding box center [139, 144] width 8 height 8
select select "68140"
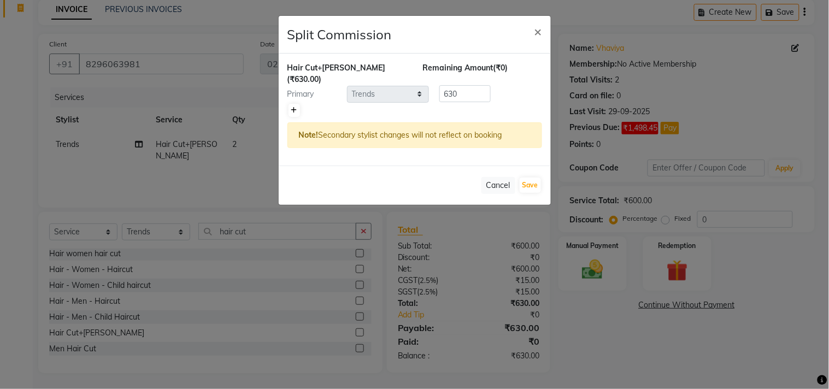
click at [297, 107] on icon at bounding box center [294, 110] width 6 height 7
type input "315"
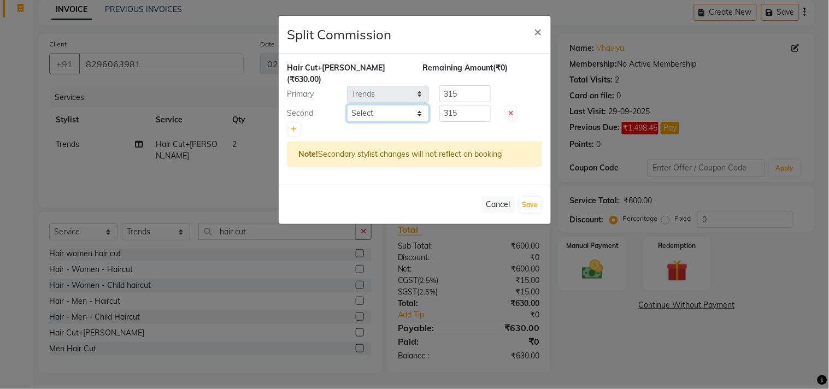
drag, startPoint x: 365, startPoint y: 97, endPoint x: 368, endPoint y: 105, distance: 8.8
click at [365, 105] on select "Select AVANTHIKA [PERSON_NAME] [PERSON_NAME] [PERSON_NAME] RUSTHAM [PERSON_NAME…" at bounding box center [388, 113] width 82 height 17
select select "84239"
click at [347, 105] on select "Select AVANTHIKA [PERSON_NAME] [PERSON_NAME] [PERSON_NAME] RUSTHAM [PERSON_NAME…" at bounding box center [388, 113] width 82 height 17
click at [533, 197] on button "Save" at bounding box center [530, 204] width 21 height 15
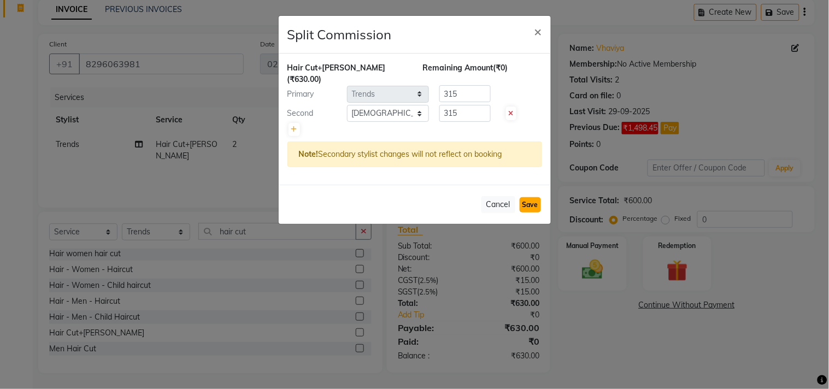
select select "Select"
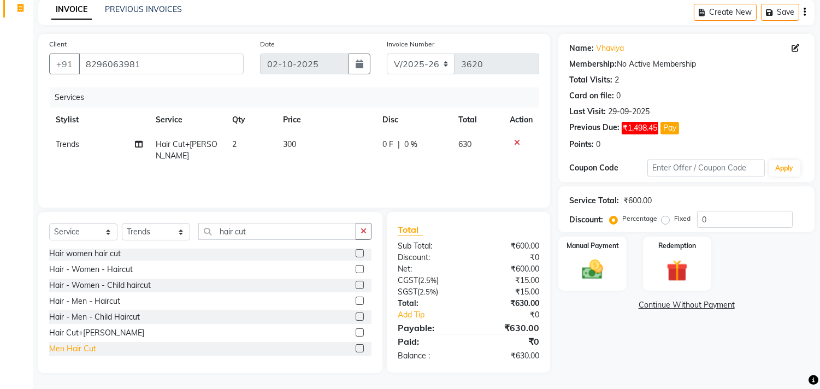
click at [78, 345] on div "Men Hair Cut" at bounding box center [72, 348] width 47 height 11
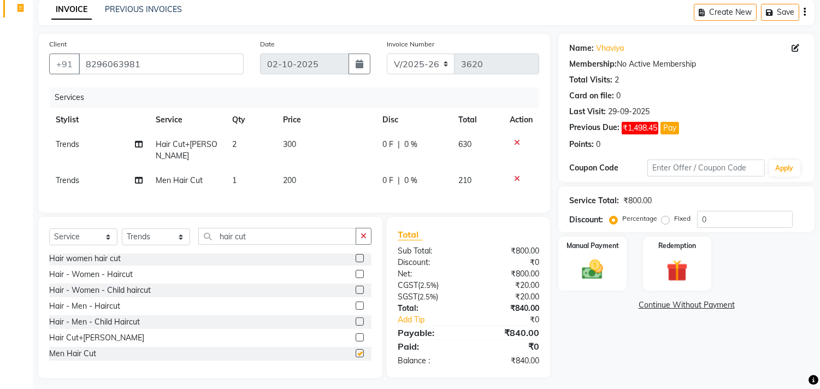
checkbox input "false"
click at [139, 177] on icon at bounding box center [139, 181] width 8 height 8
select select "68140"
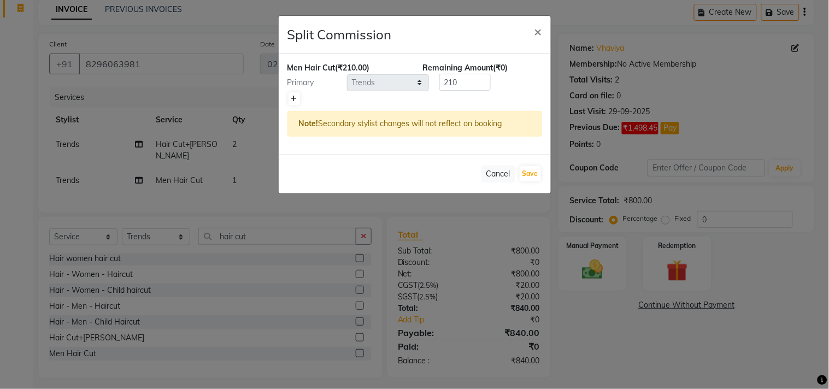
click at [296, 96] on icon at bounding box center [294, 99] width 6 height 7
type input "105"
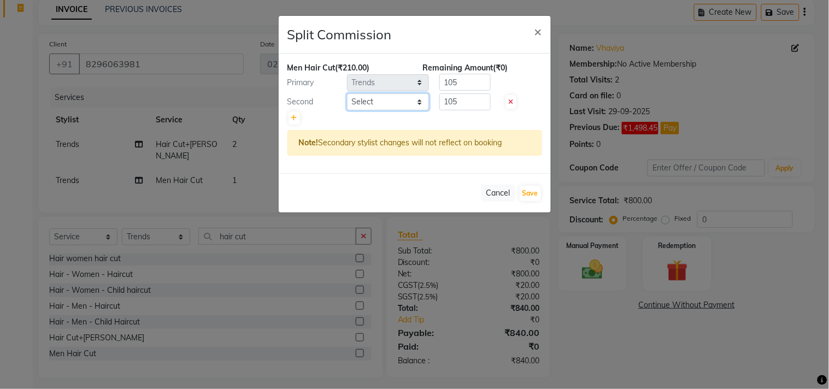
click at [369, 99] on select "Select AVANTHIKA [PERSON_NAME] [PERSON_NAME] [PERSON_NAME] RUSTHAM [PERSON_NAME…" at bounding box center [388, 101] width 82 height 17
select select "84239"
click at [347, 93] on select "Select AVANTHIKA [PERSON_NAME] [PERSON_NAME] [PERSON_NAME] RUSTHAM [PERSON_NAME…" at bounding box center [388, 101] width 82 height 17
click at [528, 194] on button "Save" at bounding box center [530, 193] width 21 height 15
select select "Select"
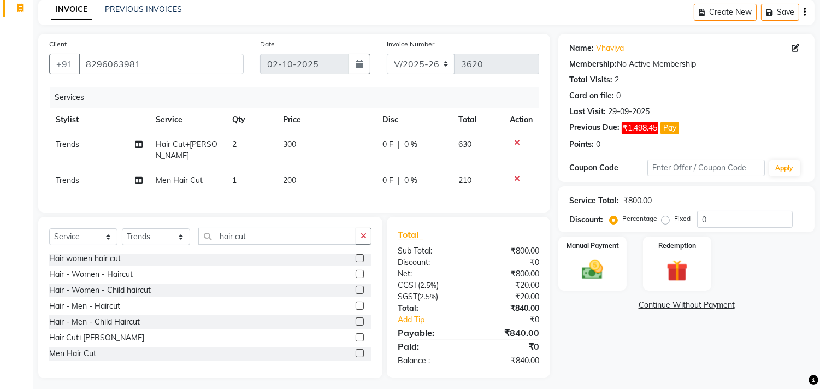
click at [517, 139] on icon at bounding box center [517, 143] width 6 height 8
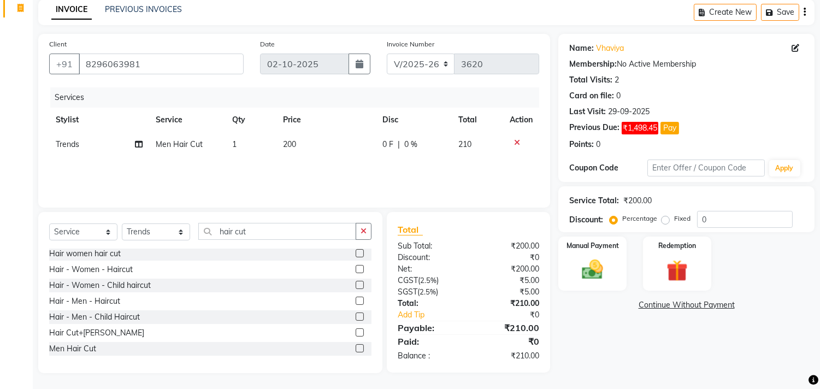
click at [245, 140] on td "1" at bounding box center [251, 144] width 51 height 25
select select "68140"
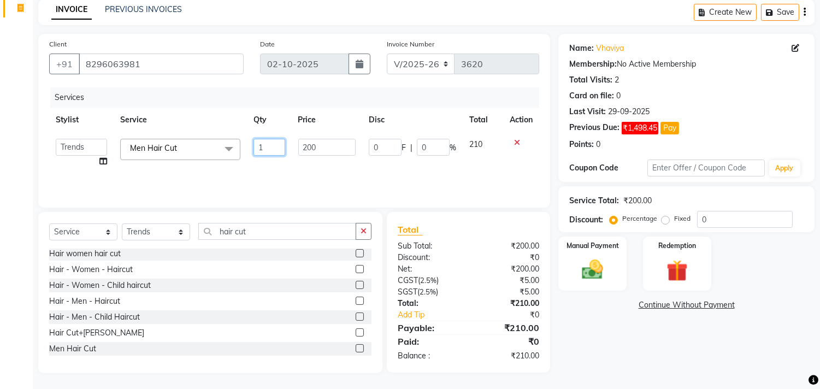
click at [275, 144] on input "1" at bounding box center [269, 147] width 31 height 17
type input "2"
click at [602, 343] on div "Name: Vhaviya Membership: No Active Membership Total Visits: 2 Card on file: 0 …" at bounding box center [690, 203] width 264 height 339
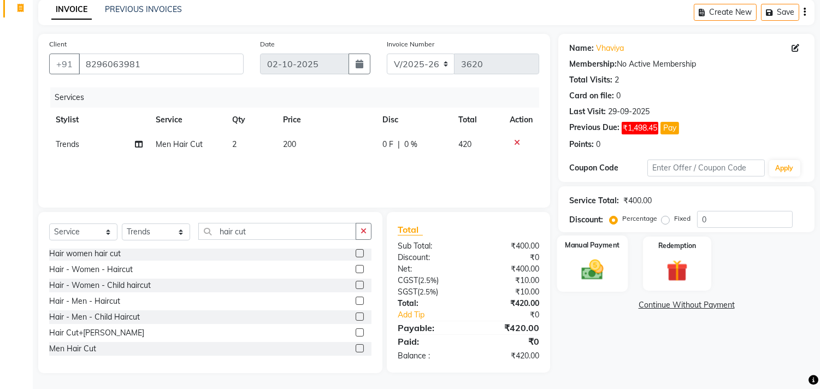
click at [593, 266] on img at bounding box center [593, 270] width 36 height 26
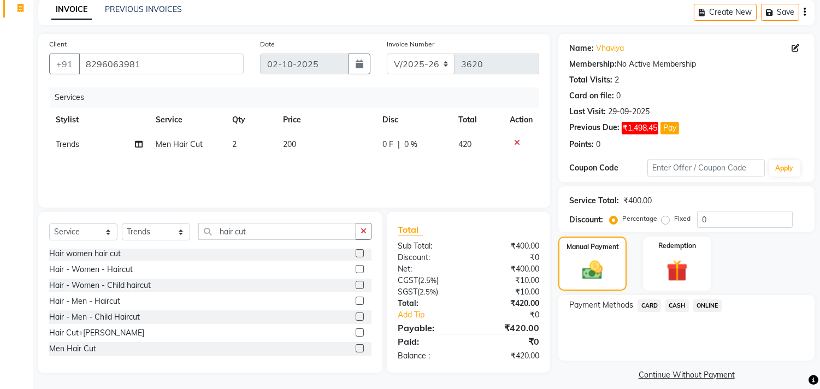
click at [707, 299] on span "ONLINE" at bounding box center [707, 305] width 28 height 13
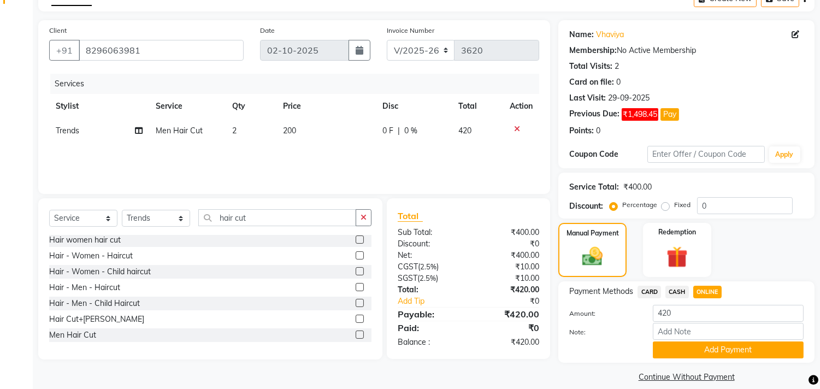
scroll to position [74, 0]
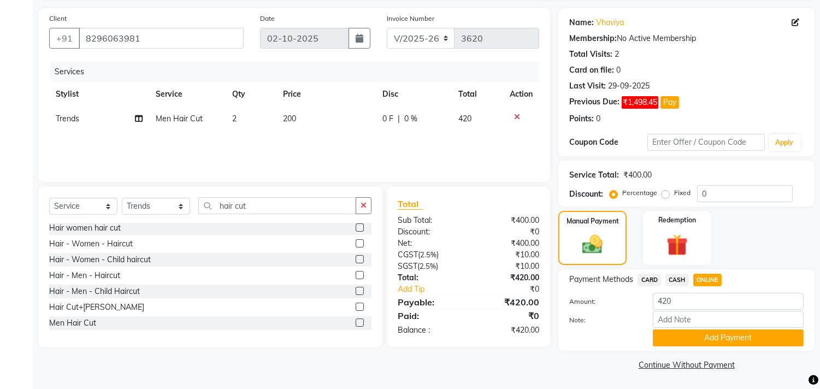
click at [675, 280] on span "CASH" at bounding box center [677, 280] width 23 height 13
drag, startPoint x: 679, startPoint y: 314, endPoint x: 696, endPoint y: 318, distance: 17.9
click at [679, 314] on input "Note:" at bounding box center [728, 319] width 151 height 17
type input "THANK YOU VISIT AGAIN"
click at [722, 334] on button "Add Payment" at bounding box center [728, 338] width 151 height 17
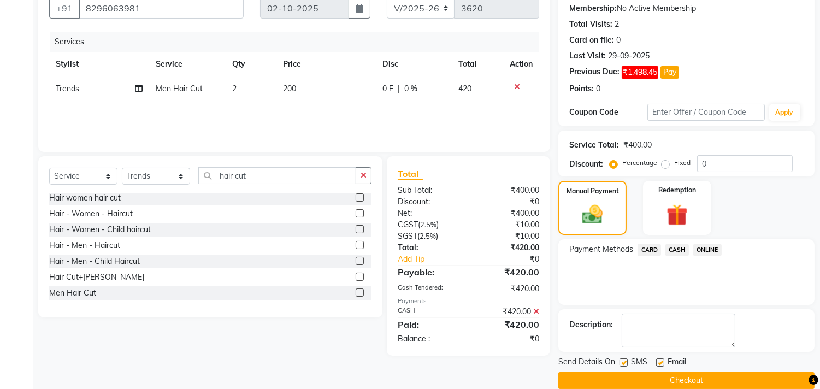
scroll to position [120, 0]
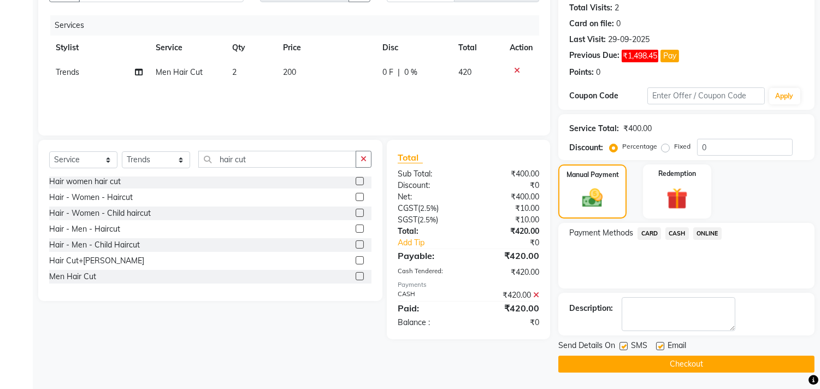
click at [660, 346] on label at bounding box center [660, 346] width 8 height 8
click at [660, 346] on input "checkbox" at bounding box center [659, 346] width 7 height 7
checkbox input "false"
click at [686, 361] on button "Checkout" at bounding box center [686, 364] width 256 height 17
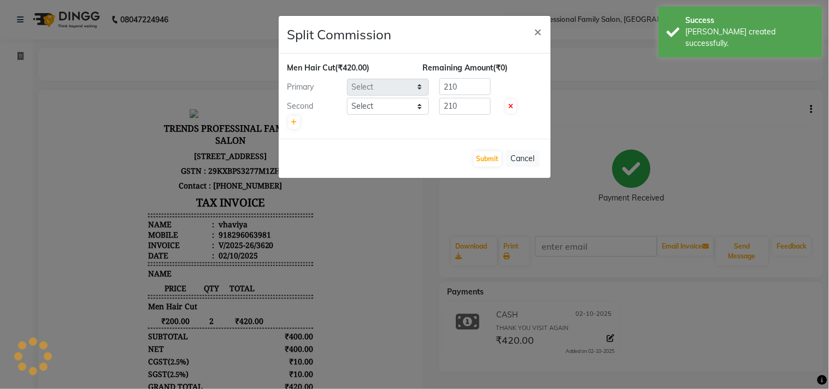
select select "68140"
select select "84239"
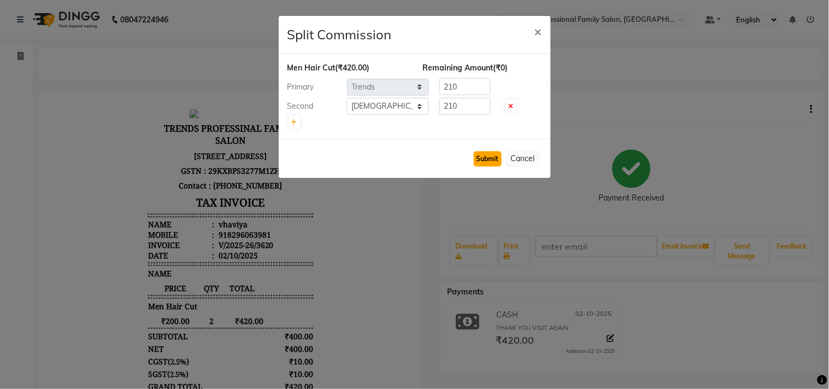
click at [487, 158] on button "Submit" at bounding box center [488, 158] width 28 height 15
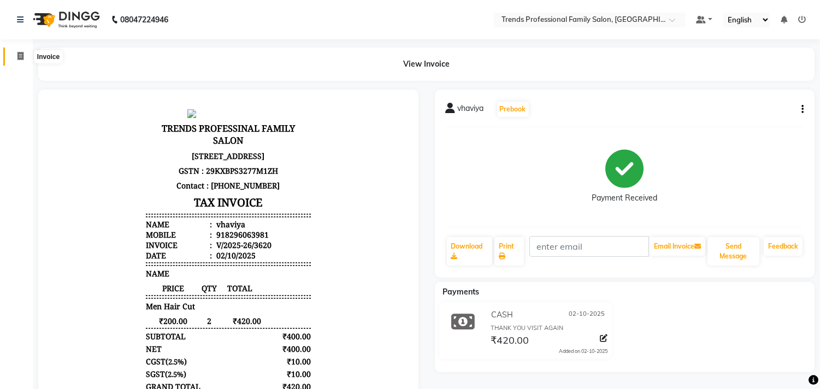
click at [20, 55] on icon at bounding box center [20, 56] width 6 height 8
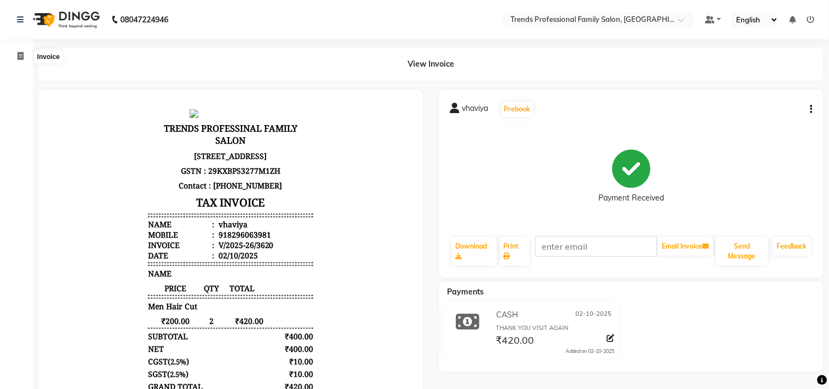
select select "7345"
select select "service"
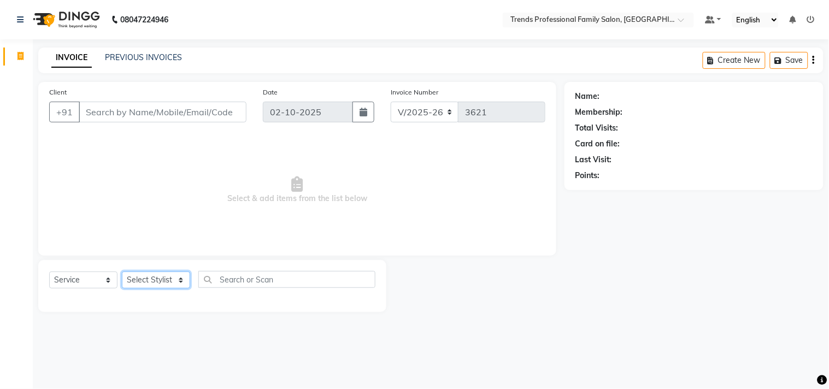
click at [141, 281] on select "Select Stylist AVANTHIKA [PERSON_NAME] [PERSON_NAME] [PERSON_NAME] RUSTHAM [PER…" at bounding box center [156, 280] width 68 height 17
select select "68140"
click at [122, 272] on select "Select Stylist AVANTHIKA [PERSON_NAME] [PERSON_NAME] [PERSON_NAME] RUSTHAM [PER…" at bounding box center [156, 280] width 68 height 17
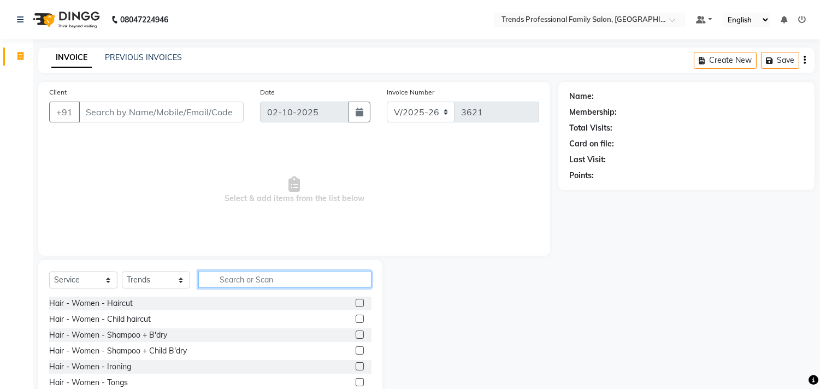
click at [237, 278] on input "text" at bounding box center [284, 279] width 173 height 17
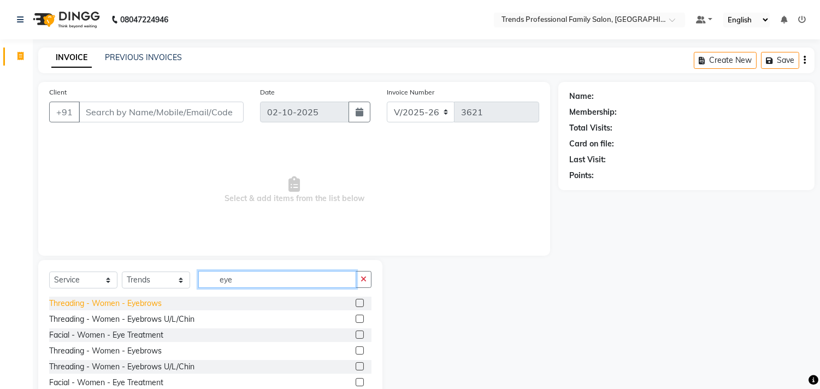
type input "eye"
click at [150, 299] on div "Threading - Women - Eyebrows" at bounding box center [105, 303] width 113 height 11
checkbox input "false"
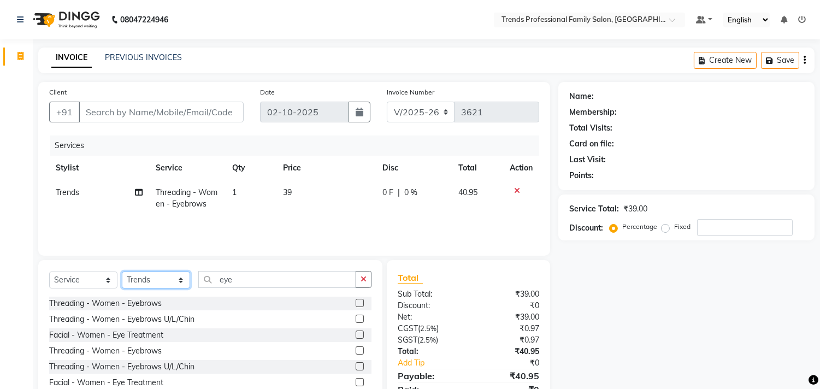
click at [146, 283] on select "Select Stylist AVANTHIKA [PERSON_NAME] [PERSON_NAME] [PERSON_NAME] RUSTHAM [PER…" at bounding box center [156, 280] width 68 height 17
select select "63521"
click at [122, 272] on select "Select Stylist AVANTHIKA [PERSON_NAME] [PERSON_NAME] [PERSON_NAME] RUSTHAM [PER…" at bounding box center [156, 280] width 68 height 17
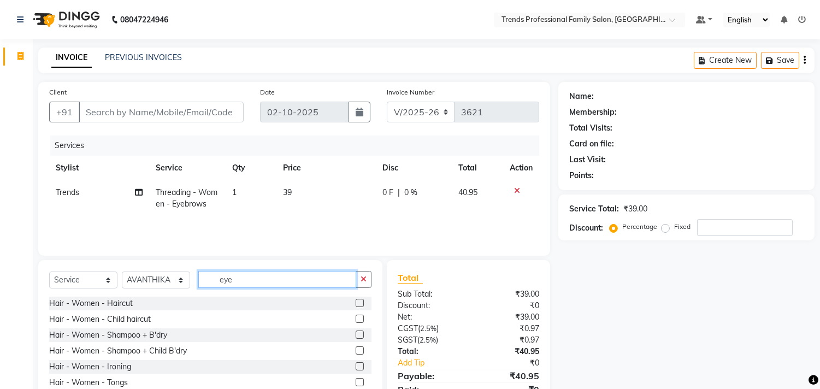
drag, startPoint x: 247, startPoint y: 282, endPoint x: 166, endPoint y: 294, distance: 82.3
click at [166, 294] on div "Select Service Product Membership Package Voucher Prepaid Gift Card Select Styl…" at bounding box center [210, 284] width 322 height 26
click at [237, 282] on input "text" at bounding box center [284, 279] width 173 height 17
type input "eye"
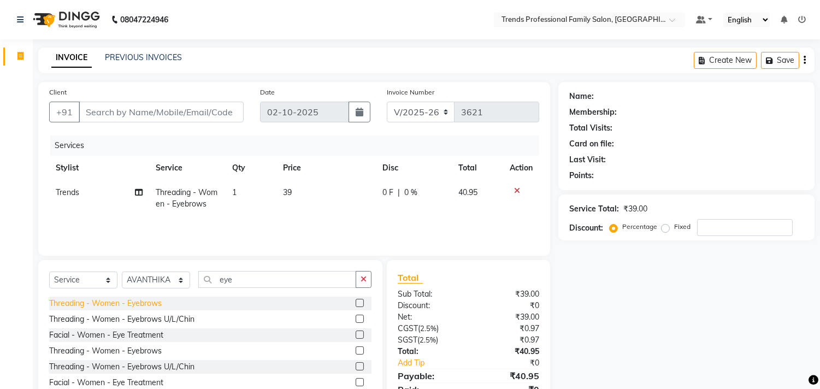
click at [145, 301] on div "Threading - Women - Eyebrows" at bounding box center [105, 303] width 113 height 11
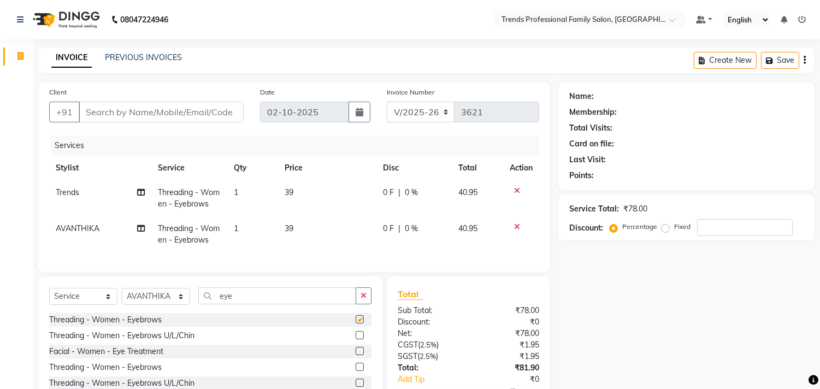
checkbox input "false"
click at [244, 227] on td "1" at bounding box center [252, 234] width 51 height 36
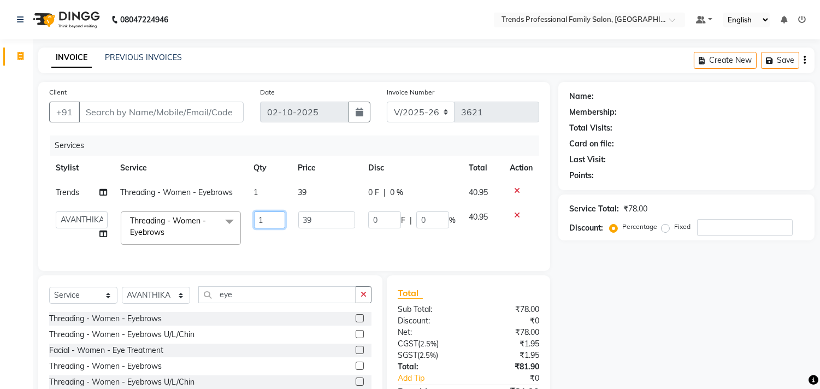
click at [271, 222] on input "1" at bounding box center [269, 219] width 31 height 17
type input "2"
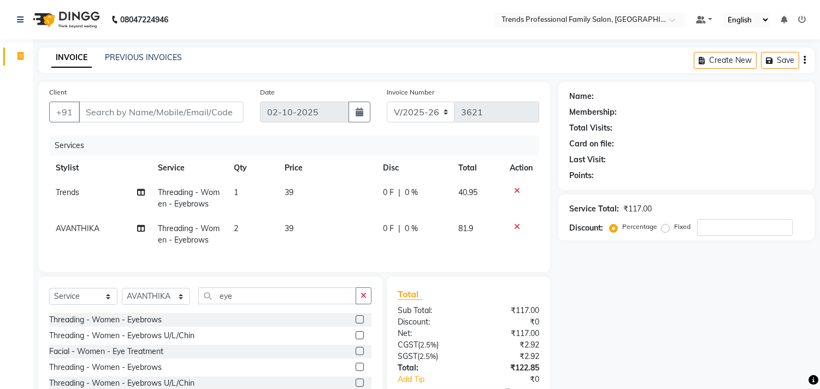
click at [301, 227] on td "39" at bounding box center [327, 234] width 98 height 36
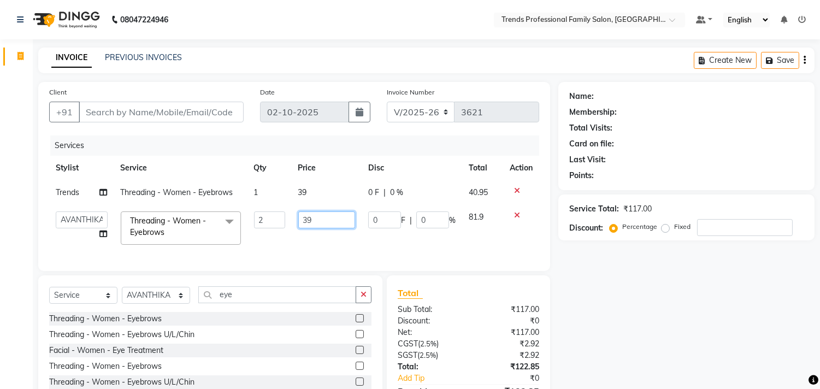
click at [324, 226] on input "39" at bounding box center [326, 219] width 57 height 17
type input "3"
type input "40"
click at [307, 184] on td "39" at bounding box center [327, 192] width 70 height 25
select select "68140"
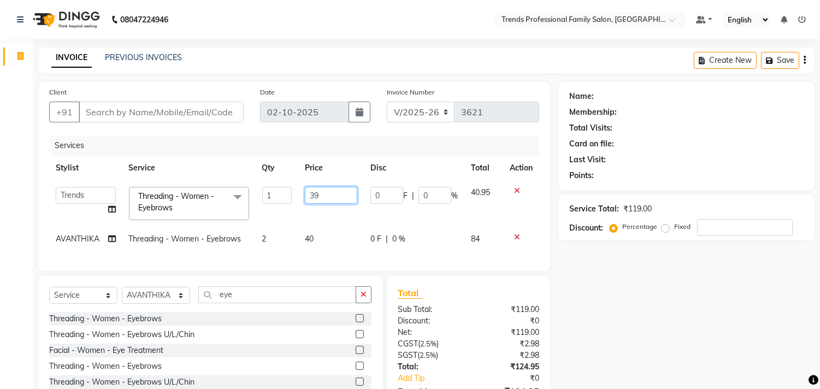
click at [328, 193] on input "39" at bounding box center [331, 195] width 52 height 17
type input "3"
type input "40"
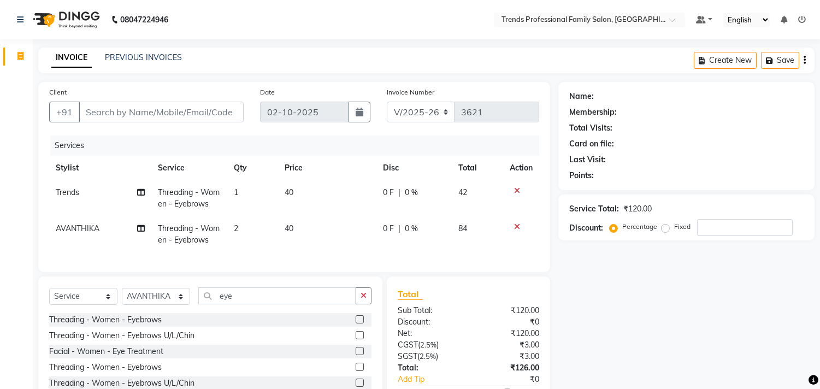
click at [618, 319] on div "Name: Membership: Total Visits: Card on file: Last Visit: Points: Service Total…" at bounding box center [690, 259] width 264 height 355
click at [149, 57] on link "PREVIOUS INVOICES" at bounding box center [143, 57] width 77 height 10
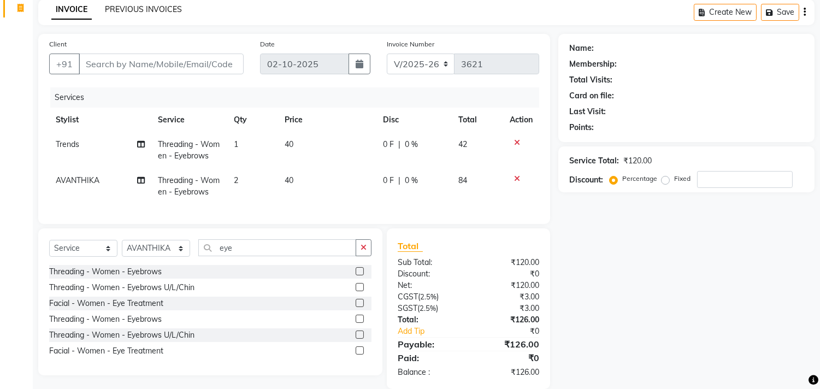
scroll to position [73, 0]
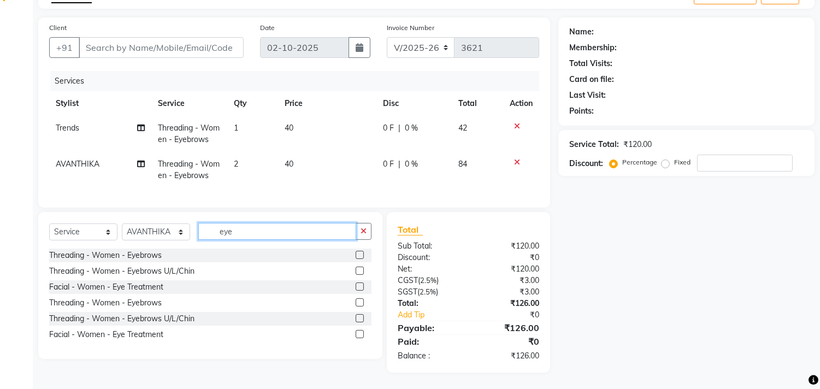
click at [244, 228] on input "eye" at bounding box center [277, 231] width 158 height 17
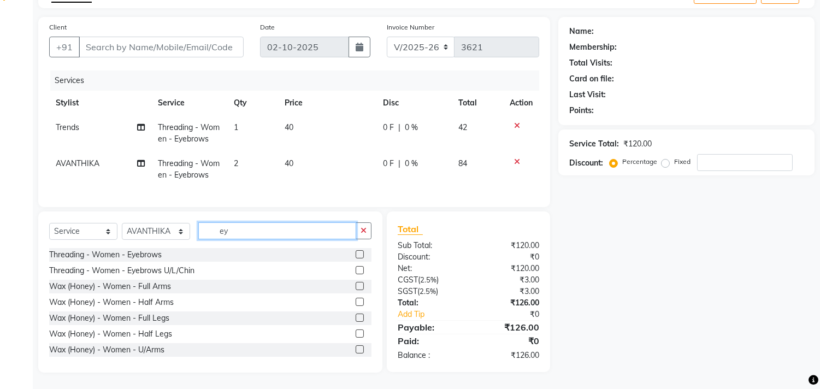
type input "e"
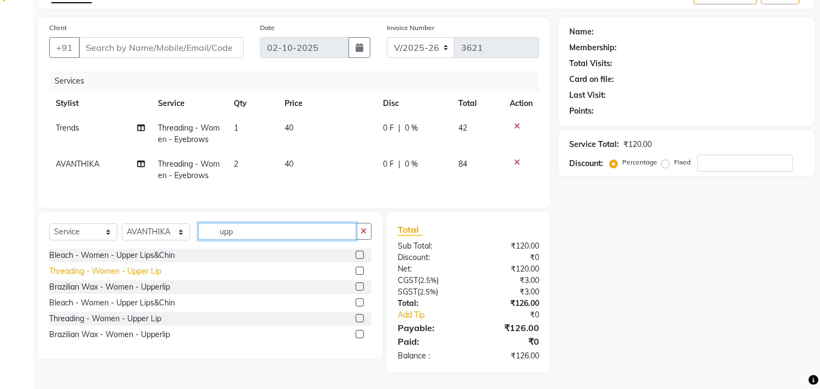
type input "upp"
click at [150, 272] on div "Threading - Women - Upper Lip" at bounding box center [105, 271] width 112 height 11
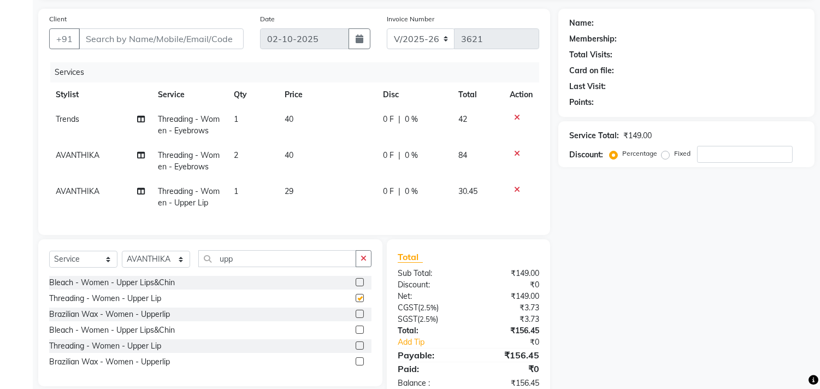
checkbox input "false"
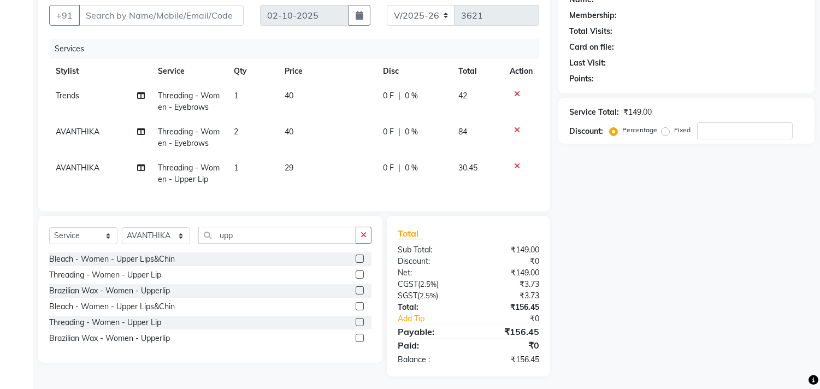
scroll to position [110, 0]
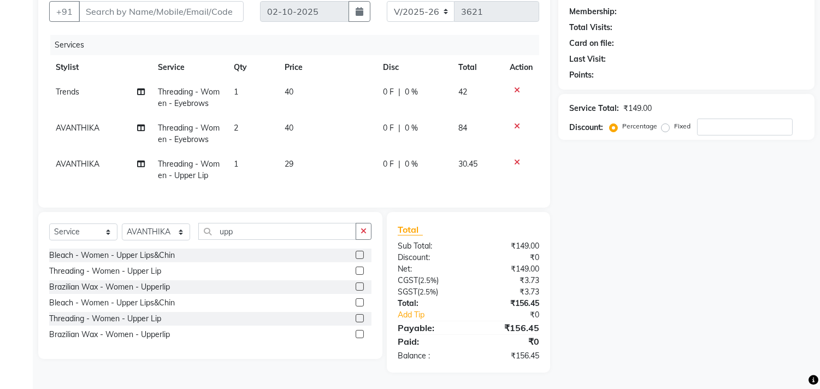
click at [240, 154] on td "1" at bounding box center [252, 170] width 51 height 36
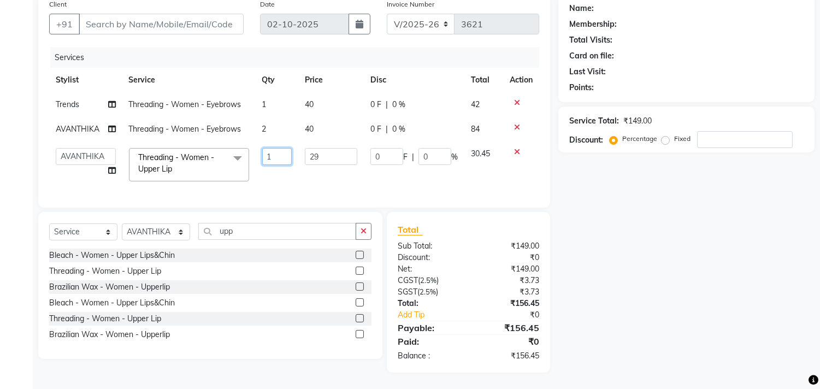
click at [272, 149] on input "1" at bounding box center [277, 156] width 30 height 17
click at [278, 148] on input "number" at bounding box center [277, 156] width 30 height 17
click at [279, 148] on input "number" at bounding box center [277, 156] width 30 height 17
click at [279, 149] on input "number" at bounding box center [277, 156] width 30 height 17
type input "3"
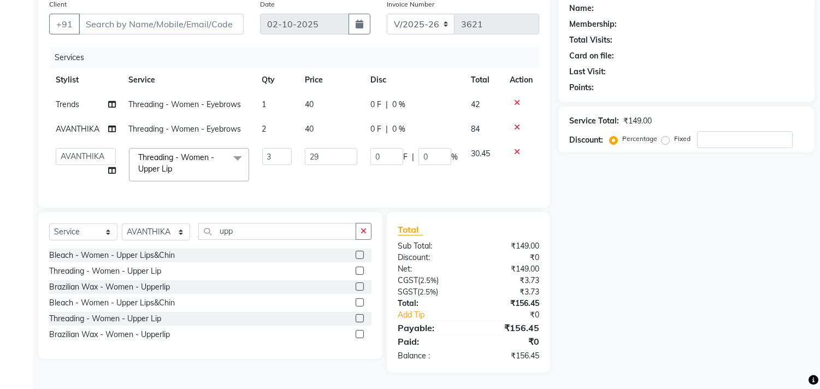
click at [691, 236] on div "Name: Membership: Total Visits: Card on file: Last Visit: Points: Service Total…" at bounding box center [690, 183] width 264 height 379
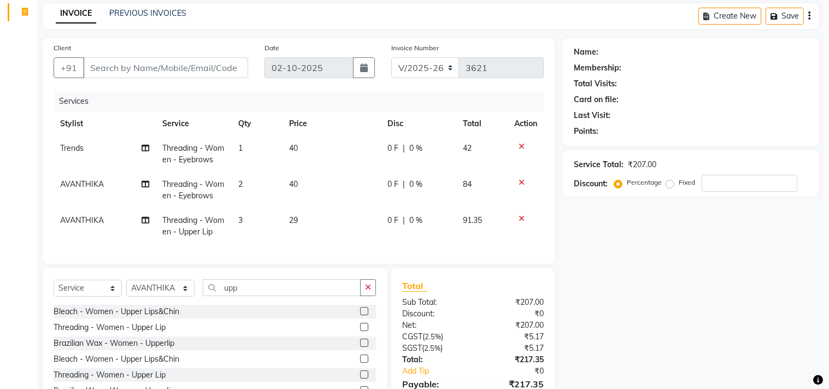
scroll to position [0, 0]
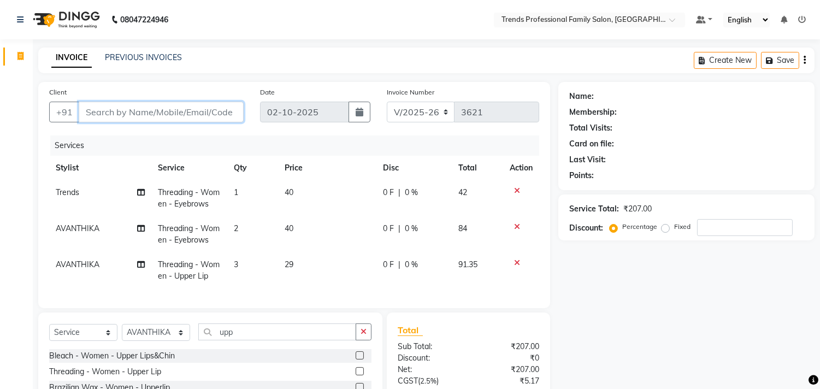
click at [144, 113] on input "Client" at bounding box center [161, 112] width 165 height 21
type input "8"
type input "0"
type input "8660725504"
click at [214, 108] on span "Add Client" at bounding box center [215, 112] width 43 height 11
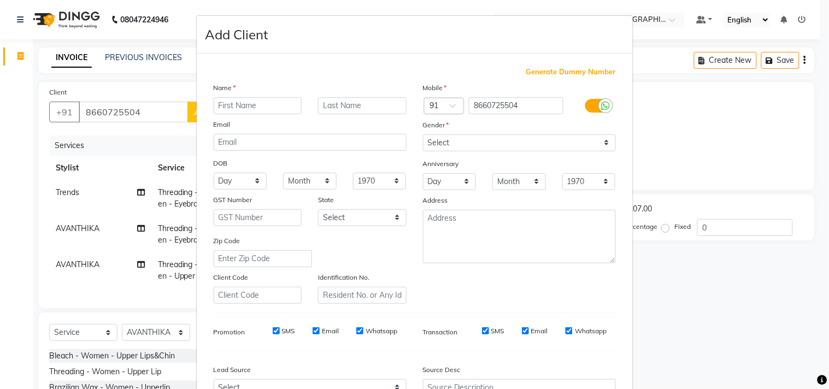
click at [239, 104] on input "text" at bounding box center [258, 105] width 89 height 17
type input "[PERSON_NAME]"
drag, startPoint x: 455, startPoint y: 144, endPoint x: 468, endPoint y: 149, distance: 14.7
click at [455, 144] on select "Select [DEMOGRAPHIC_DATA] [DEMOGRAPHIC_DATA] Other Prefer Not To Say" at bounding box center [519, 142] width 193 height 17
select select "[DEMOGRAPHIC_DATA]"
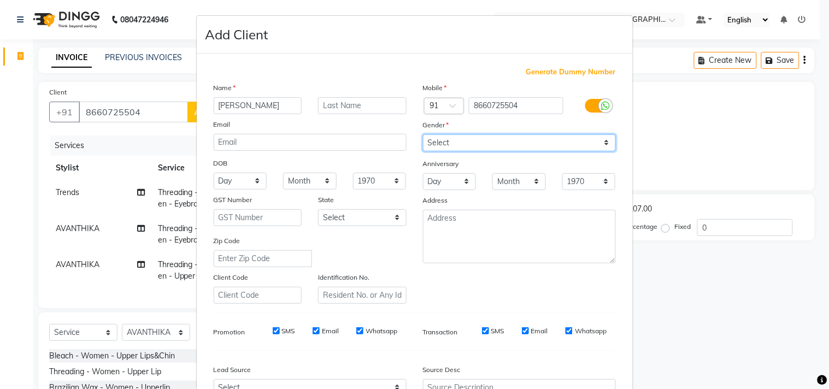
click at [423, 134] on select "Select [DEMOGRAPHIC_DATA] [DEMOGRAPHIC_DATA] Other Prefer Not To Say" at bounding box center [519, 142] width 193 height 17
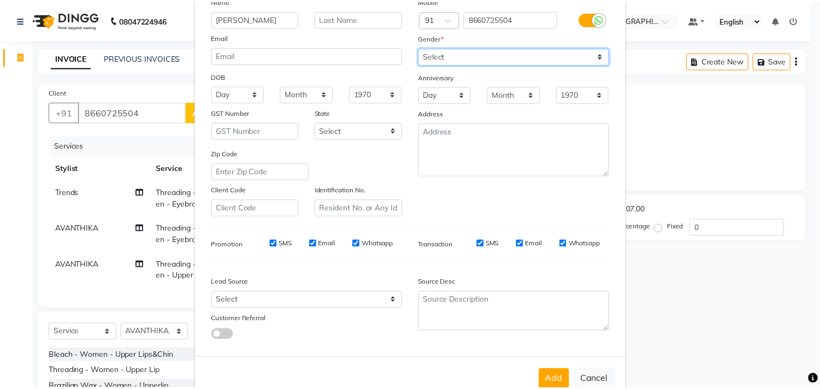
scroll to position [116, 0]
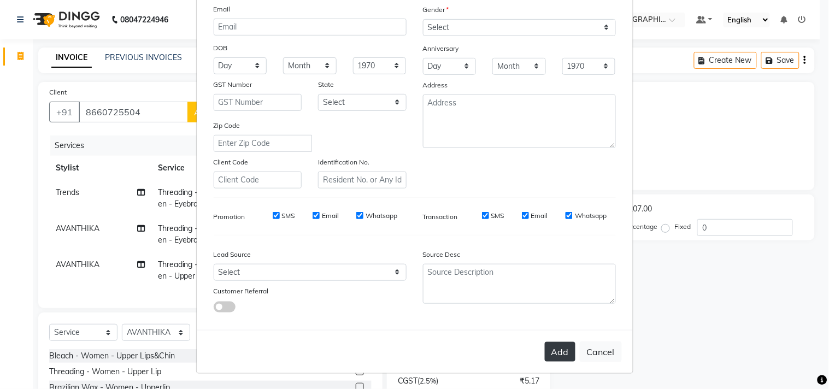
click at [550, 343] on button "Add" at bounding box center [560, 352] width 31 height 20
select select
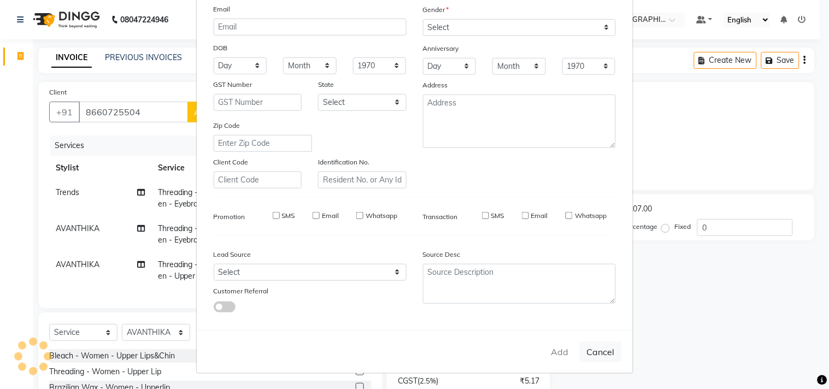
select select
checkbox input "false"
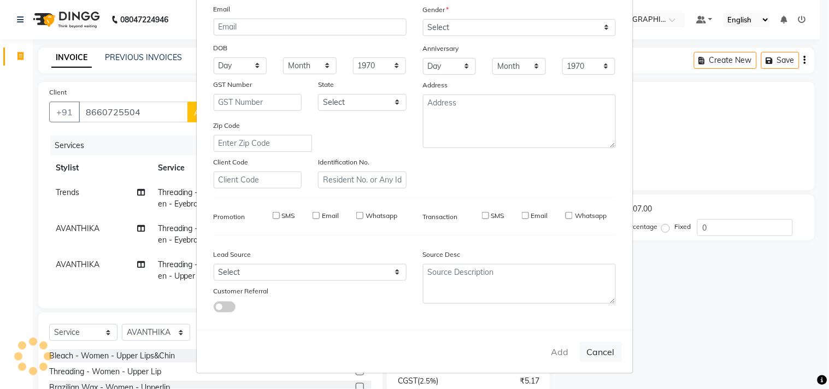
checkbox input "false"
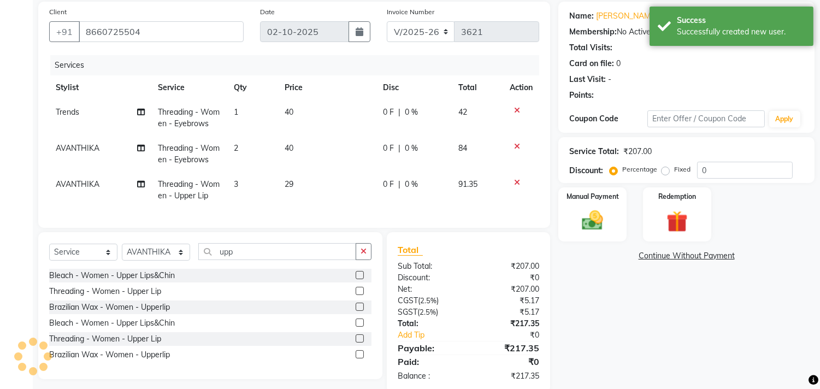
scroll to position [110, 0]
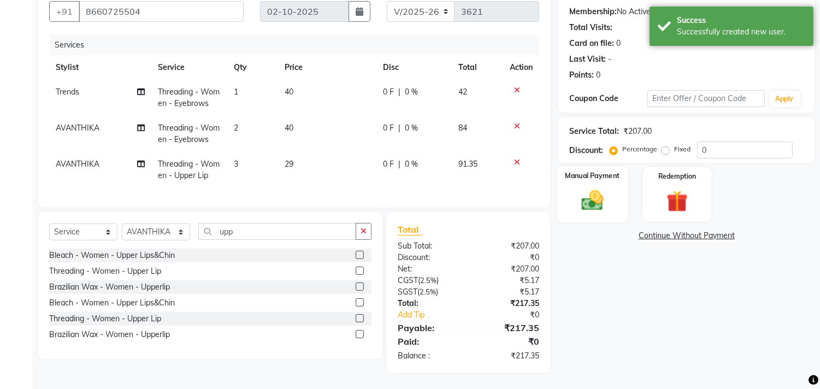
click at [596, 188] on img at bounding box center [593, 201] width 36 height 26
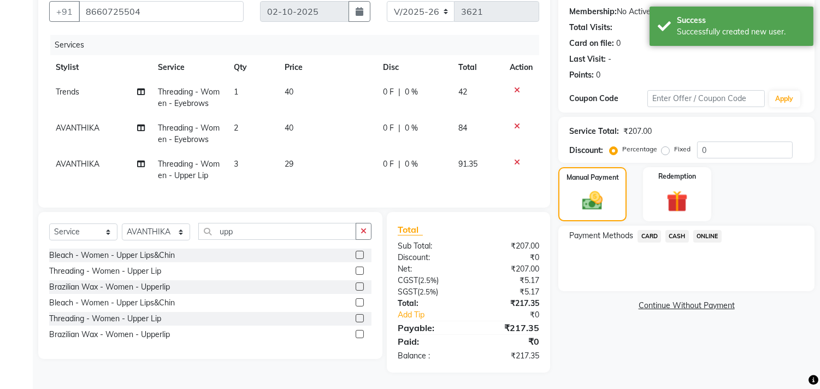
click at [703, 230] on span "ONLINE" at bounding box center [707, 236] width 28 height 13
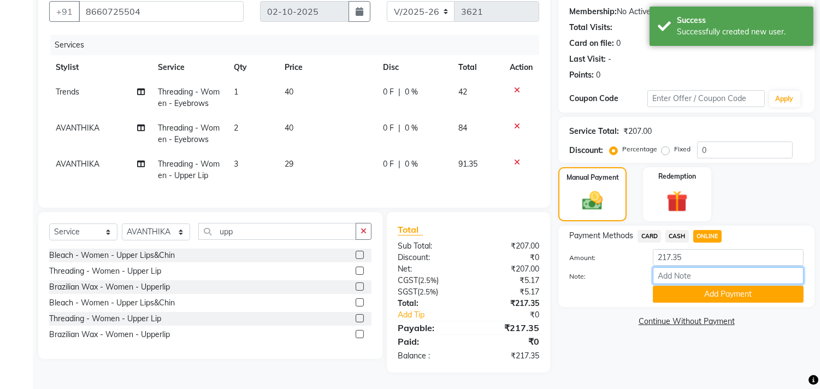
drag, startPoint x: 683, startPoint y: 261, endPoint x: 732, endPoint y: 274, distance: 50.9
click at [683, 267] on input "Note:" at bounding box center [728, 275] width 151 height 17
type input "THANK YOU VISIT AGAIN"
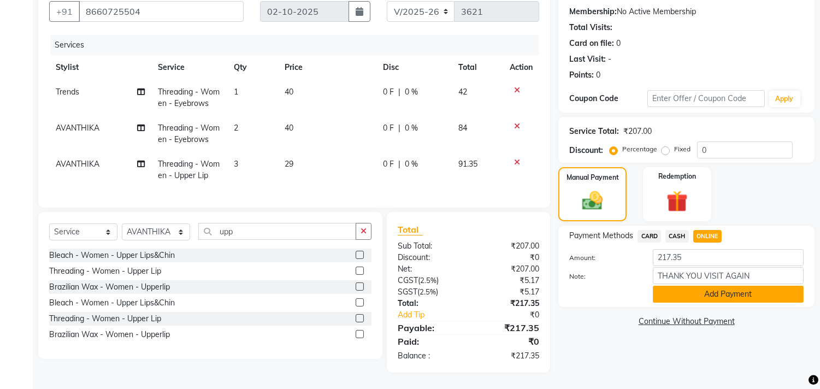
click at [703, 287] on button "Add Payment" at bounding box center [728, 294] width 151 height 17
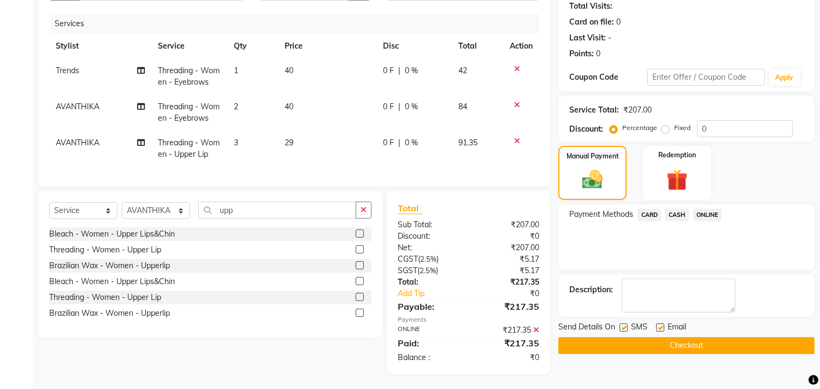
scroll to position [132, 0]
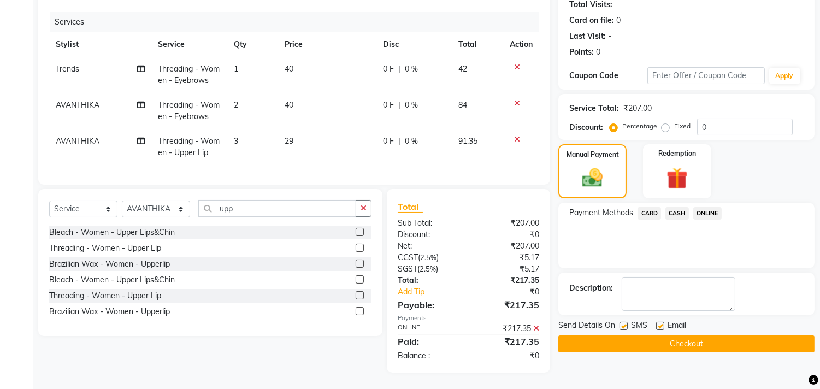
click at [662, 322] on label at bounding box center [660, 326] width 8 height 8
click at [662, 323] on input "checkbox" at bounding box center [659, 326] width 7 height 7
checkbox input "false"
click at [678, 336] on button "Checkout" at bounding box center [686, 344] width 256 height 17
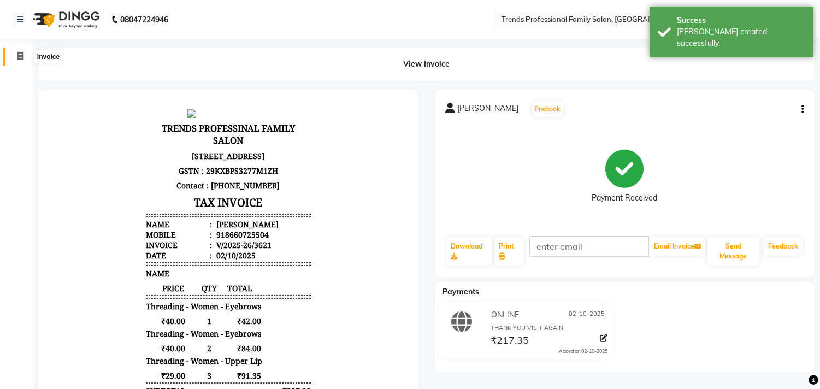
click at [20, 55] on icon at bounding box center [20, 56] width 6 height 8
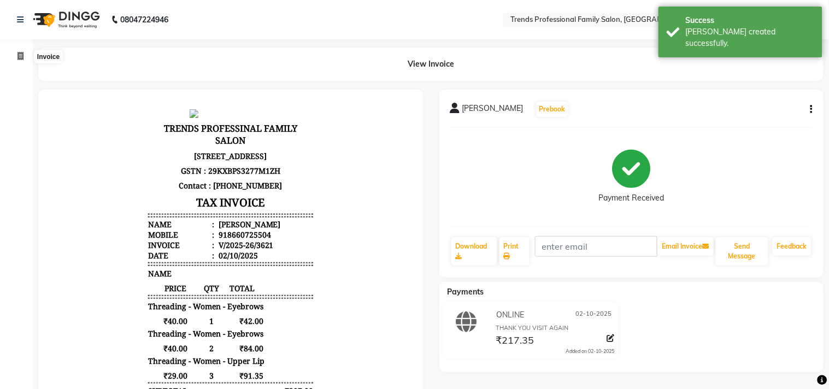
select select "service"
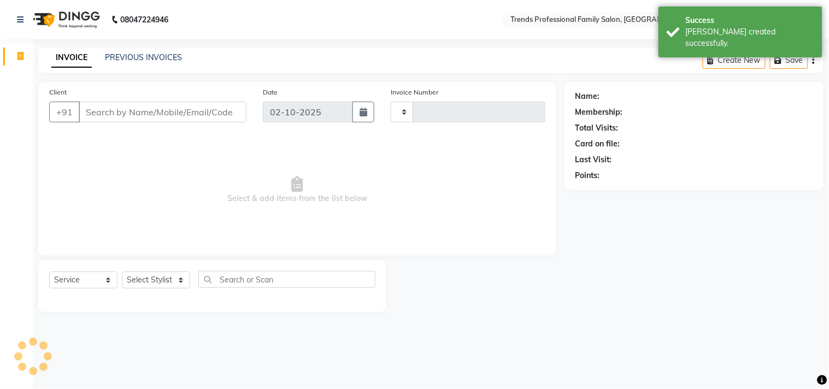
type input "3622"
select select "7345"
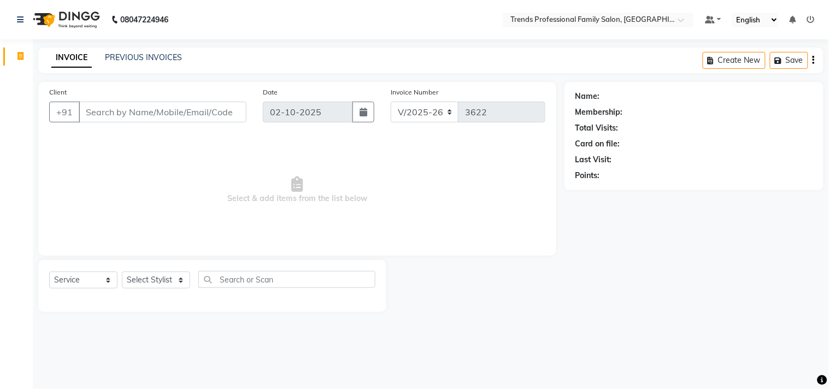
click at [563, 310] on div at bounding box center [475, 286] width 178 height 52
click at [161, 285] on select "Select Stylist AVANTHIKA [PERSON_NAME] [PERSON_NAME] [PERSON_NAME] RUSTHAM [PER…" at bounding box center [156, 280] width 68 height 17
select select "63521"
click at [122, 272] on select "Select Stylist AVANTHIKA [PERSON_NAME] [PERSON_NAME] [PERSON_NAME] RUSTHAM [PER…" at bounding box center [156, 280] width 68 height 17
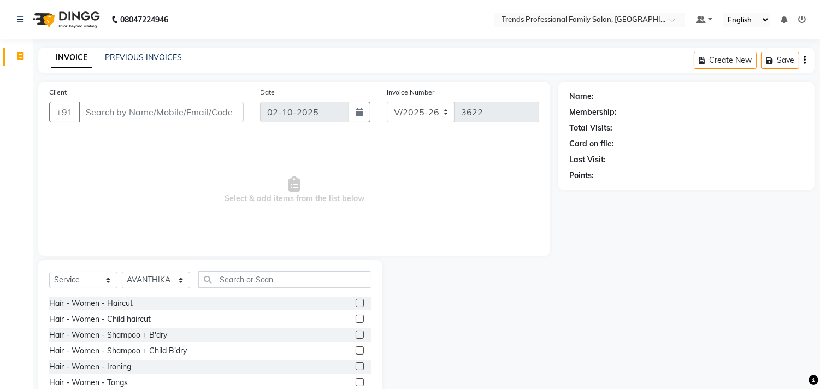
click at [221, 269] on div "Select Service Product Membership Package Voucher Prepaid Gift Card Select Styl…" at bounding box center [210, 340] width 344 height 161
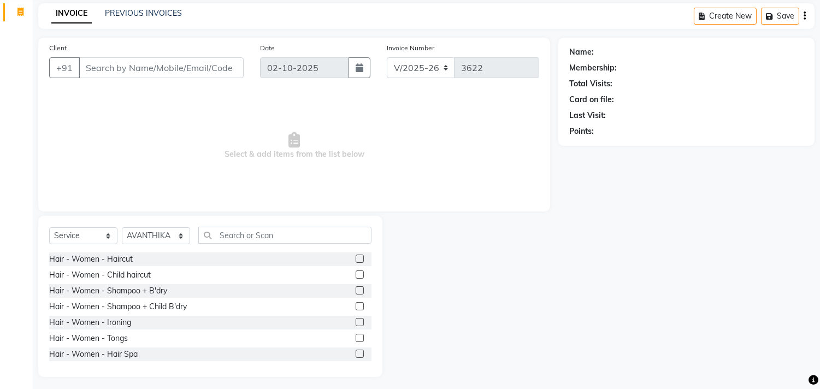
scroll to position [48, 0]
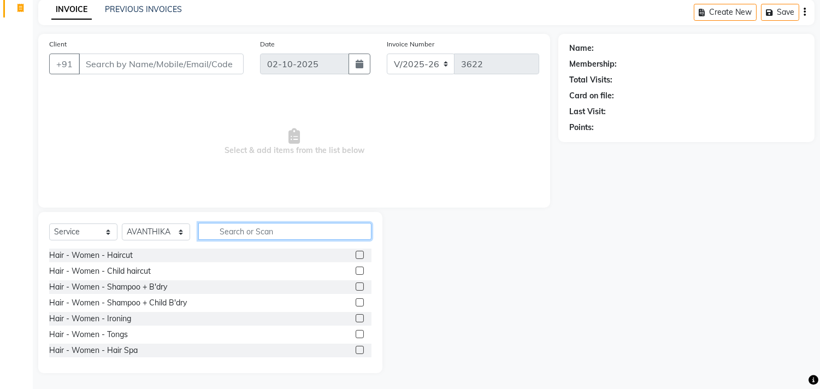
click at [236, 236] on input "text" at bounding box center [284, 231] width 173 height 17
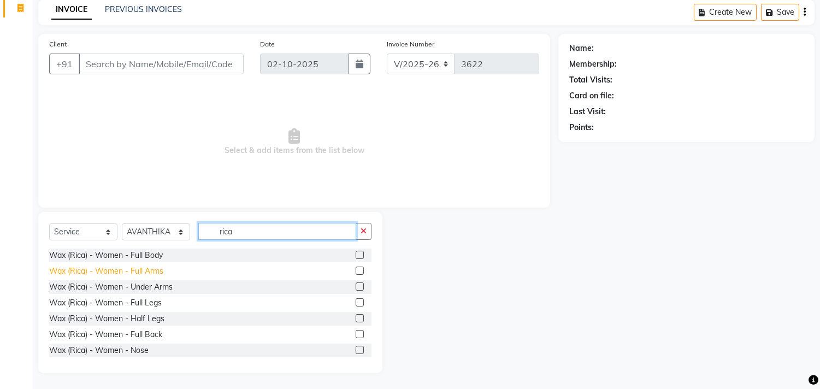
type input "rica"
click at [150, 274] on div "Wax (Rica) - Women - Full Arms" at bounding box center [106, 271] width 114 height 11
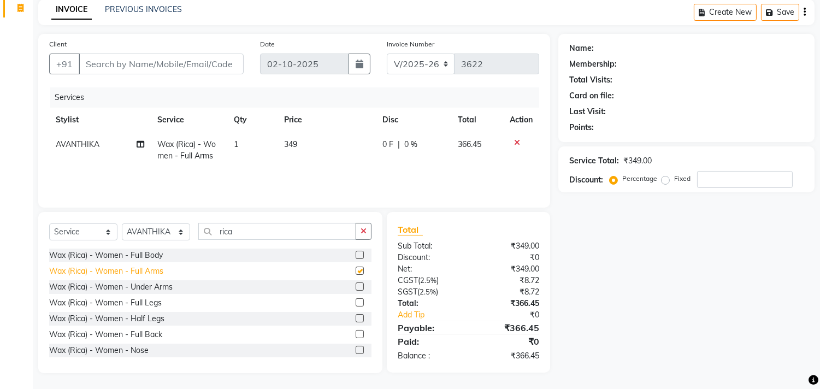
checkbox input "false"
click at [153, 303] on div "Wax (Rica) - Women - Full Legs" at bounding box center [105, 302] width 113 height 11
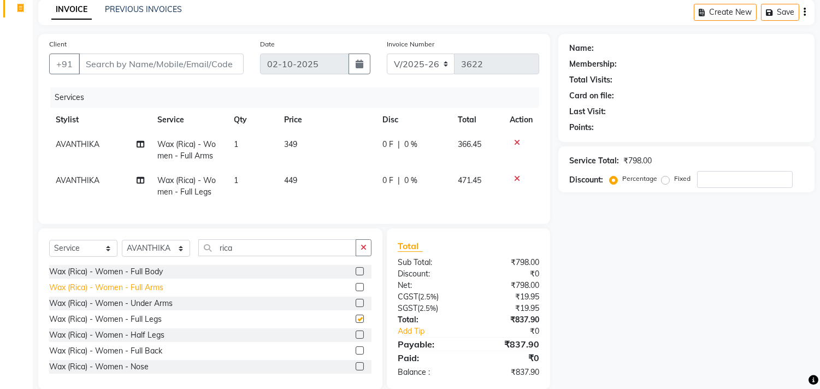
checkbox input "false"
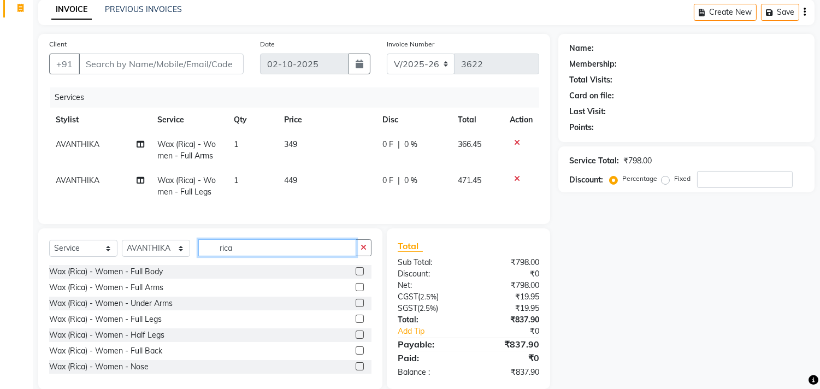
drag, startPoint x: 239, startPoint y: 252, endPoint x: 193, endPoint y: 244, distance: 46.1
click at [193, 244] on div "Select Service Product Membership Package Voucher Prepaid Gift Card Select Styl…" at bounding box center [210, 308] width 344 height 161
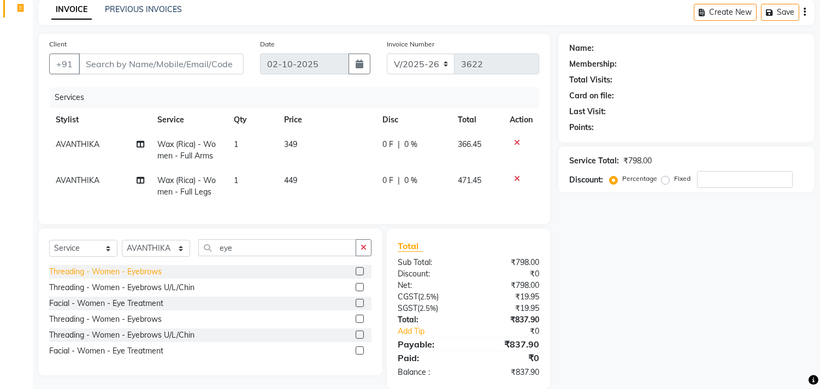
click at [156, 277] on div "Threading - Women - Eyebrows" at bounding box center [105, 271] width 113 height 11
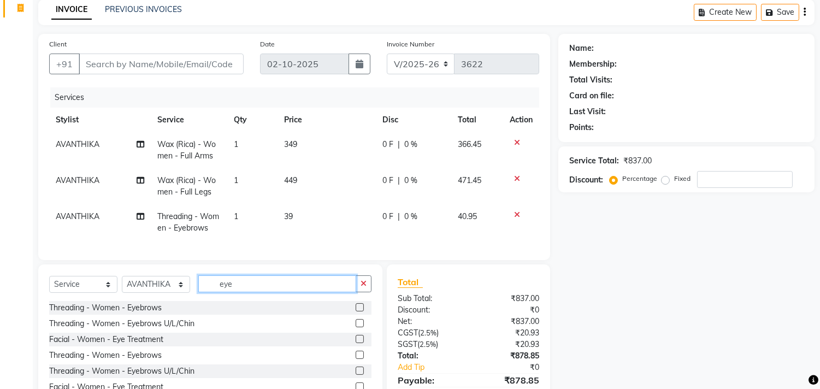
drag, startPoint x: 235, startPoint y: 290, endPoint x: 207, endPoint y: 282, distance: 29.4
click at [216, 288] on input "eye" at bounding box center [277, 283] width 158 height 17
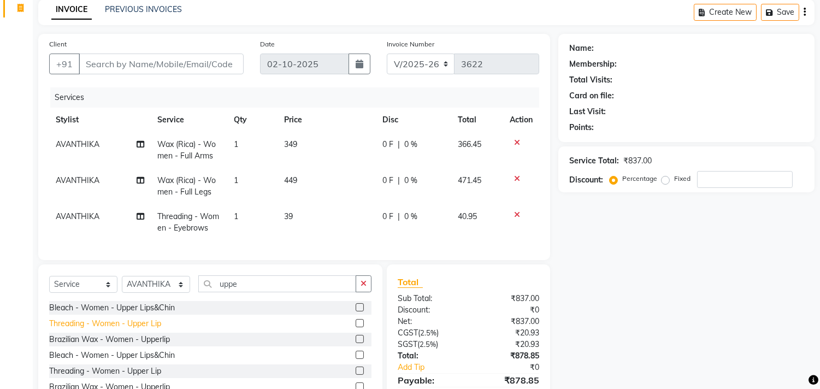
click at [154, 330] on div "Threading - Women - Upper Lip" at bounding box center [105, 323] width 112 height 11
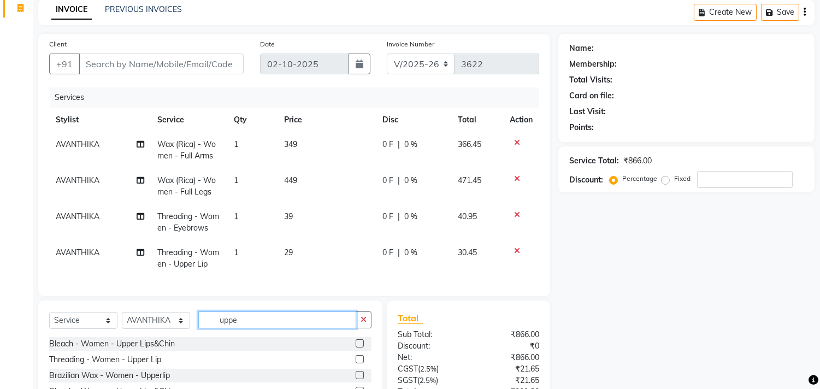
drag, startPoint x: 258, startPoint y: 329, endPoint x: 190, endPoint y: 329, distance: 68.9
click at [190, 329] on div "Select Service Product Membership Package Voucher Prepaid Gift Card Select Styl…" at bounding box center [210, 324] width 322 height 26
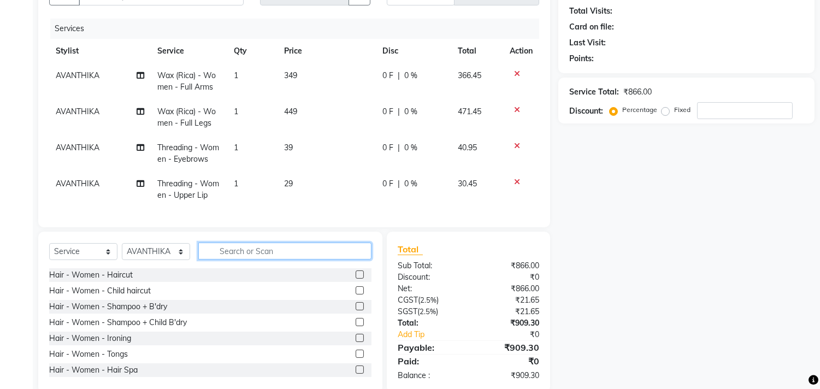
scroll to position [0, 0]
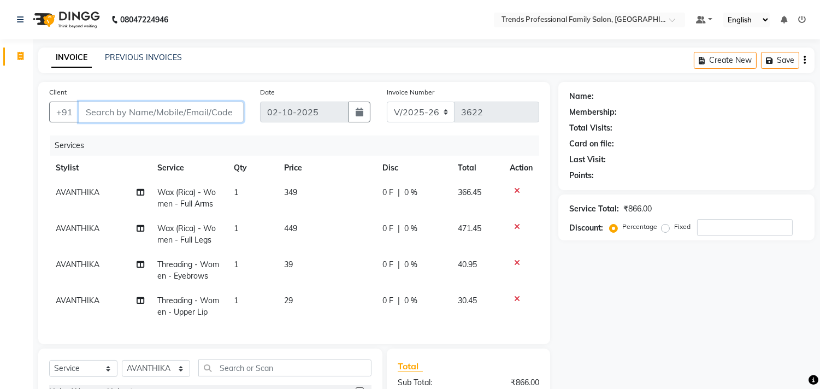
click at [195, 109] on input "Client" at bounding box center [161, 112] width 165 height 21
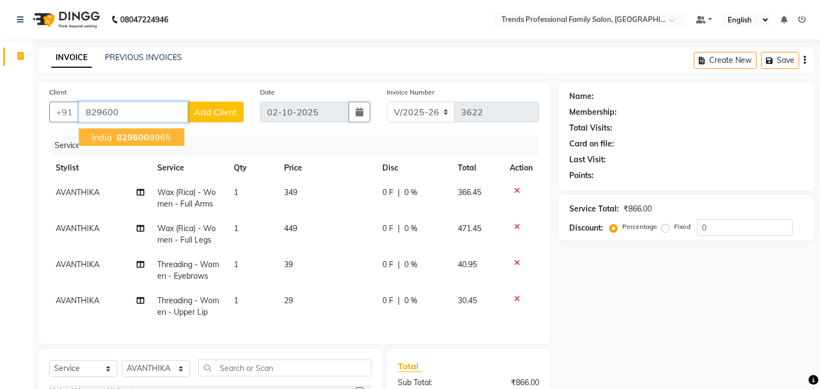
click at [133, 133] on span "829600" at bounding box center [132, 137] width 33 height 11
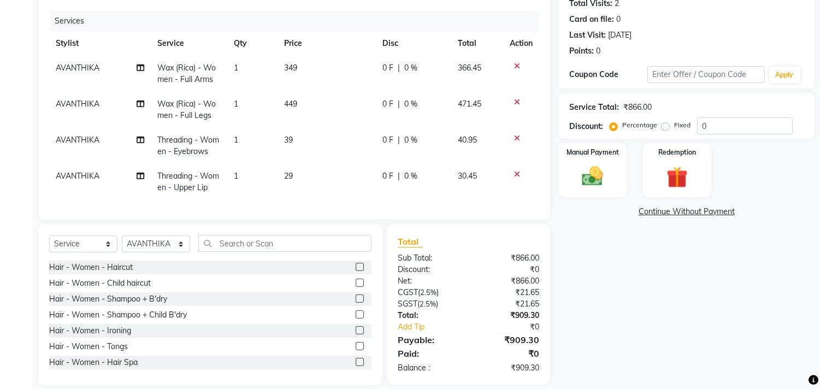
scroll to position [146, 0]
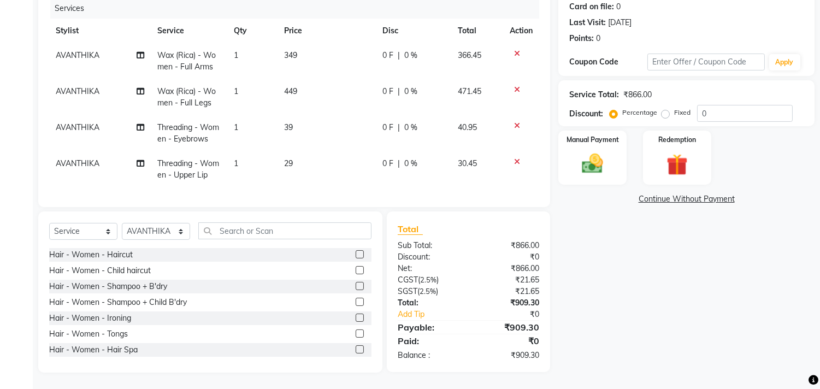
click at [78, 51] on td "AVANTHIKA" at bounding box center [100, 61] width 102 height 36
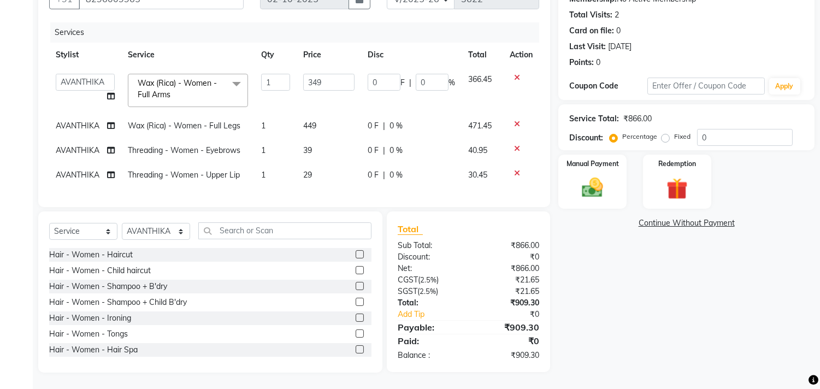
scroll to position [122, 0]
click at [77, 45] on th "Stylist" at bounding box center [85, 55] width 72 height 25
click at [80, 74] on select "AVANTHIKA [PERSON_NAME] [PERSON_NAME] [PERSON_NAME] RUSTHAM [PERSON_NAME] [PERS…" at bounding box center [85, 82] width 59 height 17
click at [582, 175] on img at bounding box center [593, 188] width 36 height 26
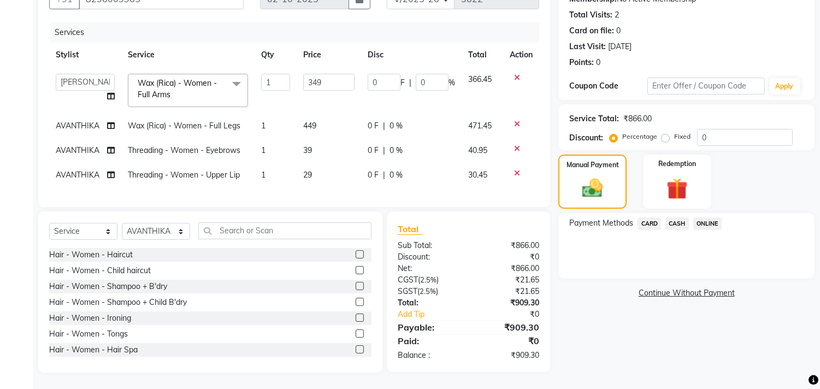
click at [703, 217] on span "ONLINE" at bounding box center [707, 223] width 28 height 13
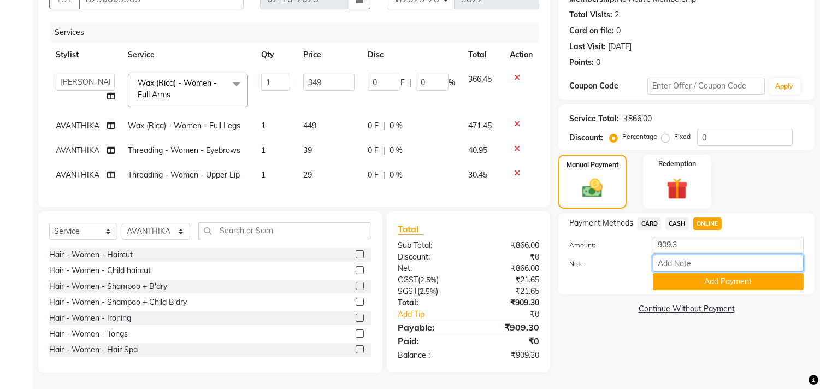
click at [703, 255] on input "Note:" at bounding box center [728, 263] width 151 height 17
drag, startPoint x: 730, startPoint y: 261, endPoint x: 754, endPoint y: 276, distance: 28.7
click at [754, 276] on button "Add Payment" at bounding box center [728, 281] width 151 height 17
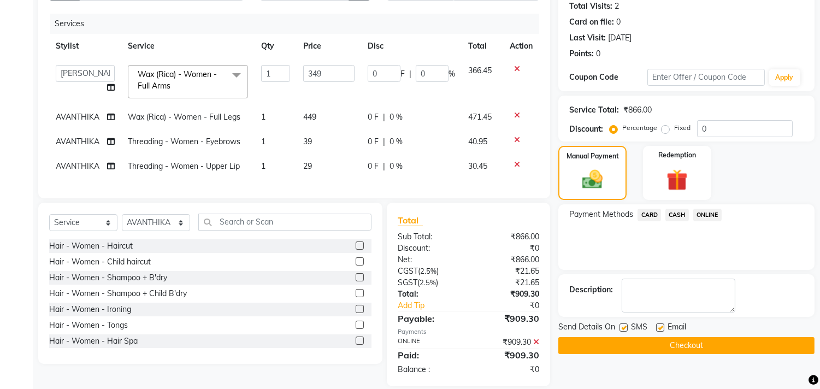
scroll to position [144, 0]
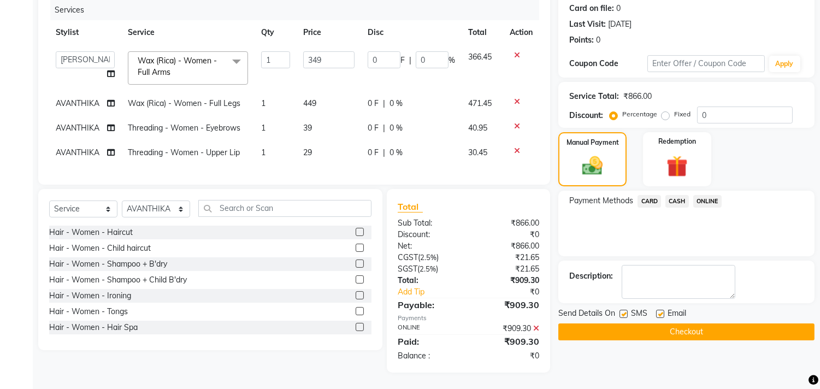
click at [665, 308] on div "Email" at bounding box center [675, 315] width 39 height 14
click at [661, 310] on label at bounding box center [660, 314] width 8 height 8
click at [661, 311] on input "checkbox" at bounding box center [659, 314] width 7 height 7
click at [592, 324] on button "Checkout" at bounding box center [686, 332] width 256 height 17
